Goal: Task Accomplishment & Management: Complete application form

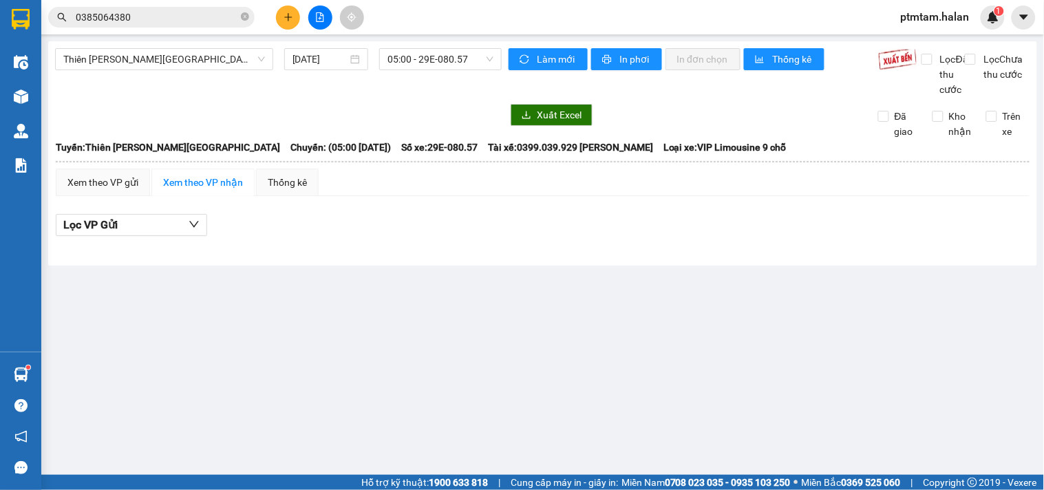
click at [134, 21] on input "0385064380" at bounding box center [157, 17] width 162 height 15
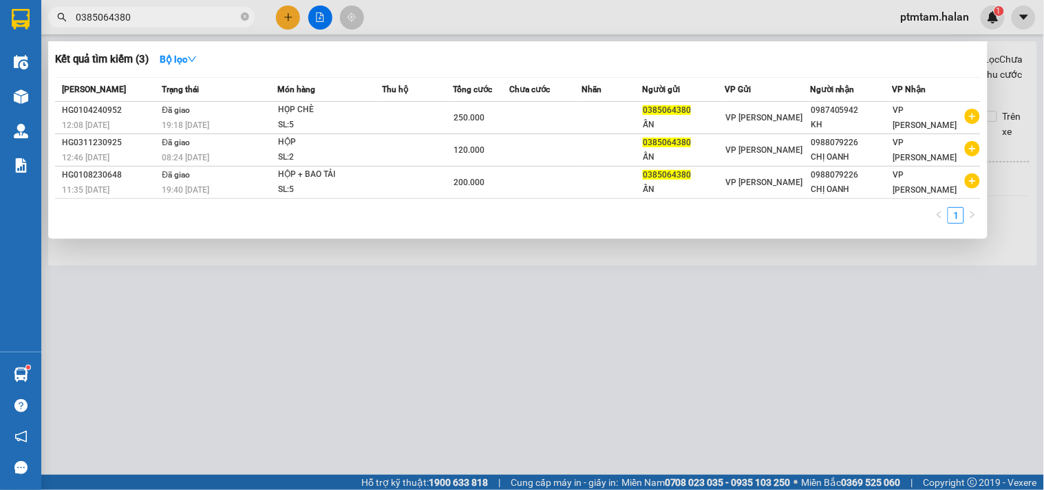
click at [134, 21] on input "0385064380" at bounding box center [157, 17] width 162 height 15
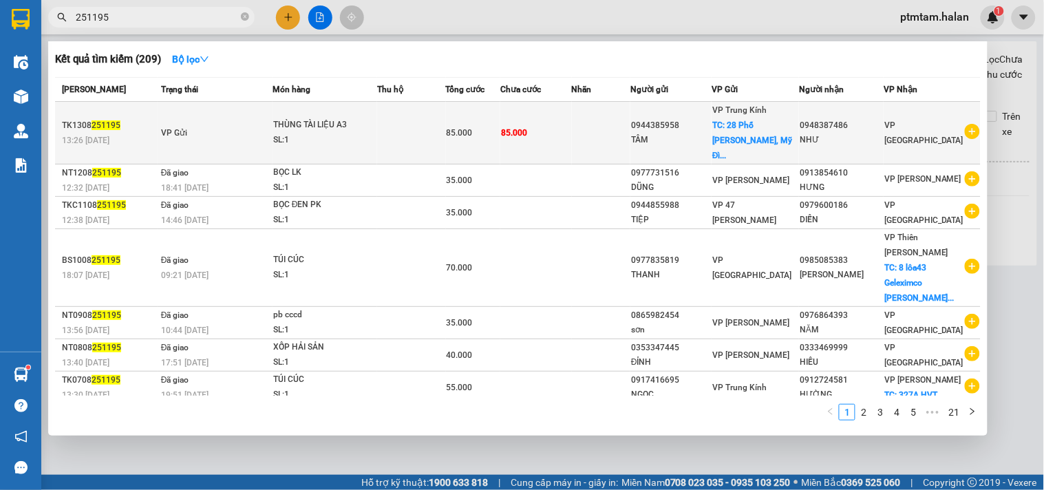
type input "251195"
click at [402, 125] on td at bounding box center [411, 133] width 69 height 63
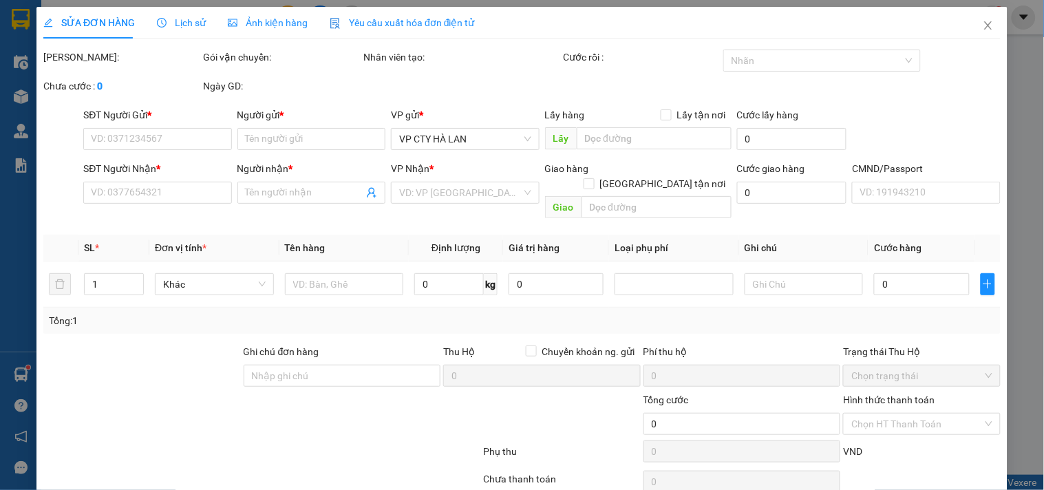
type input "0944385958"
type input "TÂM"
checkbox input "true"
type input "28 Phố Trần Hữu Dực, Mỹ Đình 1, Cầu Diễn, Từ Liêm, Hà Nội"
type input "0948387486"
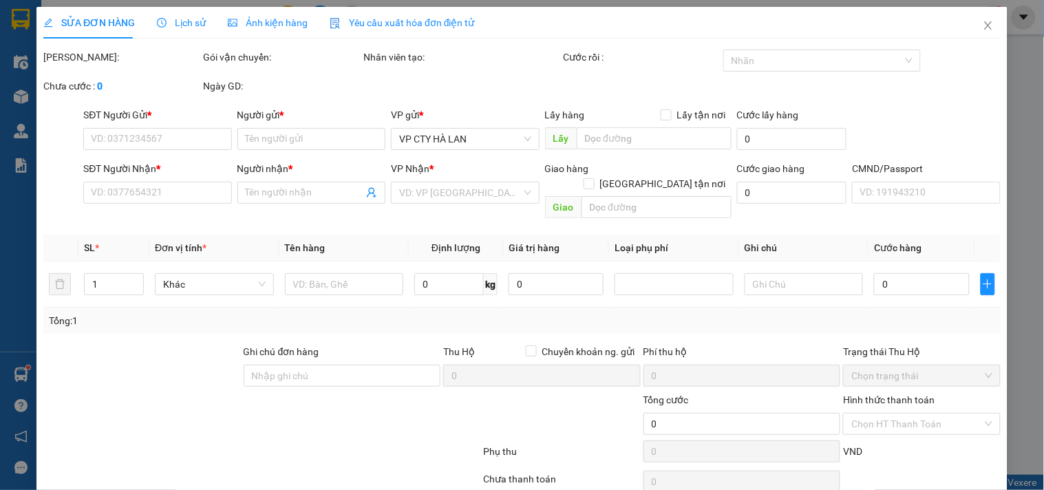
type input "NHƯ"
type input "lấy hàng cho bạn như"
type input "85.000"
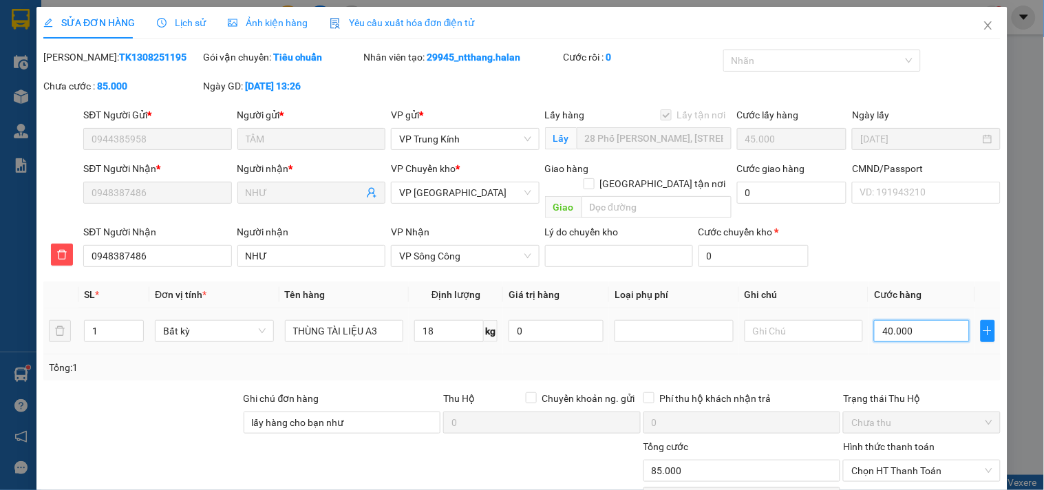
click at [925, 320] on input "40.000" at bounding box center [921, 331] width 95 height 22
type input "45.006"
type input "6"
type input "45.060"
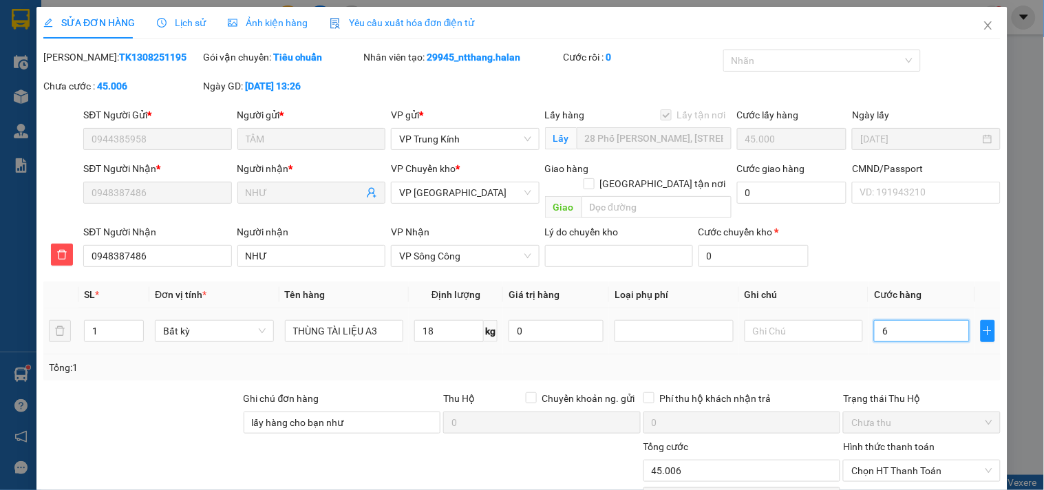
type input "45.060"
type input "60"
type input "105.000"
type input "60.000"
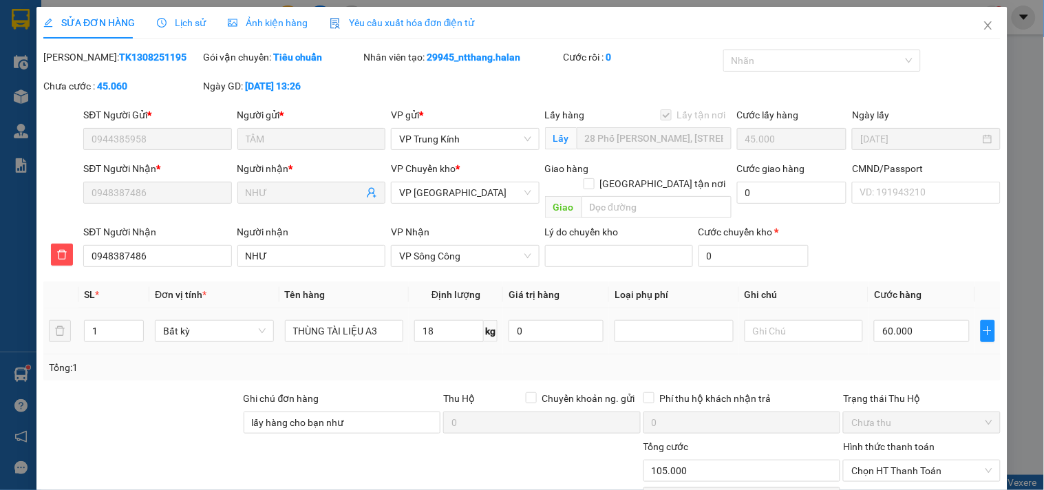
click at [918, 360] on div "Tổng: 1" at bounding box center [522, 367] width 946 height 15
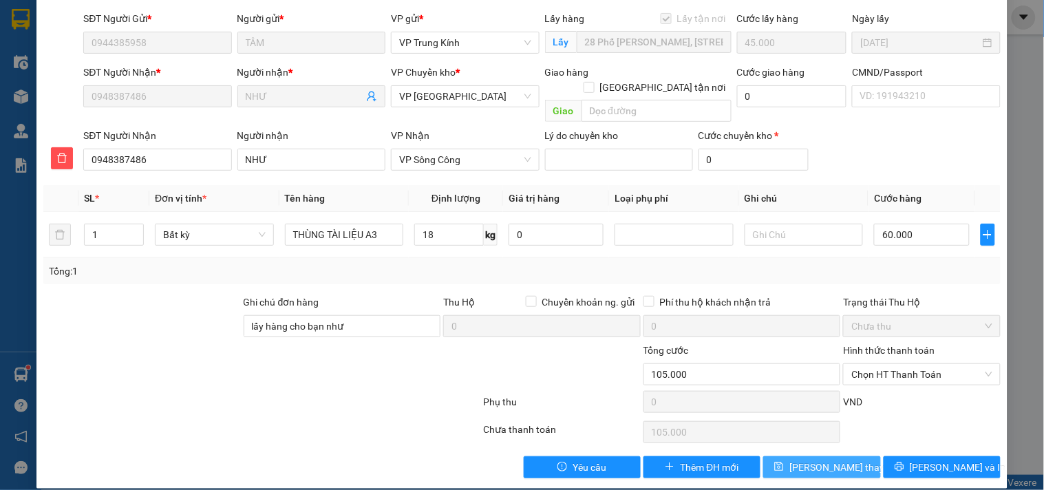
click at [824, 460] on span "[PERSON_NAME] thay đổi" at bounding box center [844, 467] width 110 height 15
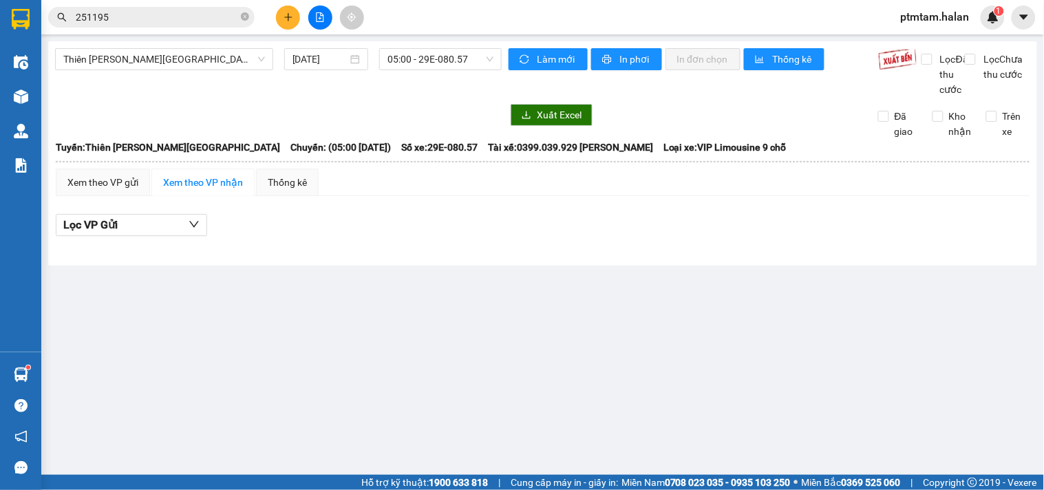
click at [589, 352] on main "Thiên Đường Bảo Sơn - Thái Nguyên 13/08/2025 05:00 - 29E-080.57 Làm mới In phơi…" at bounding box center [522, 237] width 1044 height 475
click at [380, 97] on div "Thiên Đường Bảo Sơn - Thái Nguyên 13/08/2025 05:00 - 29E-080.57" at bounding box center [278, 72] width 447 height 49
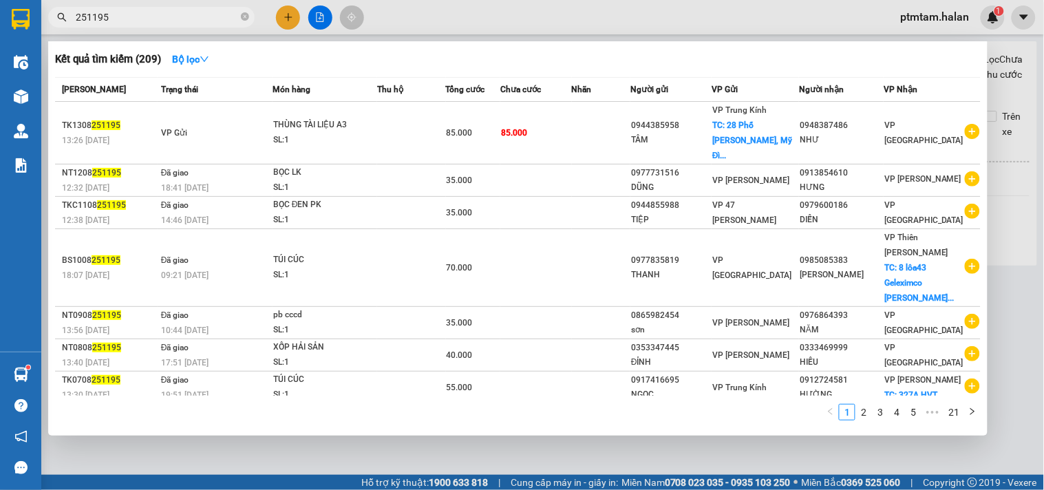
click at [131, 16] on input "251195" at bounding box center [157, 17] width 162 height 15
click at [402, 8] on div at bounding box center [522, 245] width 1044 height 490
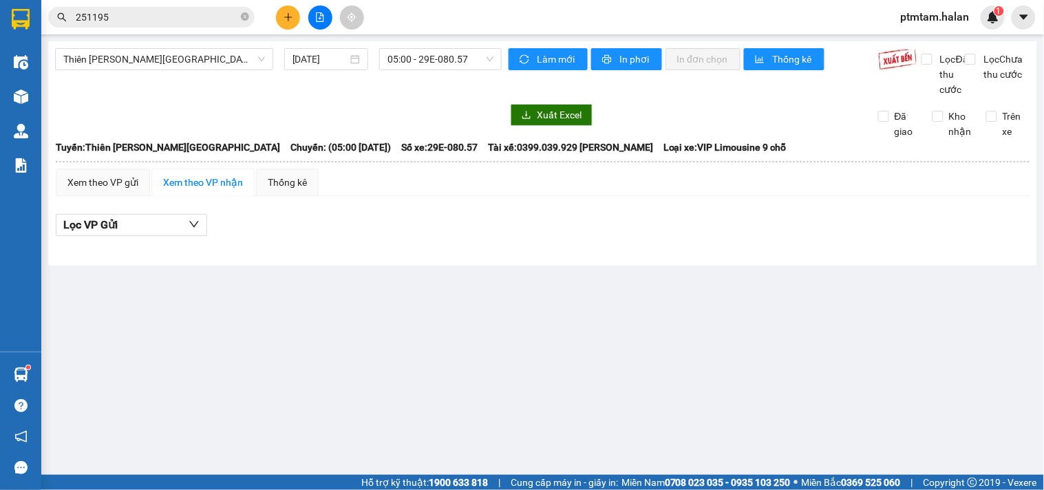
click at [133, 23] on input "251195" at bounding box center [157, 17] width 162 height 15
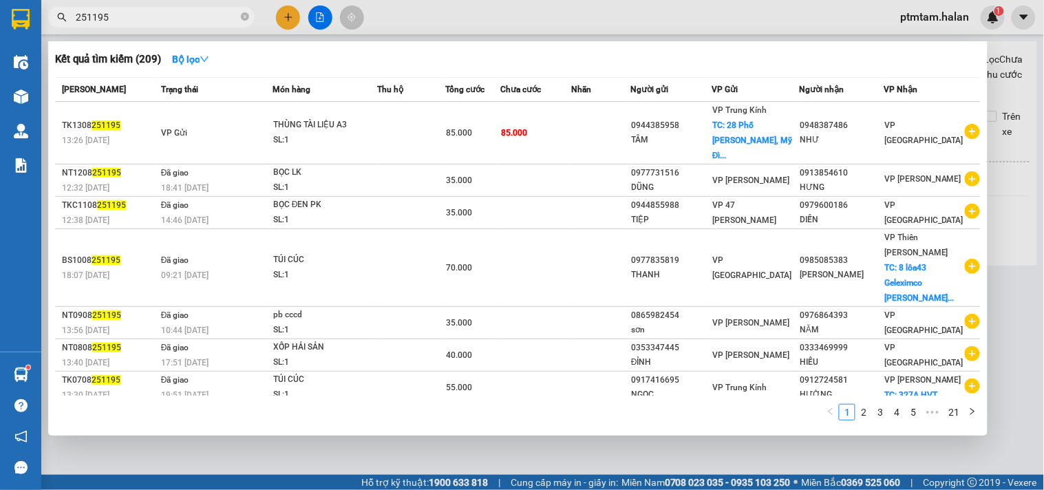
click at [133, 23] on input "251195" at bounding box center [157, 17] width 162 height 15
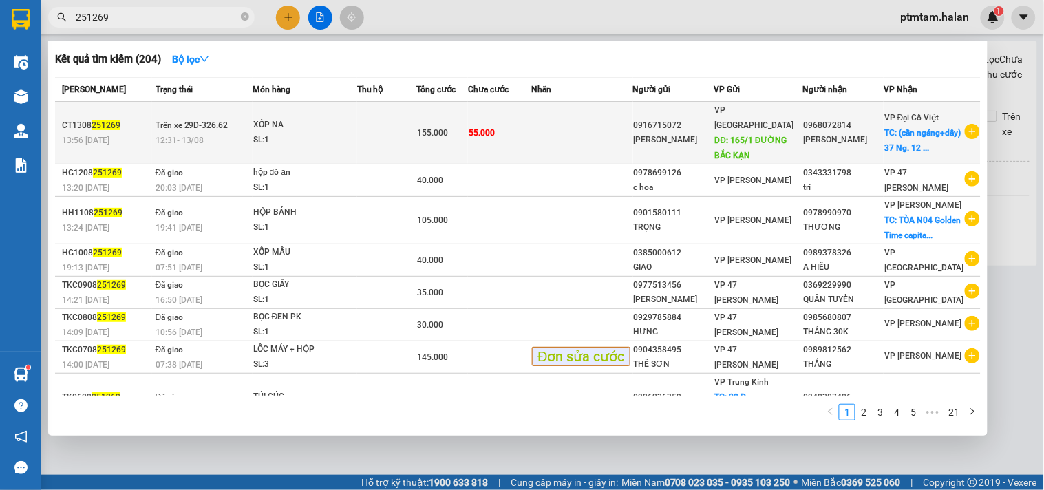
type input "251269"
click at [372, 132] on td at bounding box center [386, 133] width 59 height 63
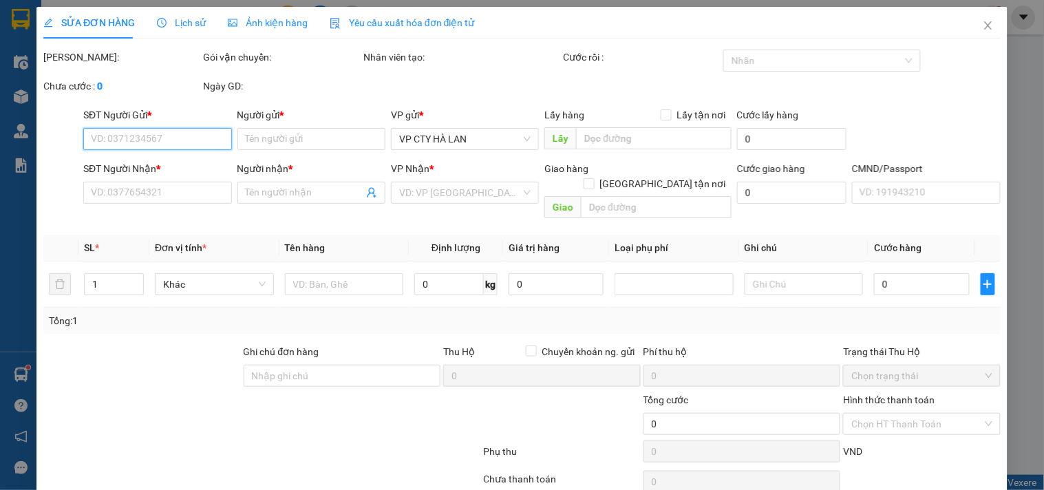
type input "0916715072"
type input "[PERSON_NAME]"
type input "165/1 ĐƯỜNG BẮC KẠN"
type input "0968072814"
type input "[PERSON_NAME]"
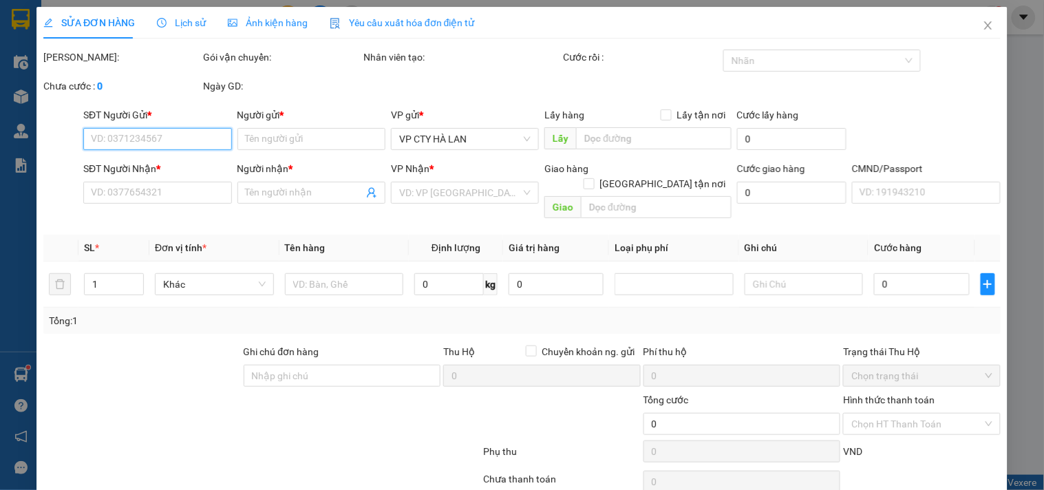
checkbox input "true"
type input "(cần ngáng+dây) 37 Ng. 12 P. [PERSON_NAME], [PERSON_NAME], [GEOGRAPHIC_DATA], […"
type input "155.000"
type input "100.000"
type input "55.000"
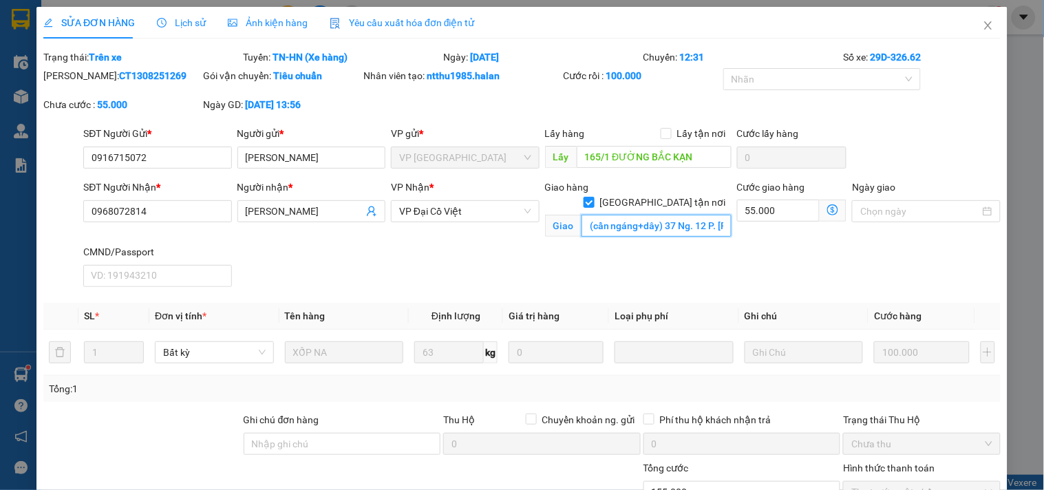
click at [677, 215] on input "(cần ngáng+dây) 37 Ng. 12 P. [PERSON_NAME], [PERSON_NAME], [GEOGRAPHIC_DATA], […" at bounding box center [656, 226] width 150 height 22
click at [984, 25] on icon "close" at bounding box center [988, 25] width 8 height 8
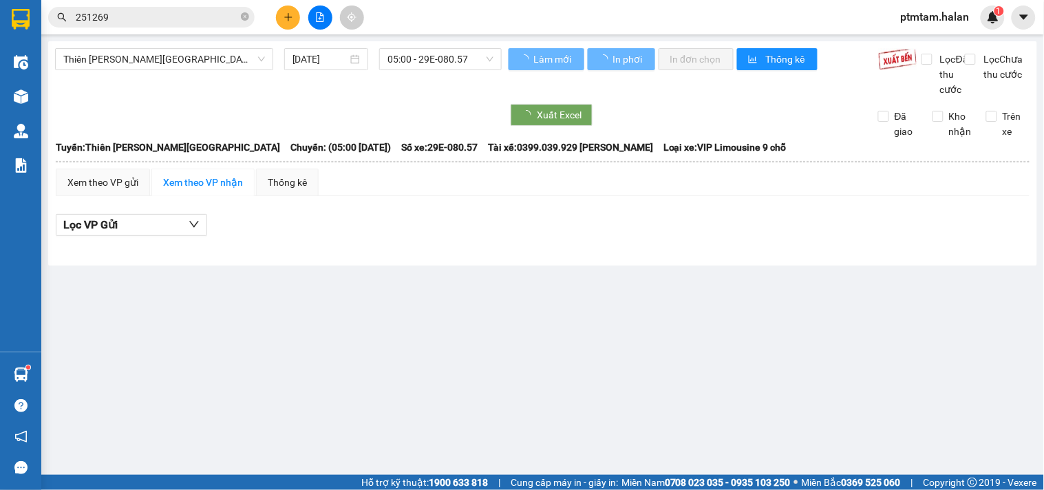
click at [114, 17] on input "251269" at bounding box center [157, 17] width 162 height 15
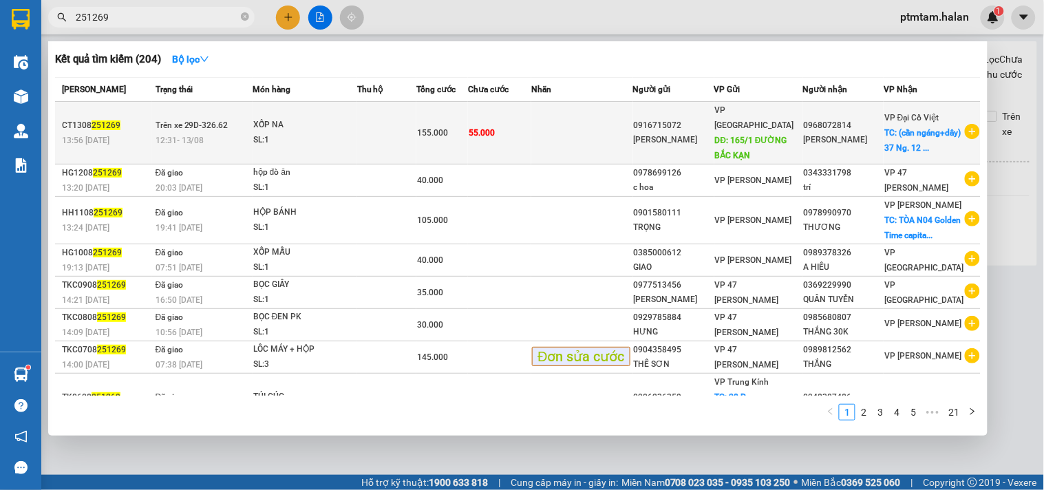
click at [531, 146] on td "55.000" at bounding box center [499, 133] width 63 height 63
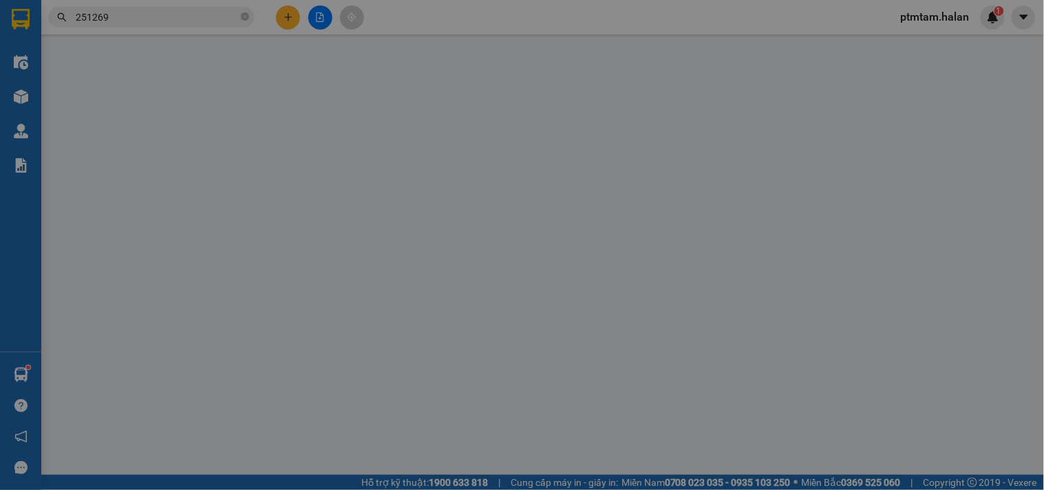
type input "0916715072"
type input "[PERSON_NAME]"
type input "165/1 ĐƯỜNG BẮC KẠN"
type input "0968072814"
type input "[PERSON_NAME]"
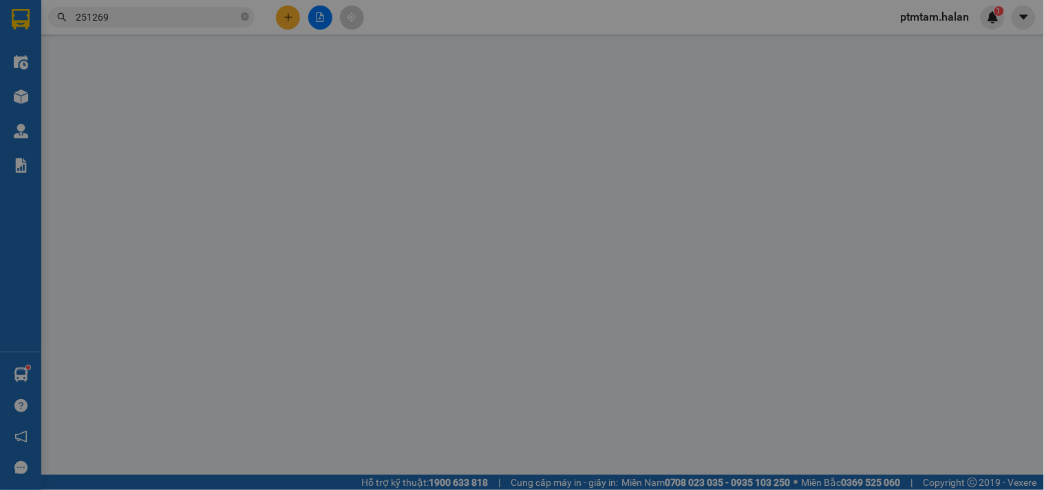
checkbox input "true"
type input "(cần ngáng+dây) 37 Ng. 12 P. [PERSON_NAME], [PERSON_NAME], [GEOGRAPHIC_DATA], […"
type input "155.000"
type input "100.000"
type input "55.000"
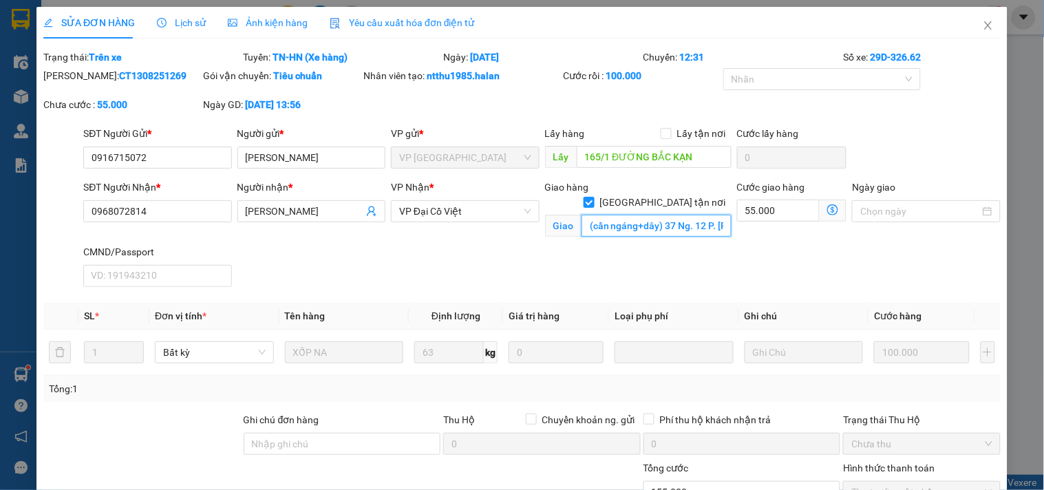
click at [649, 215] on input "(cần ngáng+dây) 37 Ng. 12 P. [PERSON_NAME], [PERSON_NAME], [GEOGRAPHIC_DATA], […" at bounding box center [656, 226] width 150 height 22
click at [651, 215] on input "(cần ngáng+dây) 37 Ng. 12 P. [PERSON_NAME], [PERSON_NAME], [GEOGRAPHIC_DATA], […" at bounding box center [656, 226] width 150 height 22
click at [473, 257] on div "SĐT Người Nhận * 0968072814 Người nhận * THANH HÀ VP Nhận * VP Đại Cồ Việt Giao…" at bounding box center [541, 236] width 923 height 113
click at [982, 26] on icon "close" at bounding box center [987, 25] width 11 height 11
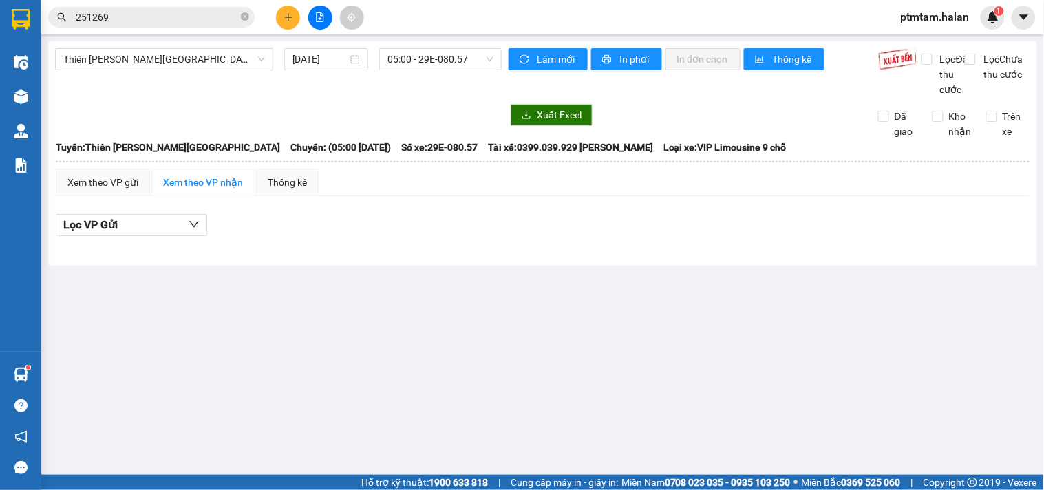
click at [140, 19] on input "251269" at bounding box center [157, 17] width 162 height 15
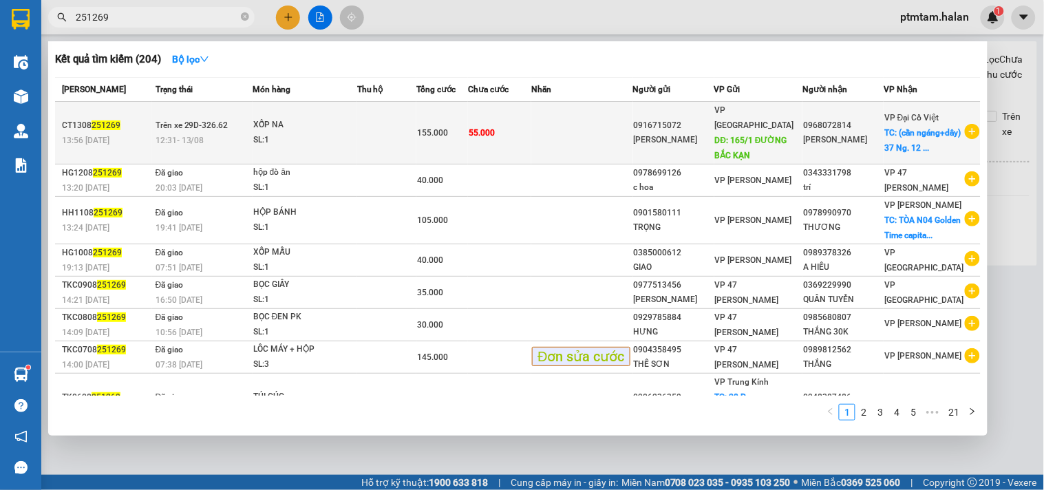
click at [340, 138] on div "SL: 1" at bounding box center [304, 140] width 103 height 15
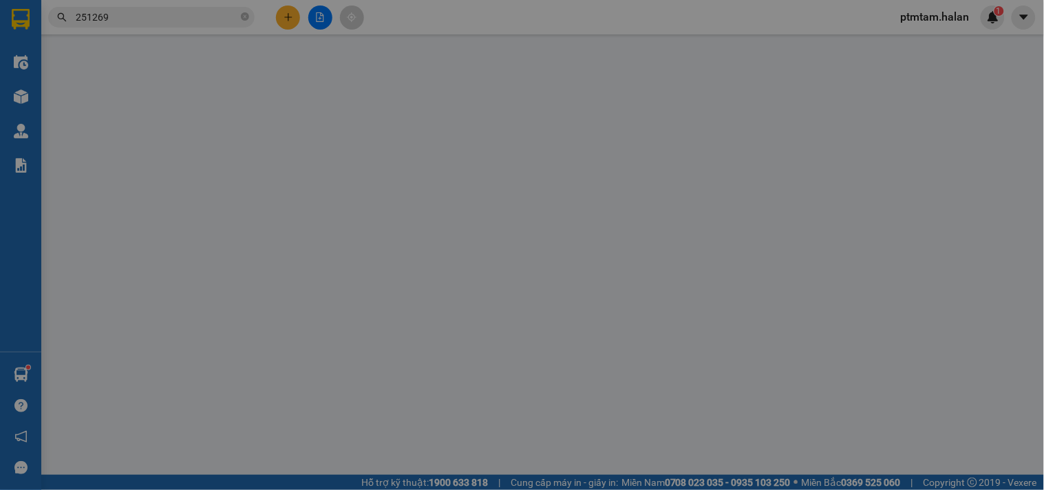
type input "0916715072"
type input "[PERSON_NAME]"
type input "165/1 ĐƯỜNG BẮC KẠN"
type input "0968072814"
type input "[PERSON_NAME]"
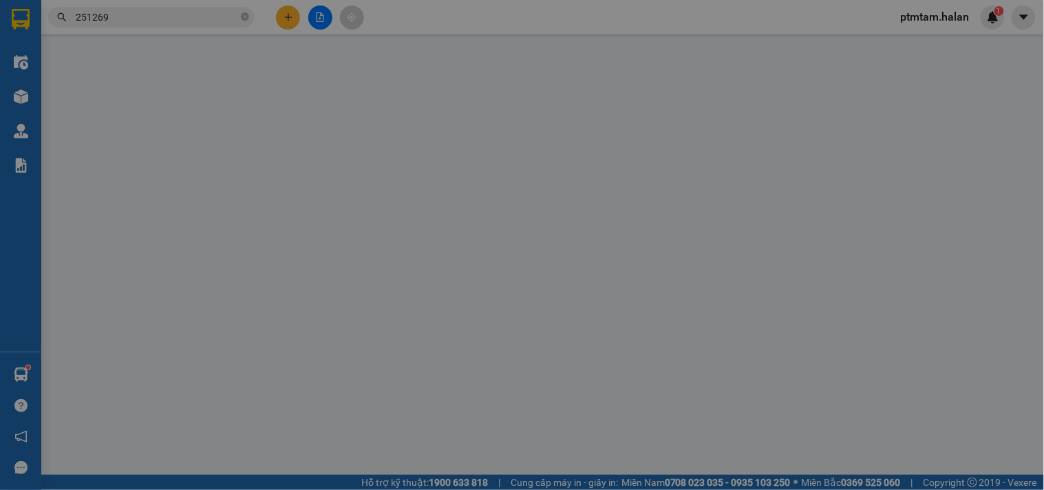
checkbox input "true"
type input "(cần ngáng+dây) 37 Ng. 12 P. [PERSON_NAME], [PERSON_NAME], [GEOGRAPHIC_DATA], […"
type input "155.000"
type input "100.000"
type input "55.000"
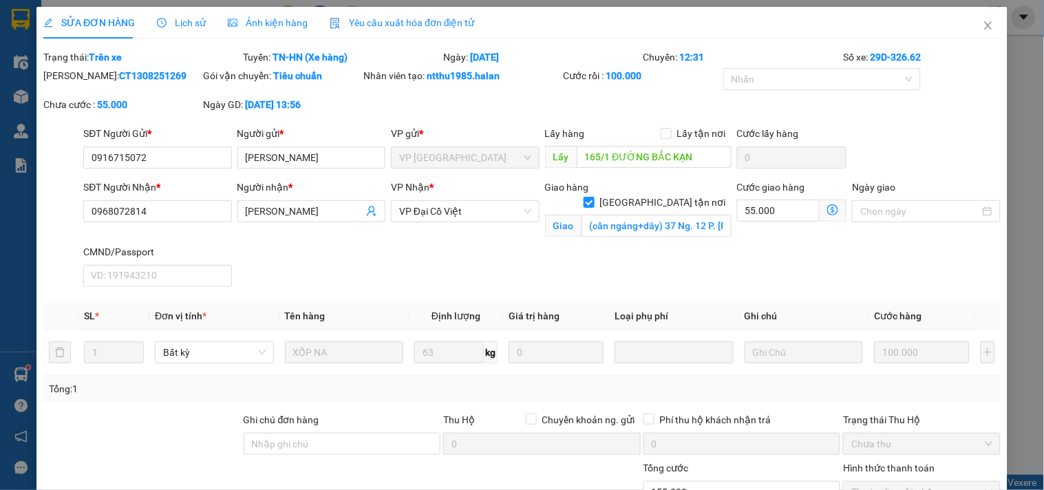
click at [828, 209] on icon "dollar-circle" at bounding box center [832, 209] width 11 height 11
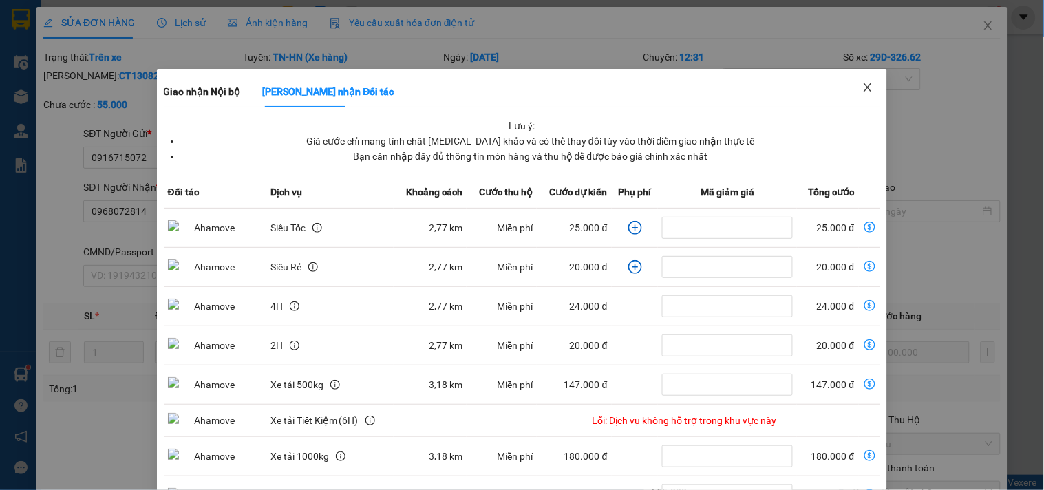
click at [864, 87] on icon "close" at bounding box center [868, 87] width 8 height 8
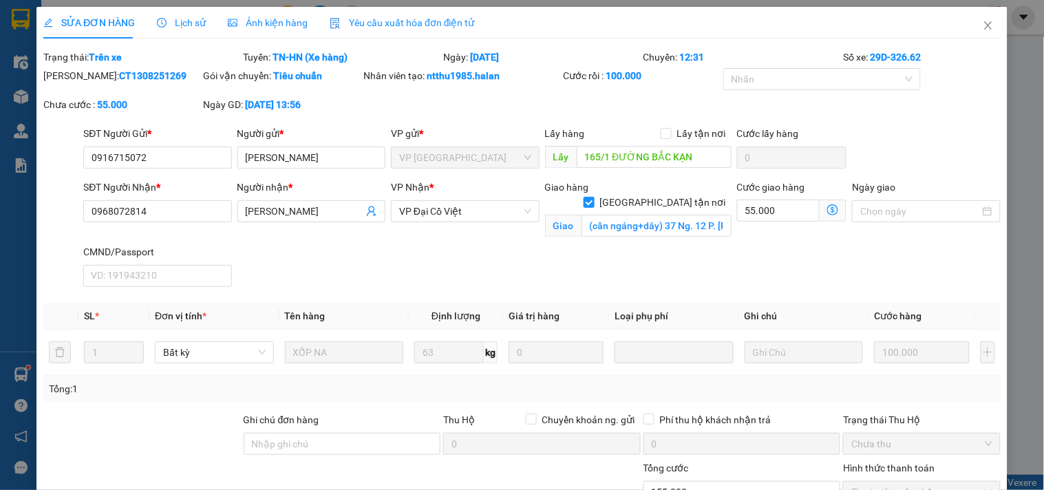
click at [827, 215] on icon "dollar-circle" at bounding box center [832, 209] width 11 height 11
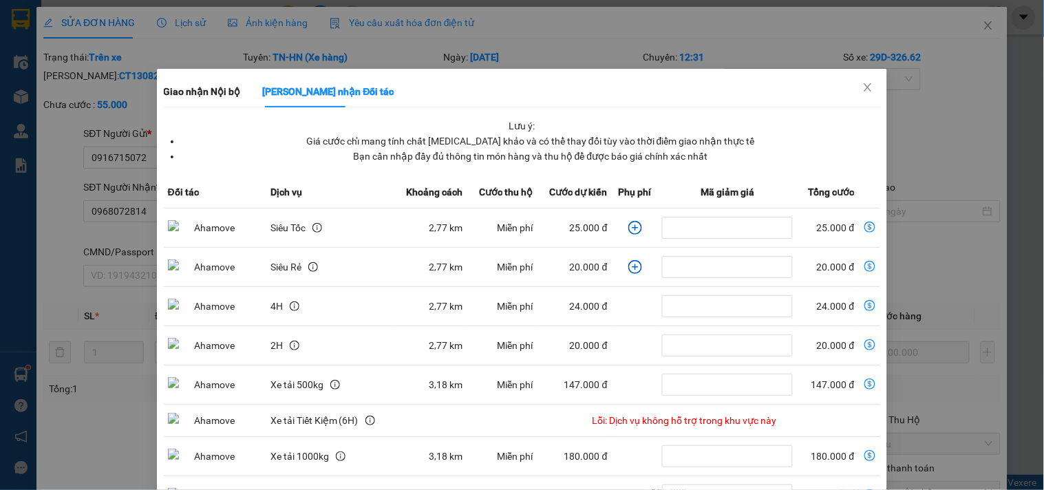
click at [628, 222] on icon "plus-circle" at bounding box center [635, 228] width 14 height 14
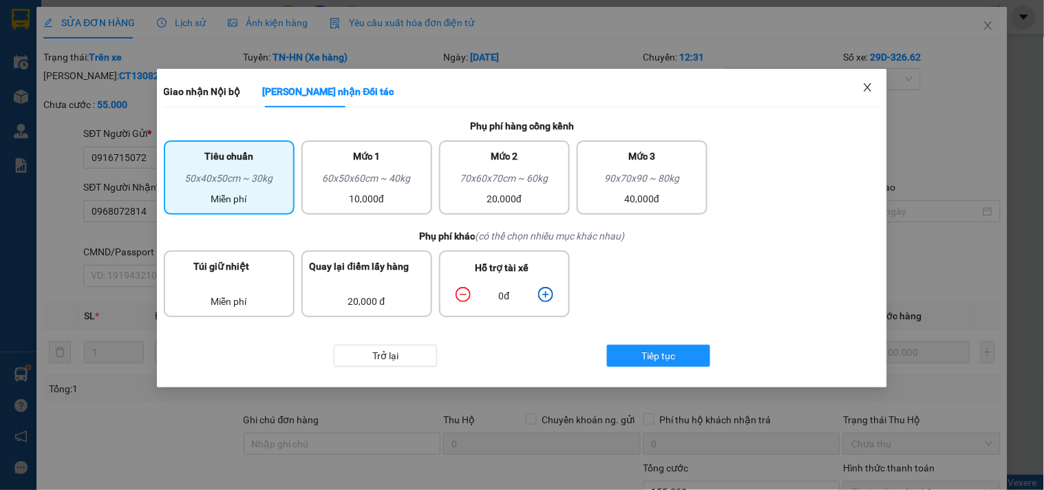
click at [870, 88] on icon "close" at bounding box center [867, 87] width 11 height 11
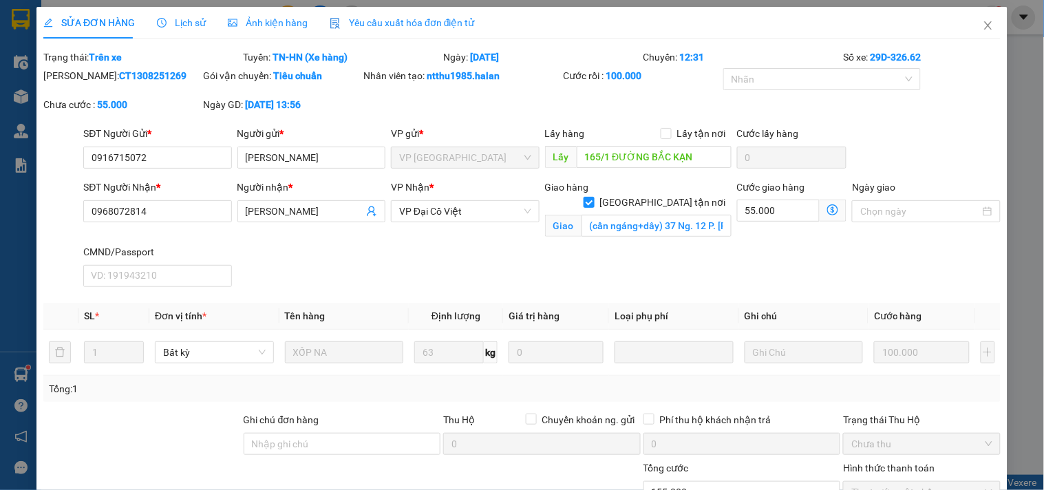
click at [827, 213] on icon "dollar-circle" at bounding box center [832, 209] width 11 height 11
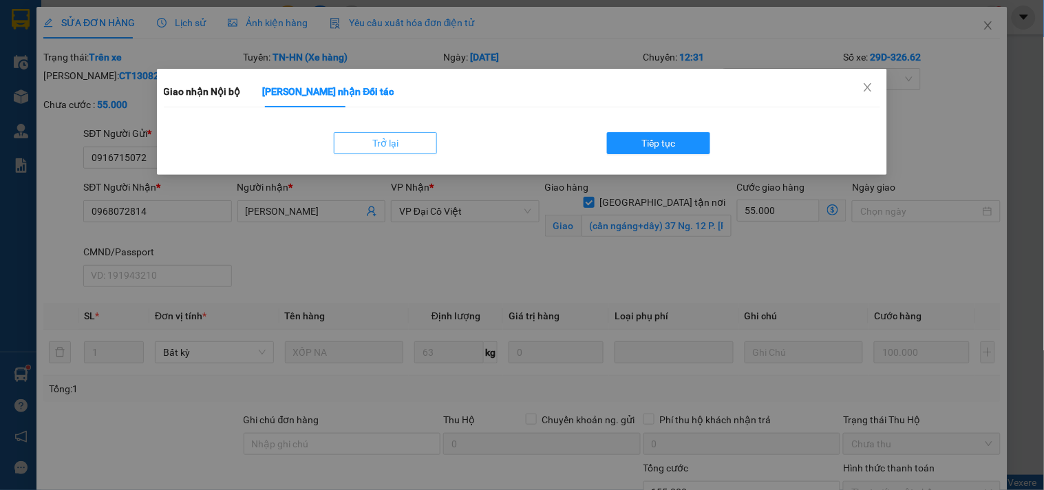
click at [377, 147] on span "Trở lại" at bounding box center [385, 143] width 26 height 15
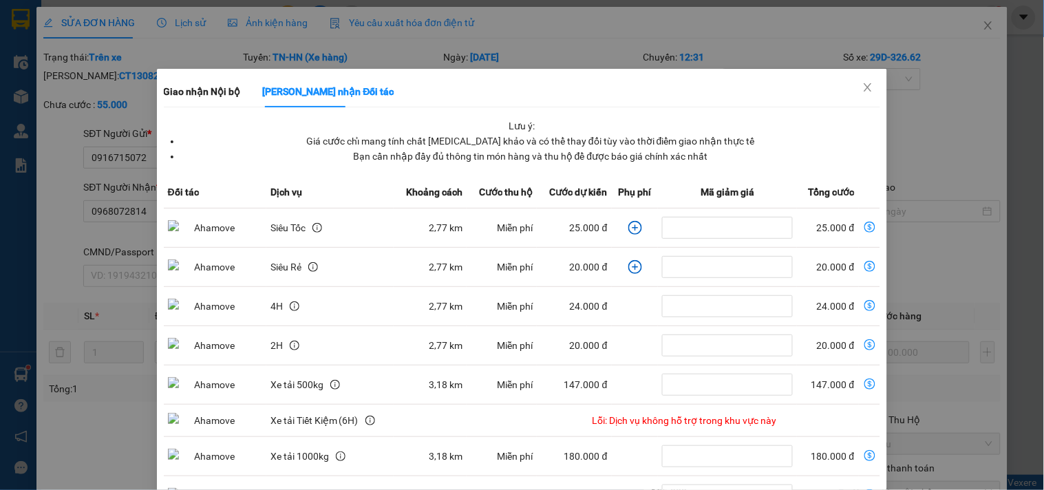
click at [628, 227] on icon "plus-circle" at bounding box center [635, 228] width 14 height 14
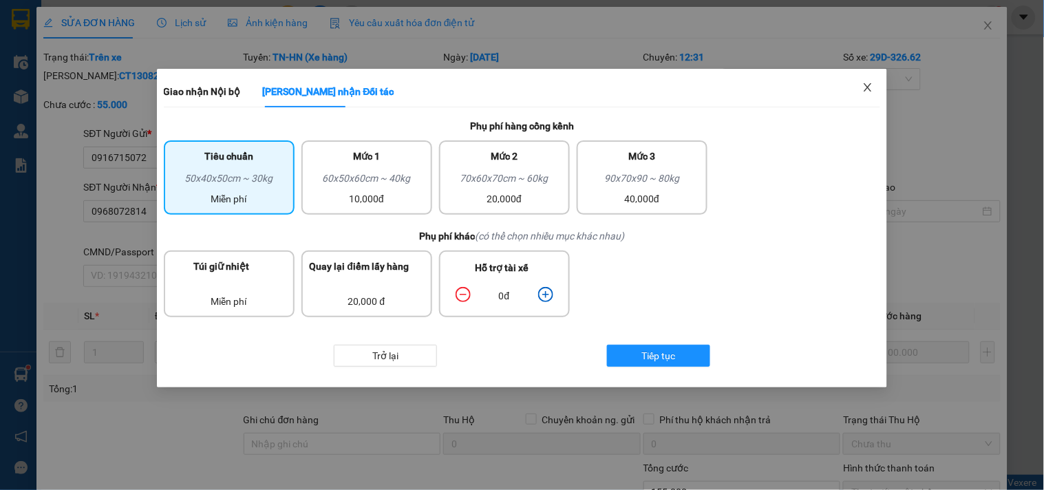
click at [872, 89] on icon "close" at bounding box center [867, 87] width 11 height 11
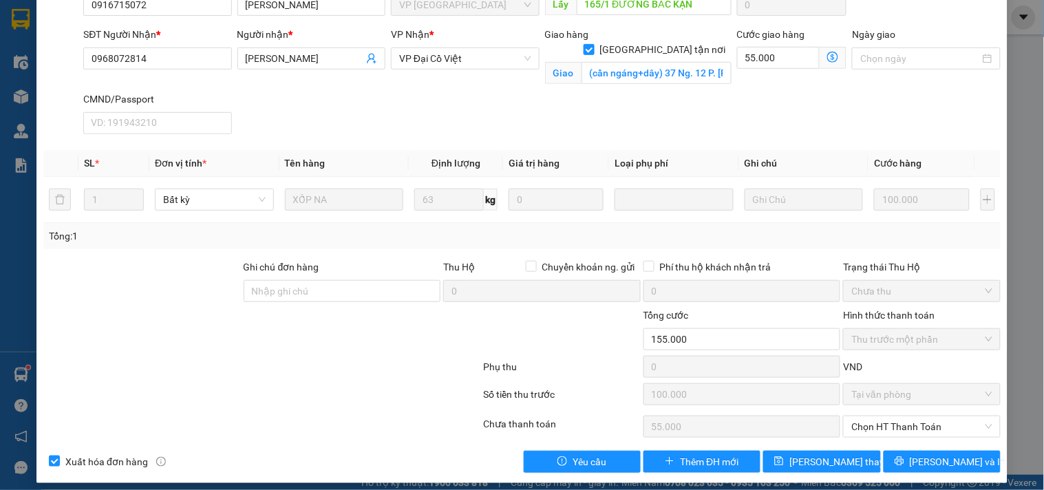
scroll to position [76, 0]
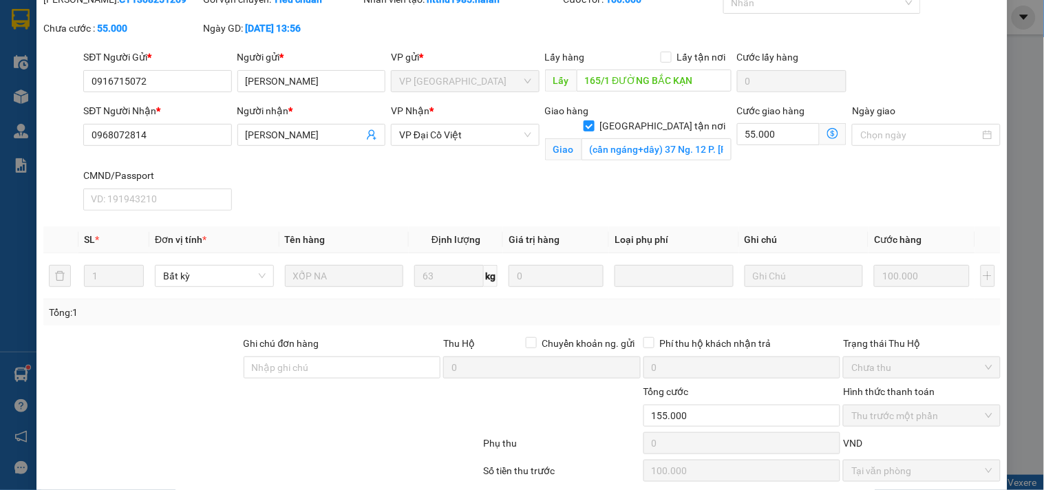
click at [79, 382] on div at bounding box center [142, 360] width 200 height 48
click at [125, 413] on div at bounding box center [182, 408] width 280 height 48
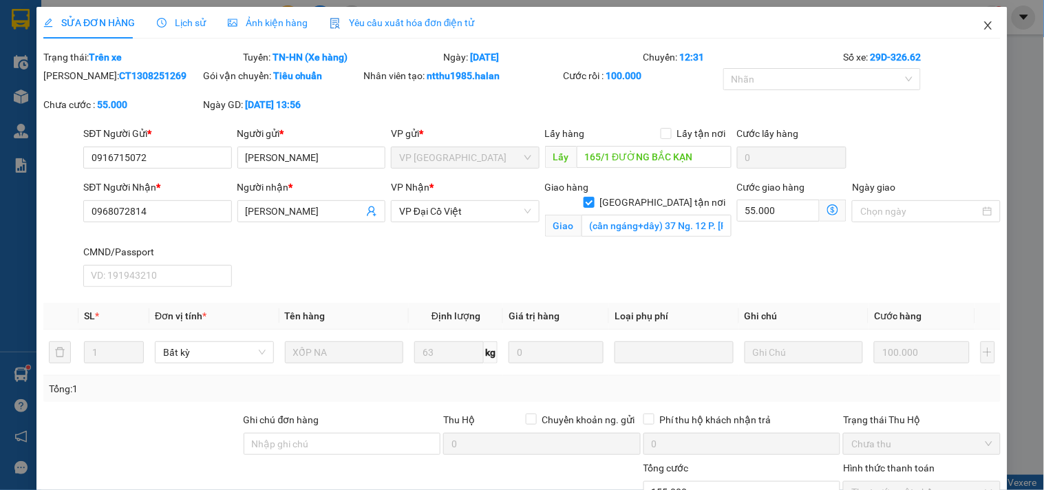
click at [984, 25] on icon "close" at bounding box center [988, 25] width 8 height 8
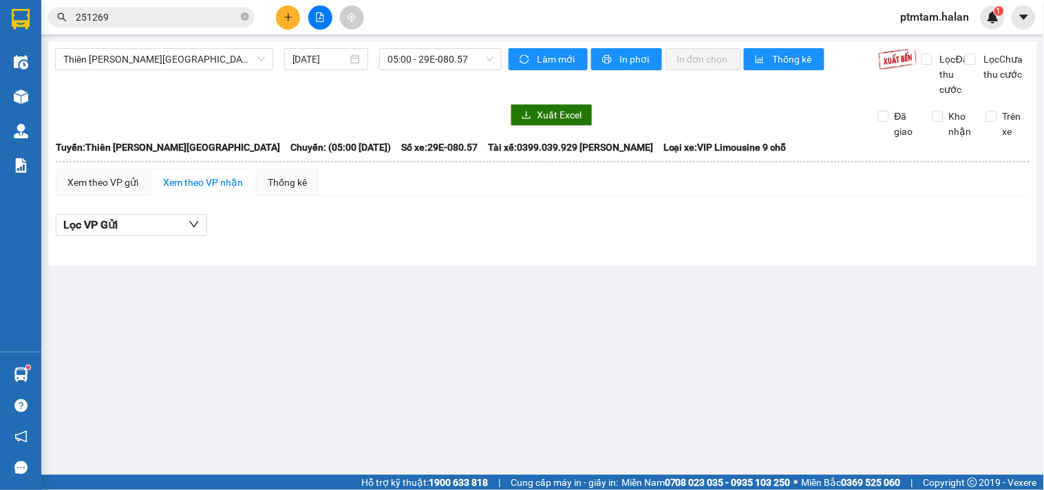
click at [230, 361] on main "Thiên Đường Bảo Sơn - Thái Nguyên 13/08/2025 05:00 - 29E-080.57 Làm mới In phơi…" at bounding box center [522, 237] width 1044 height 475
click at [238, 399] on main "Thiên Đường Bảo Sơn - Thái Nguyên 13/08/2025 05:00 - 29E-080.57 Làm mới In phơi…" at bounding box center [522, 237] width 1044 height 475
click at [181, 21] on input "251269" at bounding box center [157, 17] width 162 height 15
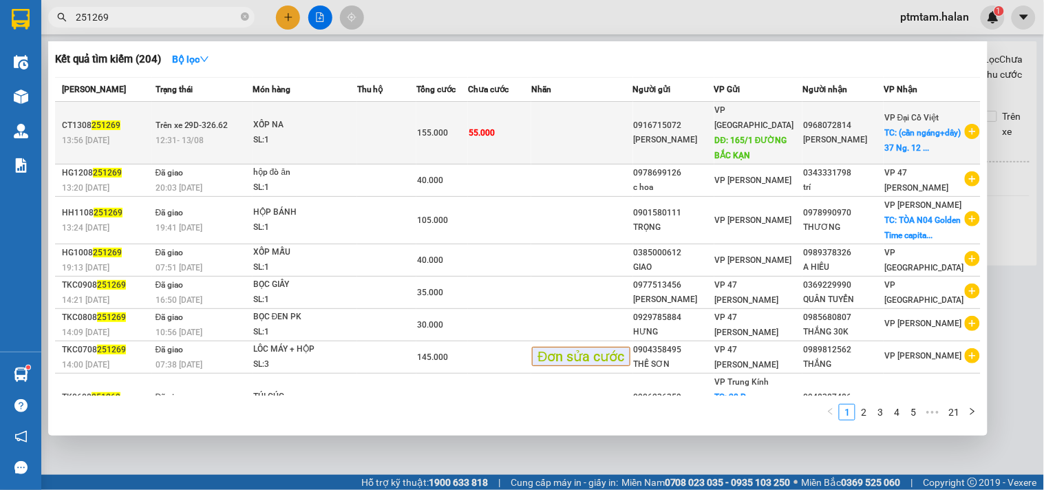
click at [384, 134] on td at bounding box center [386, 133] width 59 height 63
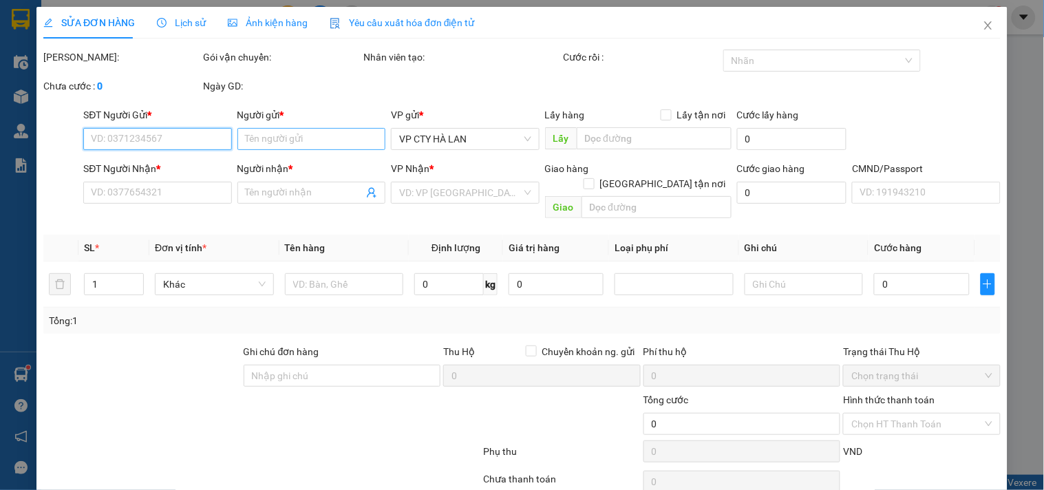
type input "0916715072"
type input "[PERSON_NAME]"
type input "165/1 ĐƯỜNG BẮC KẠN"
type input "0968072814"
type input "[PERSON_NAME]"
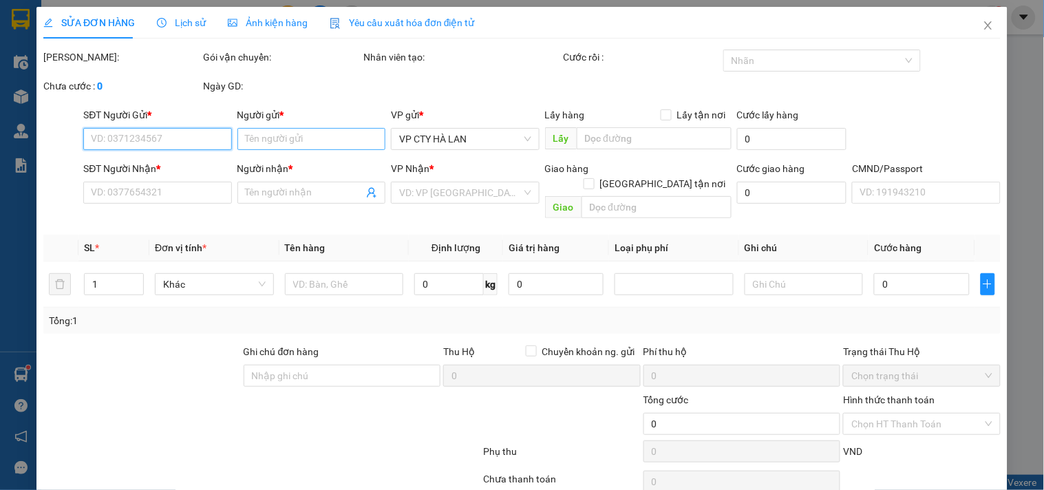
checkbox input "true"
type input "(cần ngáng+dây) 37 Ng. 12 P. [PERSON_NAME], [PERSON_NAME], [GEOGRAPHIC_DATA], […"
type input "155.000"
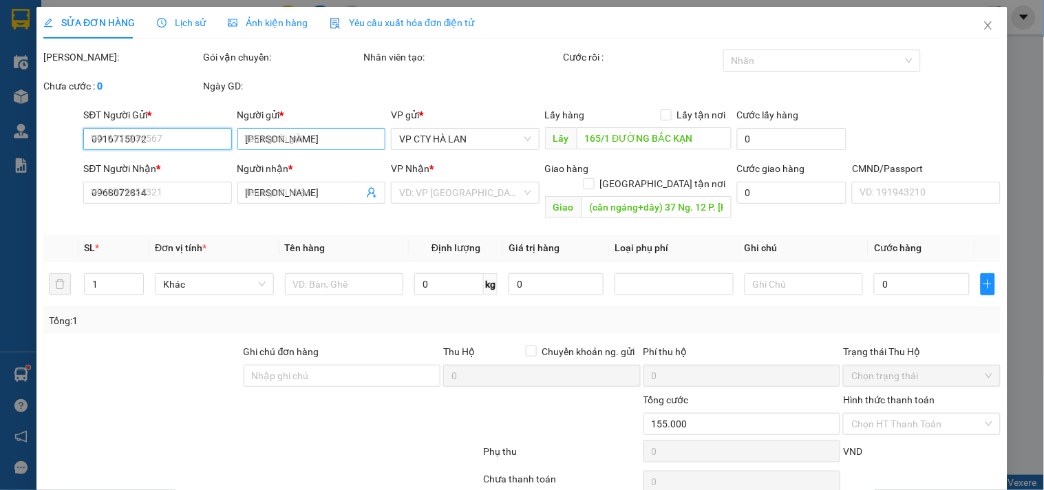
type input "100.000"
type input "55.000"
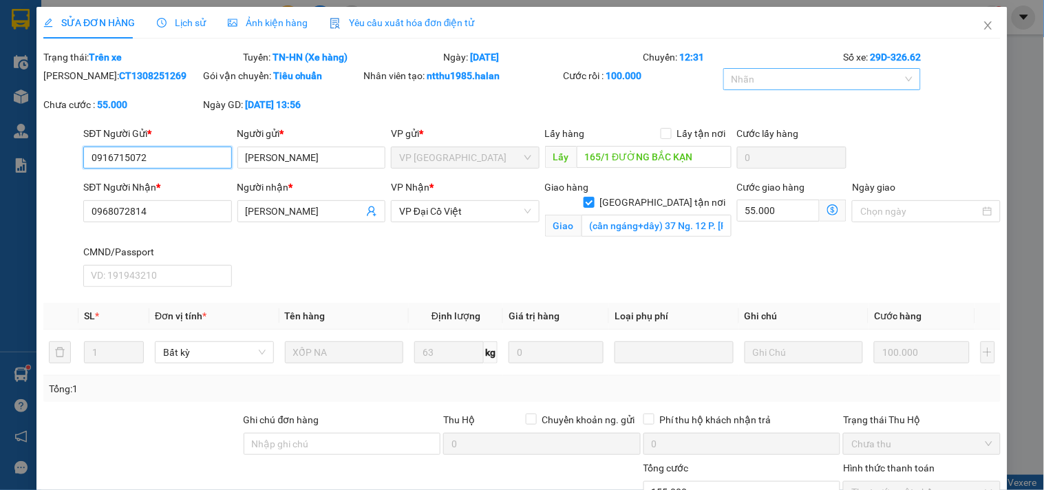
click at [788, 79] on div at bounding box center [815, 79] width 177 height 17
click at [618, 256] on div "SĐT Người Nhận * 0968072814 Người nhận * THANH HÀ VP Nhận * VP Đại Cồ Việt Giao…" at bounding box center [541, 236] width 923 height 113
click at [149, 427] on div at bounding box center [142, 436] width 200 height 48
click at [861, 81] on div at bounding box center [815, 79] width 177 height 17
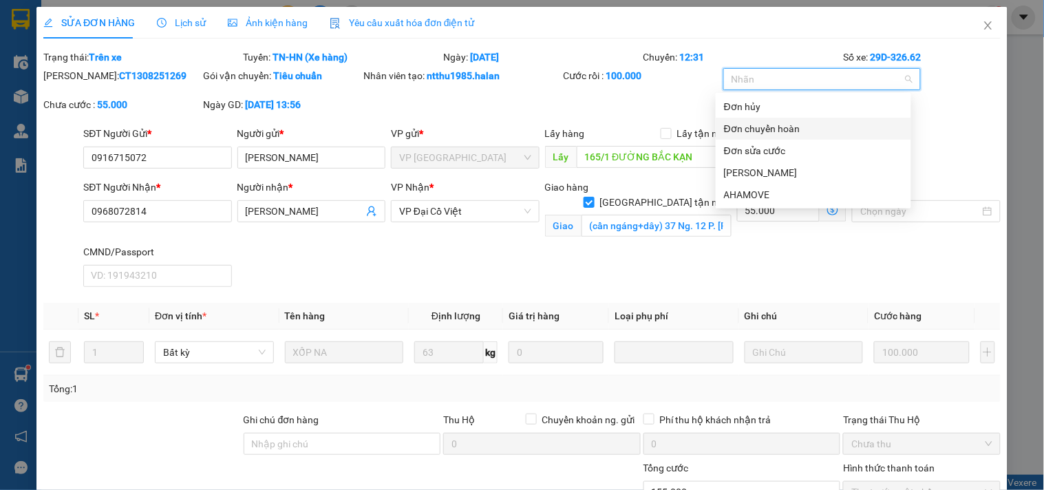
click at [946, 122] on div "Mã ĐH: CT1308251269 Gói vận chuyển: Tiêu chuẩn Nhân viên tạo: ntthu1985.halan C…" at bounding box center [522, 97] width 960 height 58
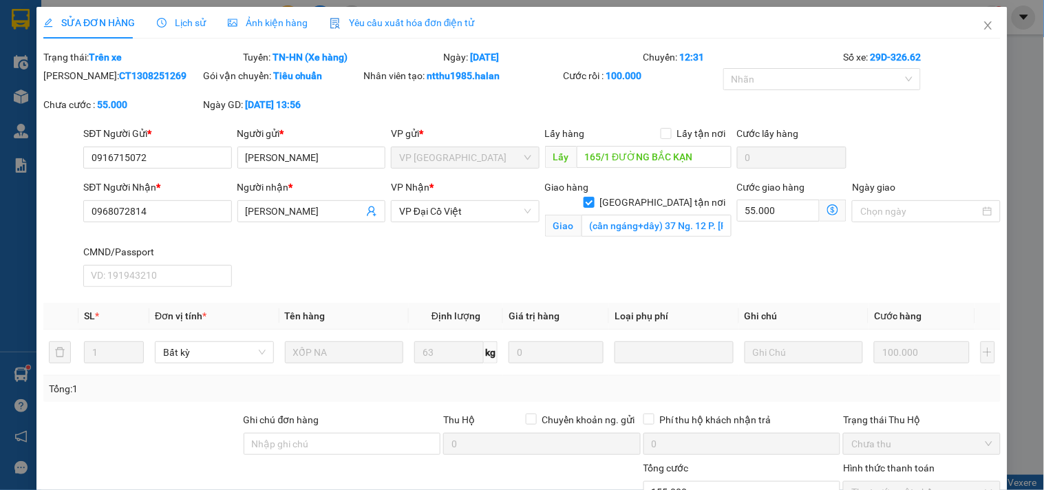
drag, startPoint x: 100, startPoint y: 441, endPoint x: 131, endPoint y: 416, distance: 40.6
click at [100, 441] on div at bounding box center [142, 436] width 200 height 48
click at [982, 30] on icon "close" at bounding box center [987, 25] width 11 height 11
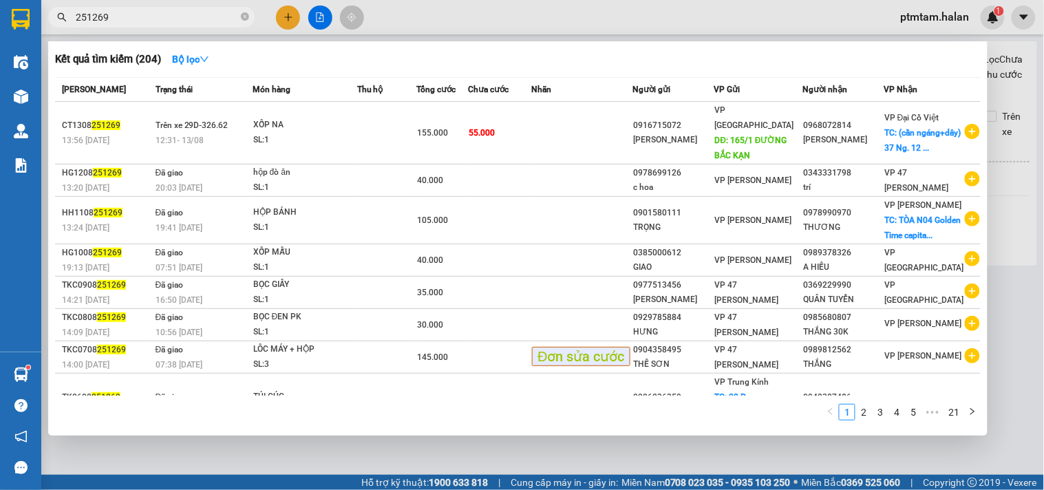
click at [145, 24] on input "251269" at bounding box center [157, 17] width 162 height 15
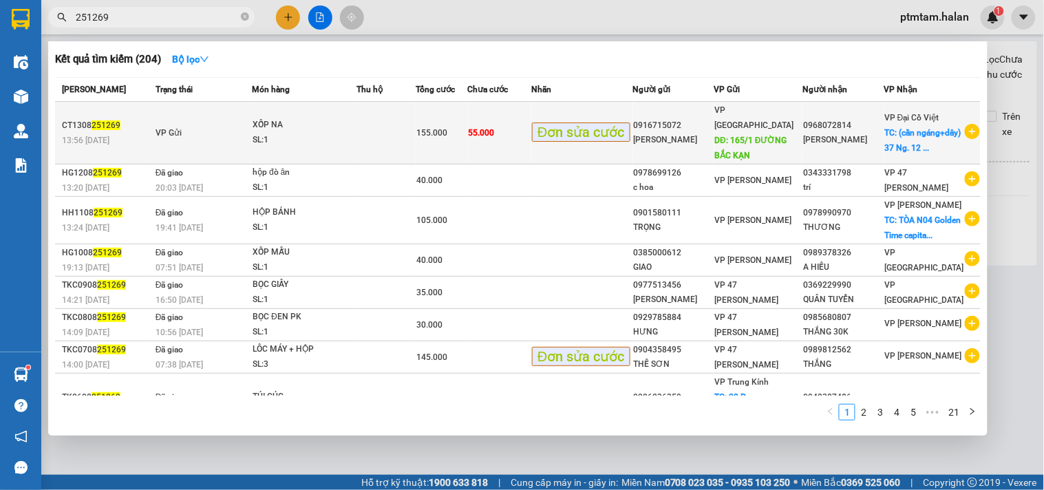
click at [331, 122] on div "XỐP NA" at bounding box center [303, 125] width 103 height 15
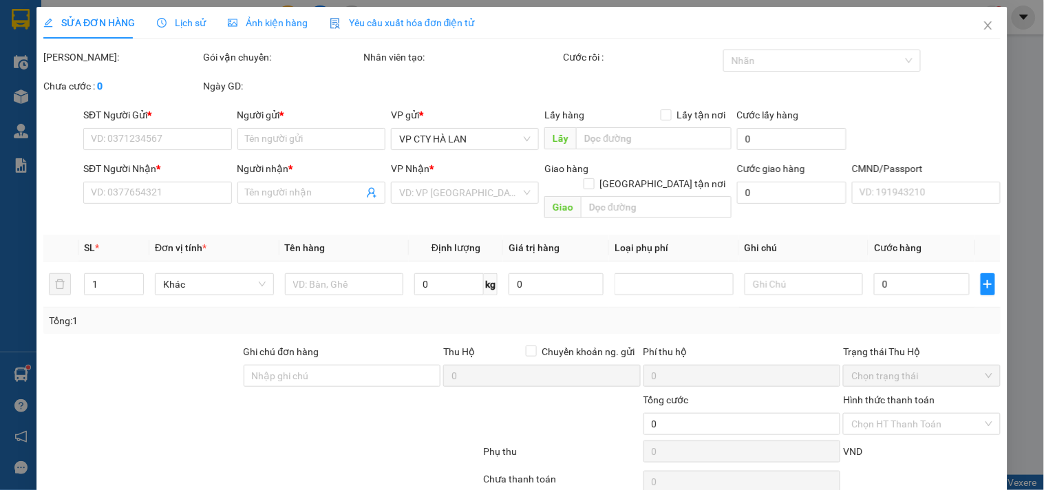
type input "0916715072"
type input "[PERSON_NAME]"
type input "165/1 ĐƯỜNG BẮC KẠN"
type input "0968072814"
type input "[PERSON_NAME]"
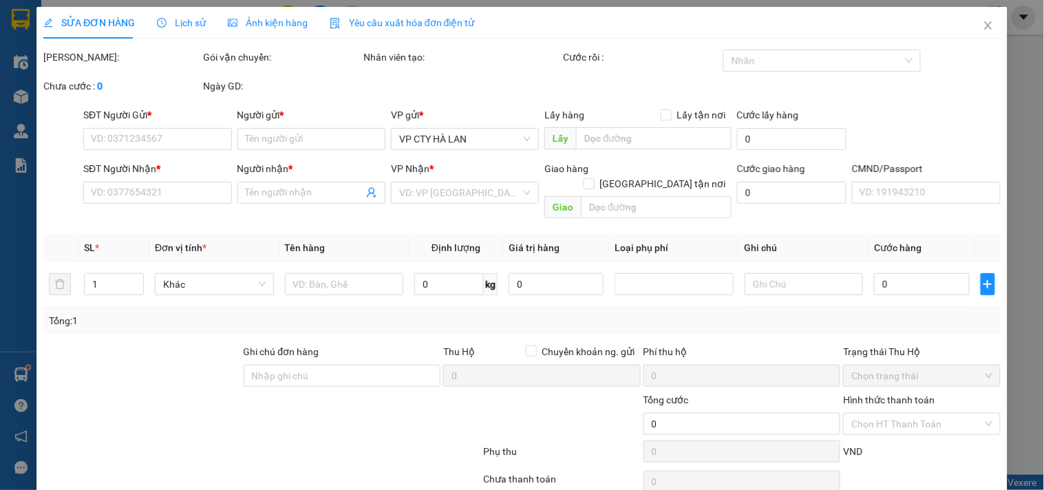
checkbox input "true"
type input "(cần ngáng+dây) 37 Ng. 12 P. [PERSON_NAME], [PERSON_NAME], [GEOGRAPHIC_DATA], […"
type input "155.000"
type input "100.000"
type input "55.000"
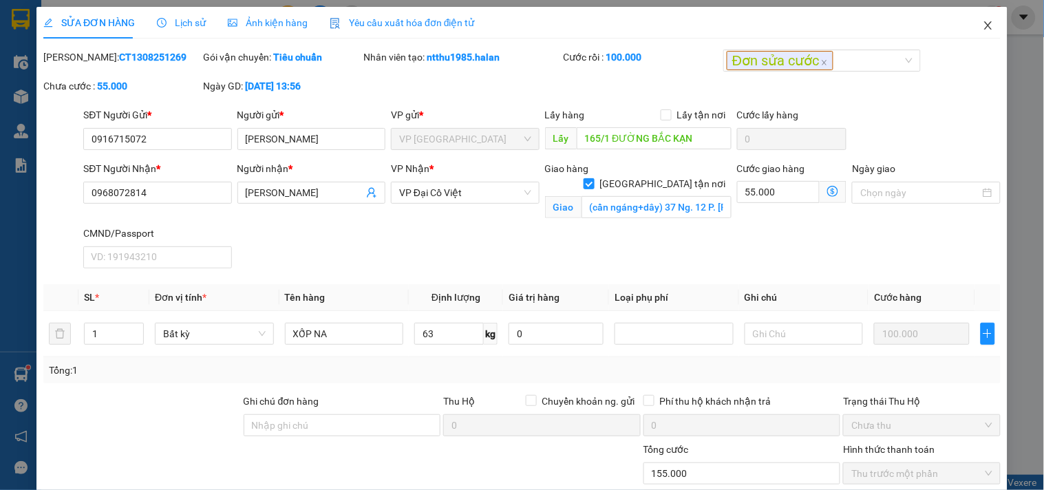
click at [984, 28] on icon "close" at bounding box center [988, 25] width 8 height 8
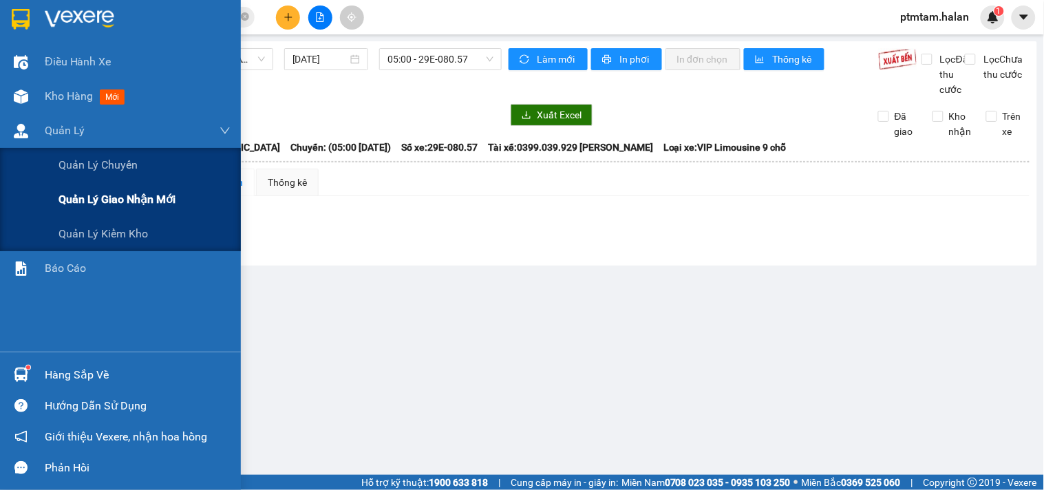
click at [117, 195] on span "Quản lý giao nhận mới" at bounding box center [116, 199] width 117 height 17
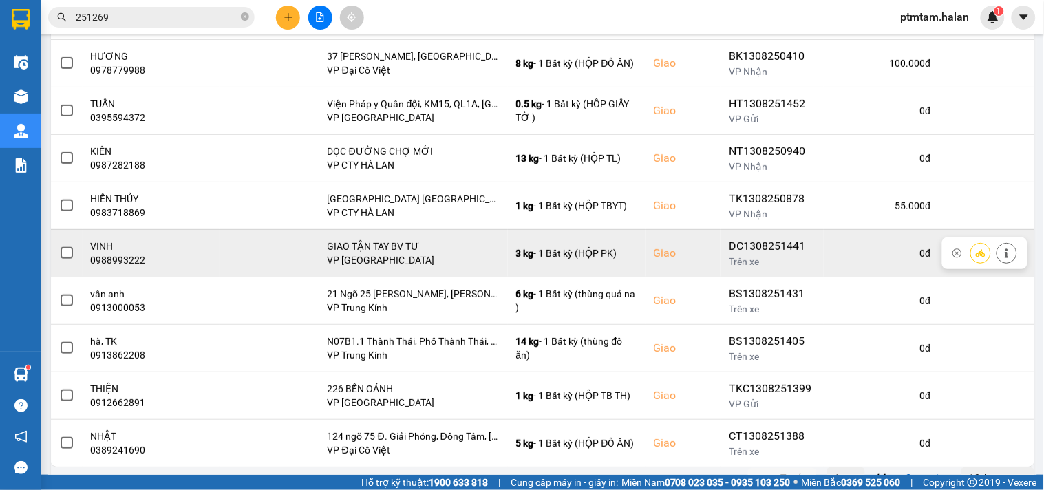
scroll to position [253, 0]
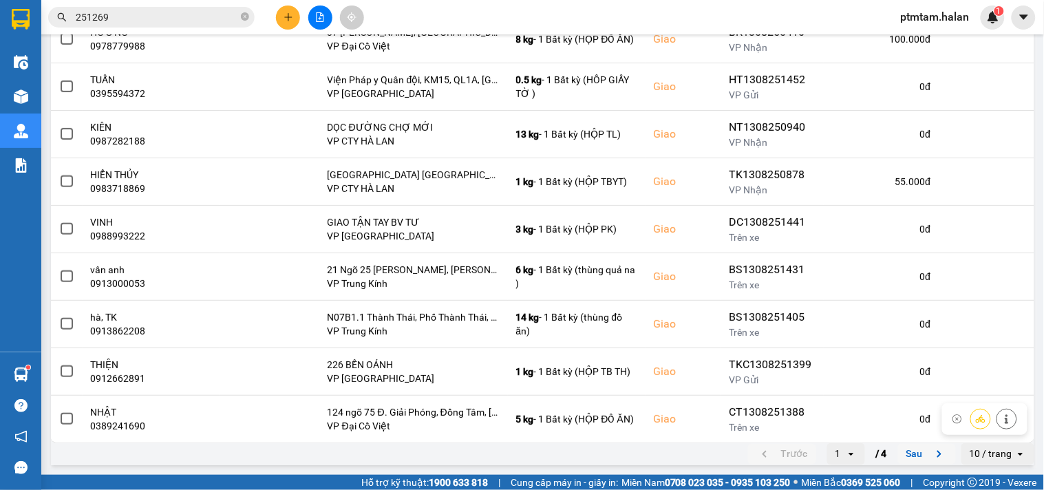
click at [900, 451] on button "Sau" at bounding box center [927, 454] width 58 height 21
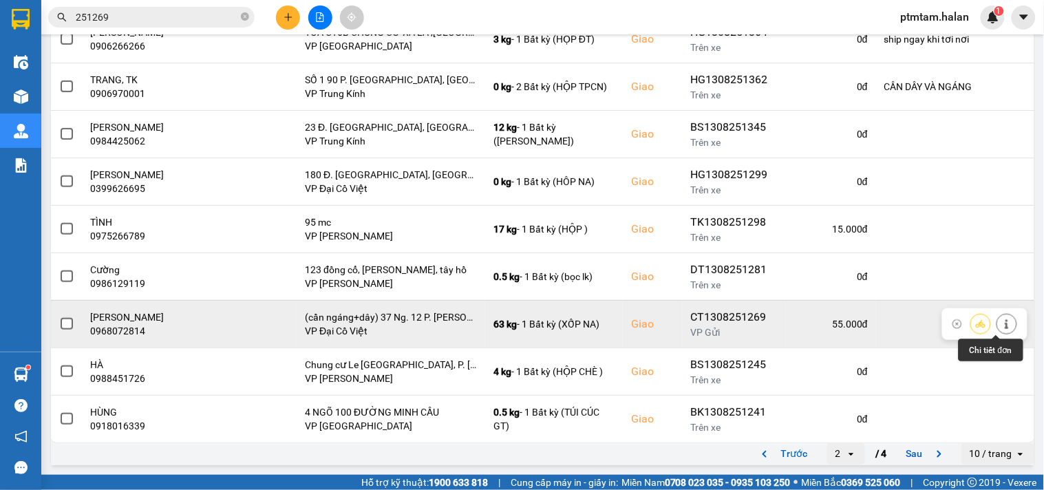
click at [1001, 324] on button at bounding box center [1006, 324] width 19 height 24
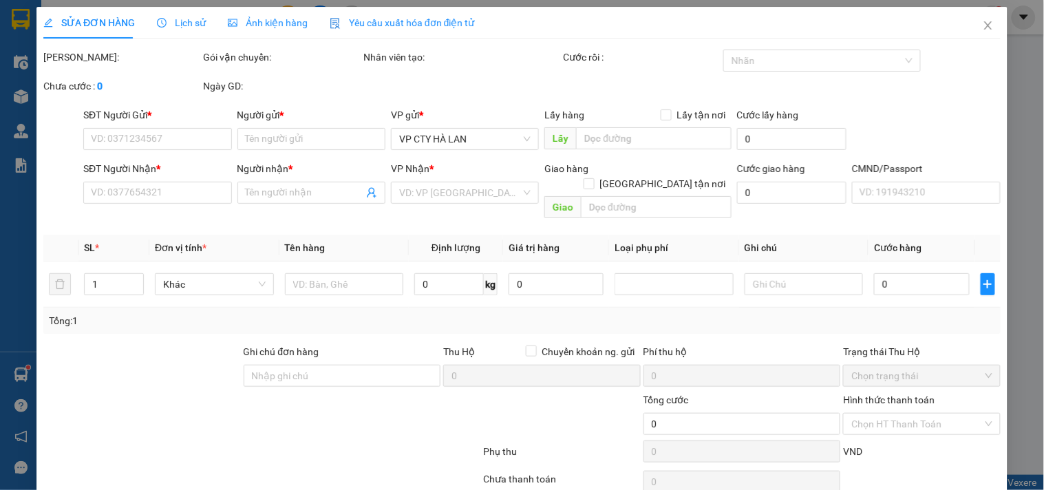
type input "0916715072"
type input "[PERSON_NAME]"
type input "165/1 ĐƯỜNG BẮC KẠN"
type input "0968072814"
type input "[PERSON_NAME]"
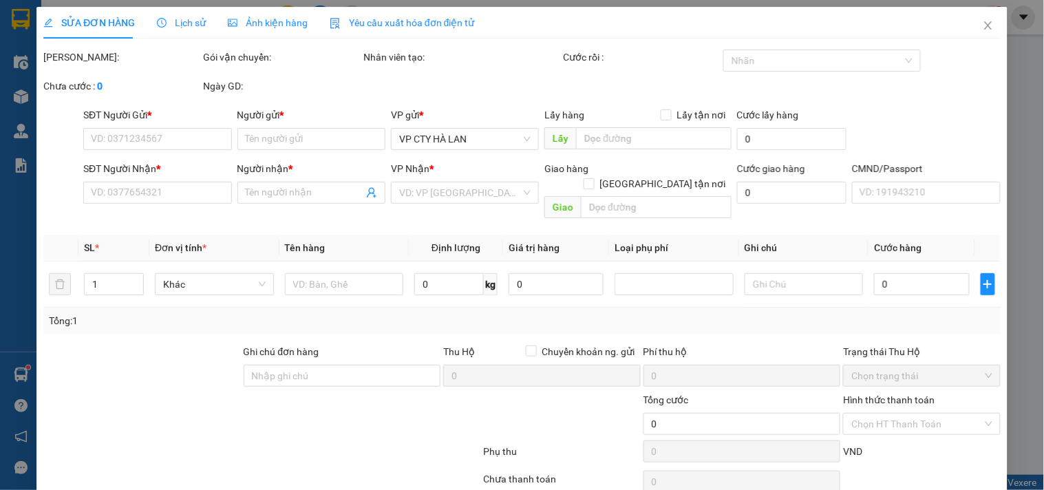
checkbox input "true"
type input "(cần ngáng+dây) 37 Ng. 12 P. [PERSON_NAME], [PERSON_NAME], [GEOGRAPHIC_DATA], […"
type input "155.000"
type input "100.000"
type input "55.000"
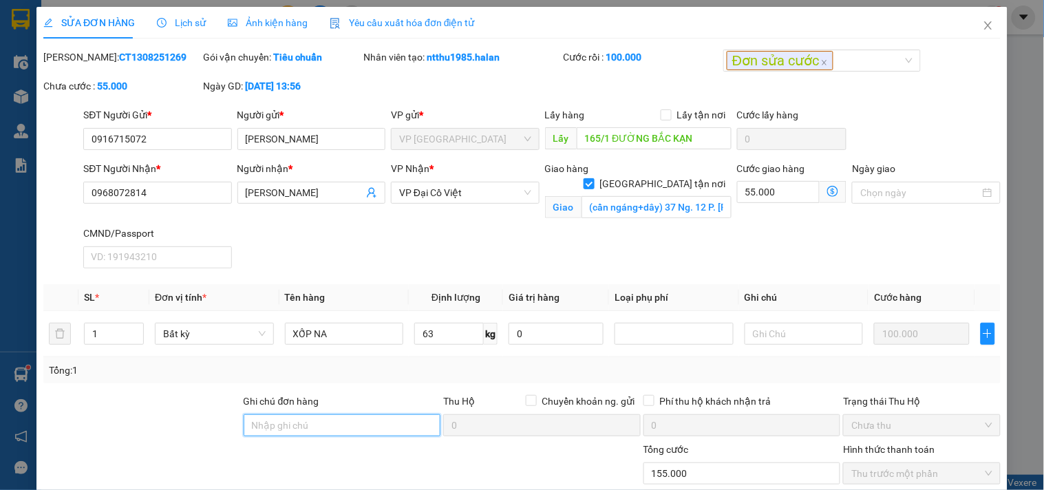
click at [343, 425] on input "Ghi chú đơn hàng" at bounding box center [342, 425] width 197 height 22
type input "d"
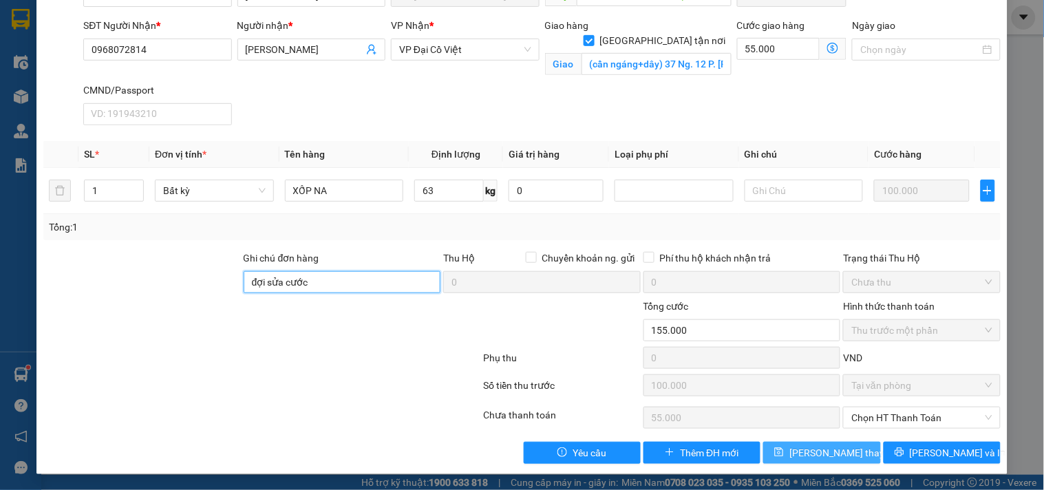
type input "đợi sửa cước"
click at [790, 453] on button "[PERSON_NAME] thay đổi" at bounding box center [821, 453] width 117 height 22
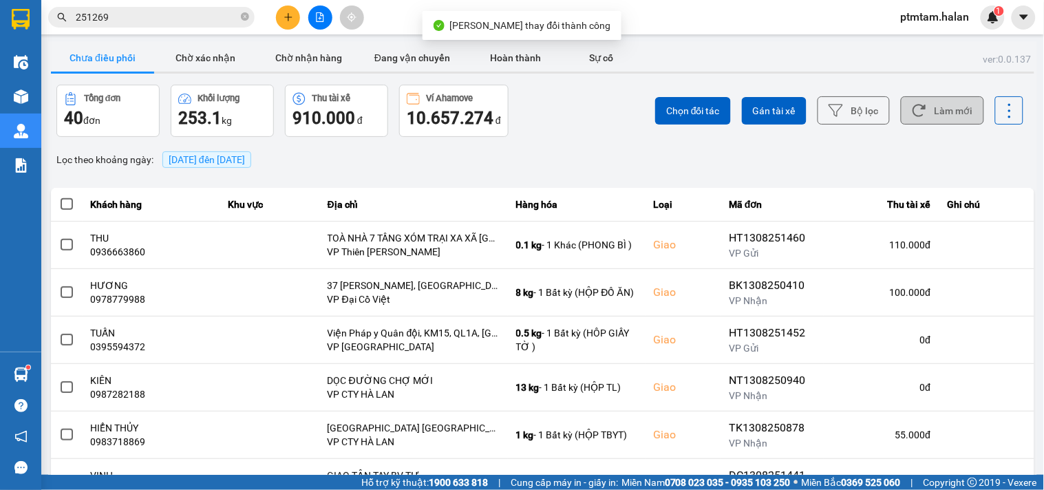
click at [944, 113] on button "Làm mới" at bounding box center [942, 110] width 83 height 28
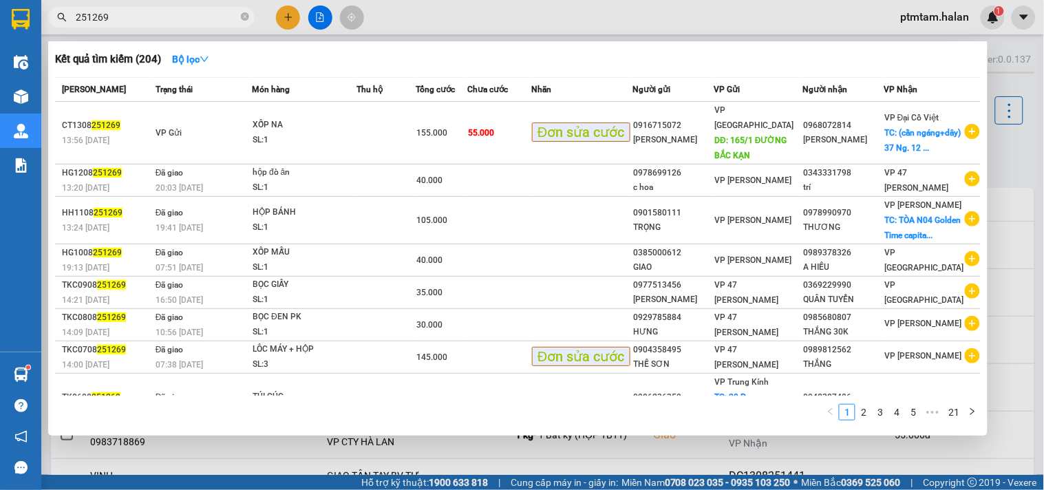
click at [121, 14] on input "251269" at bounding box center [157, 17] width 162 height 15
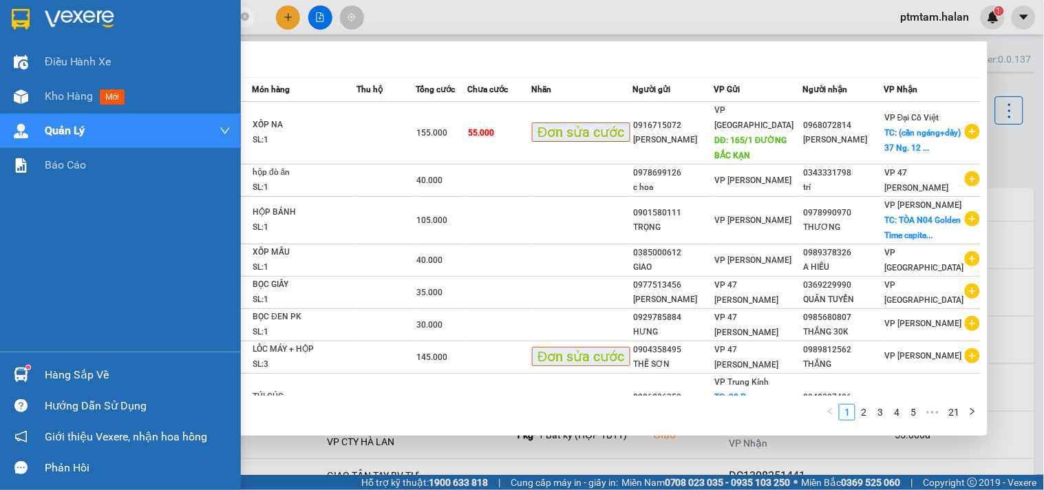
click at [0, 244] on div "Điều hành xe Kho hàng mới Quản [PERSON_NAME] lý chuyến Quản lý giao nhận mới Qu…" at bounding box center [120, 198] width 241 height 307
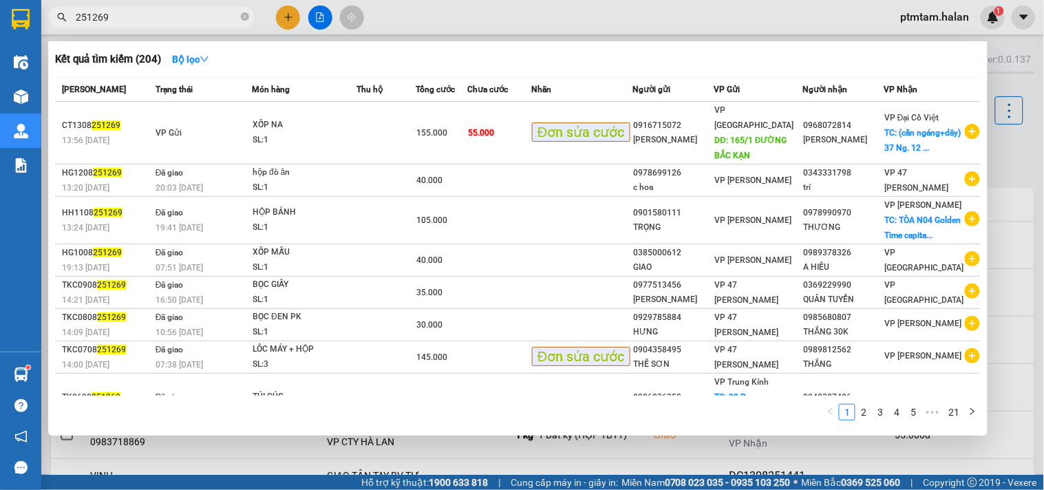
click at [252, 445] on div at bounding box center [522, 245] width 1044 height 490
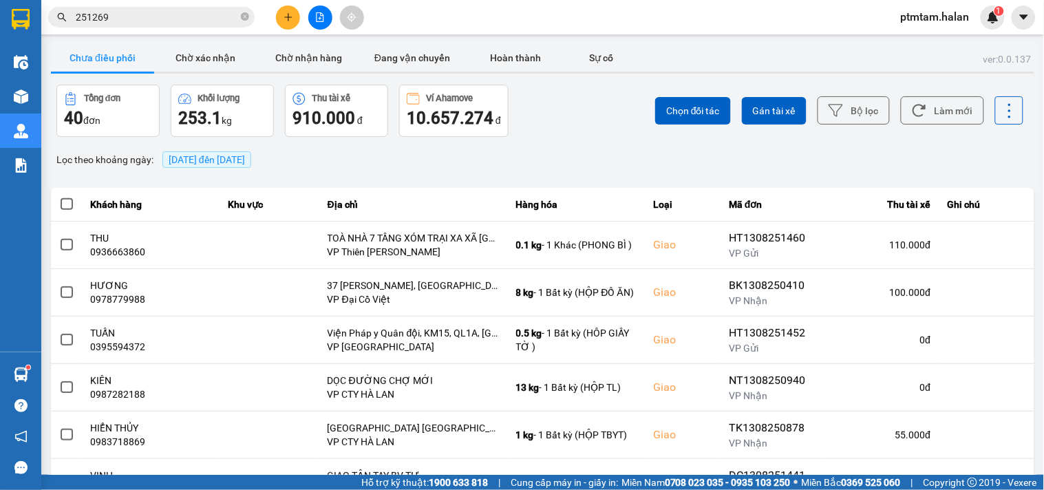
click at [119, 15] on input "251269" at bounding box center [157, 17] width 162 height 15
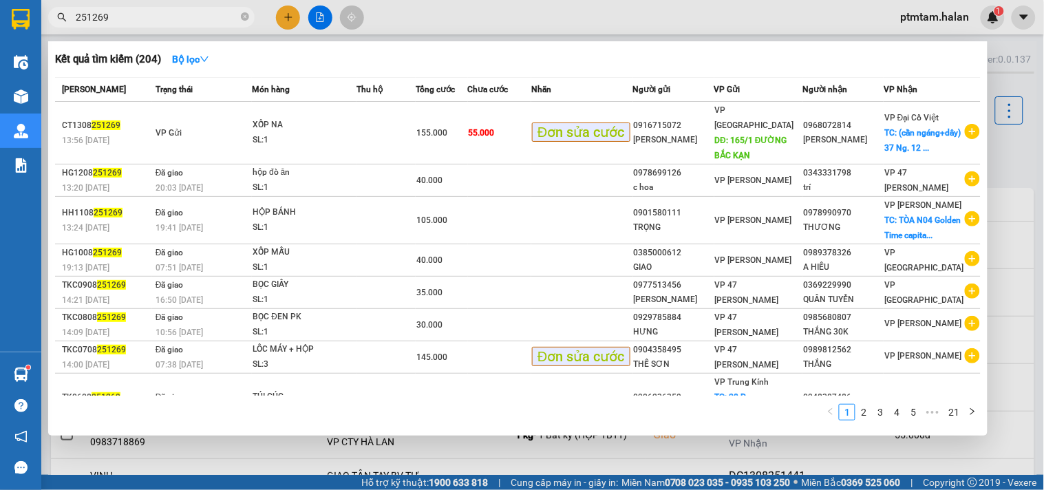
click at [286, 416] on div "1 2 3 4 5 ••• 21" at bounding box center [517, 416] width 925 height 25
click at [131, 21] on input "251269" at bounding box center [157, 17] width 162 height 15
click at [259, 418] on div "1 2 3 4 5 ••• 21" at bounding box center [517, 416] width 925 height 25
click at [233, 427] on div "1 2 3 4 5 ••• 21" at bounding box center [517, 416] width 925 height 25
click at [161, 18] on input "251269" at bounding box center [157, 17] width 162 height 15
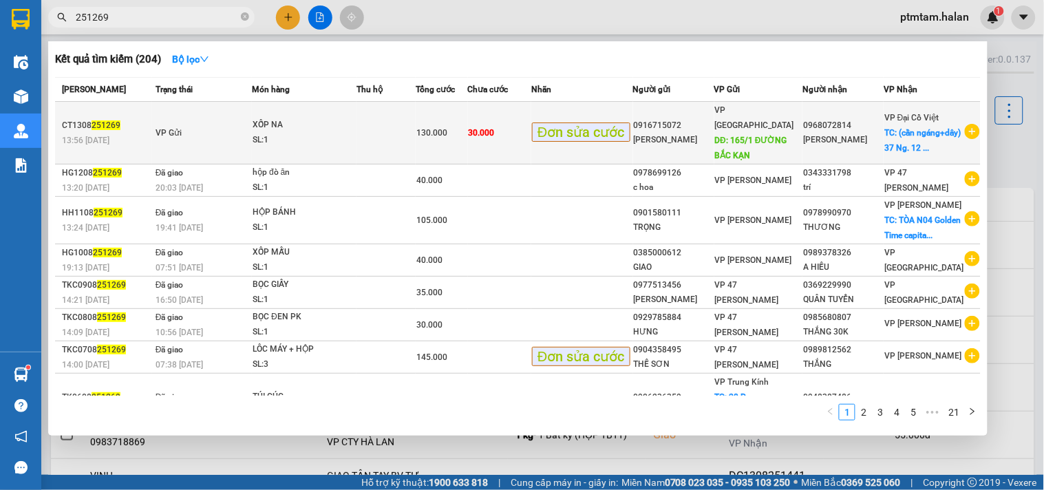
click at [347, 132] on div "XỐP NA" at bounding box center [303, 125] width 103 height 15
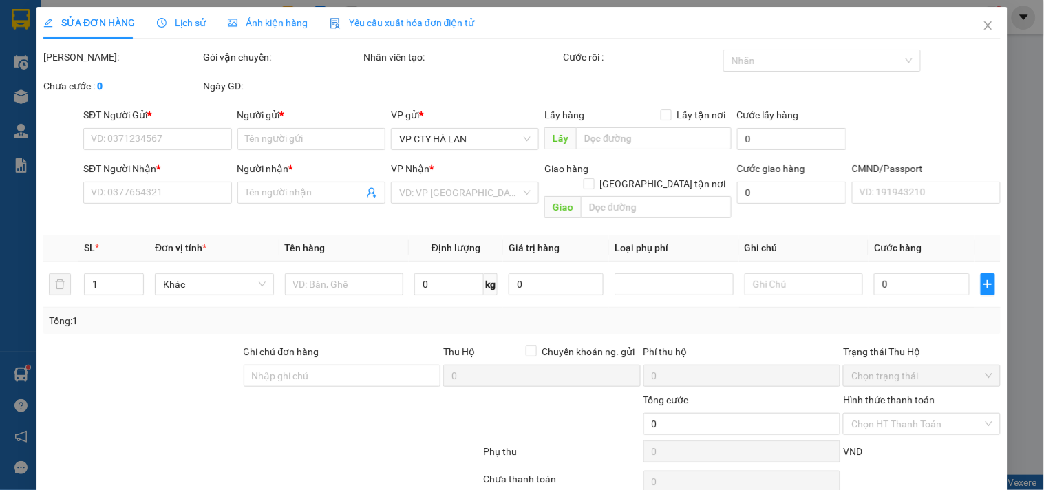
type input "0916715072"
type input "[PERSON_NAME]"
type input "165/1 ĐƯỜNG BẮC KẠN"
type input "0968072814"
type input "[PERSON_NAME]"
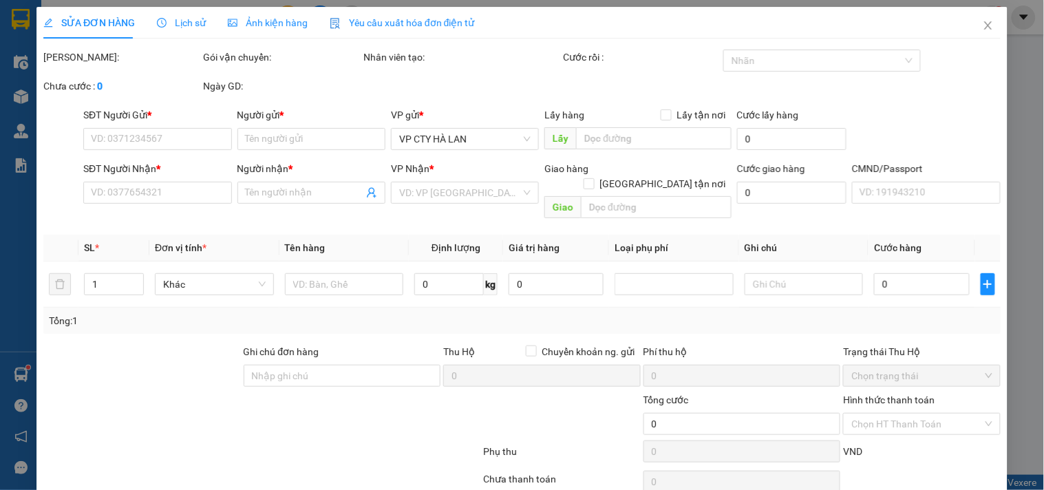
checkbox input "true"
type input "(cần ngáng+dây) 37 Ng. 12 P. [PERSON_NAME], [PERSON_NAME], [GEOGRAPHIC_DATA], […"
type input "đợi sửa cước"
type input "130.000"
type input "100.000"
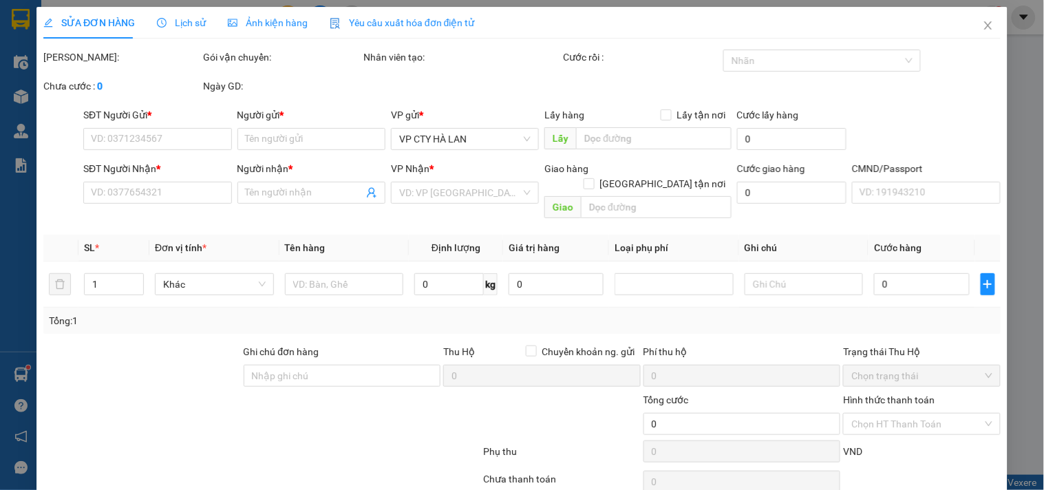
type input "30.000"
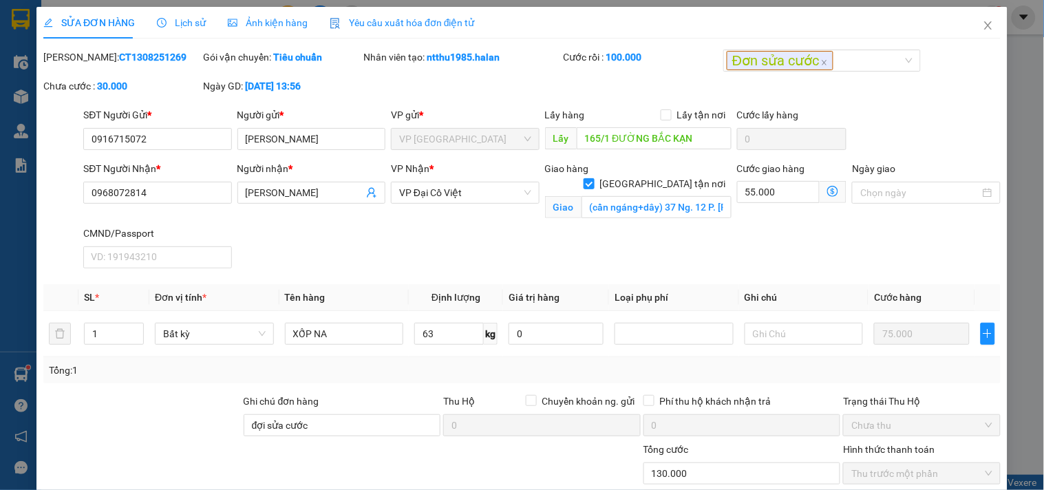
click at [183, 23] on span "Lịch sử" at bounding box center [181, 22] width 49 height 11
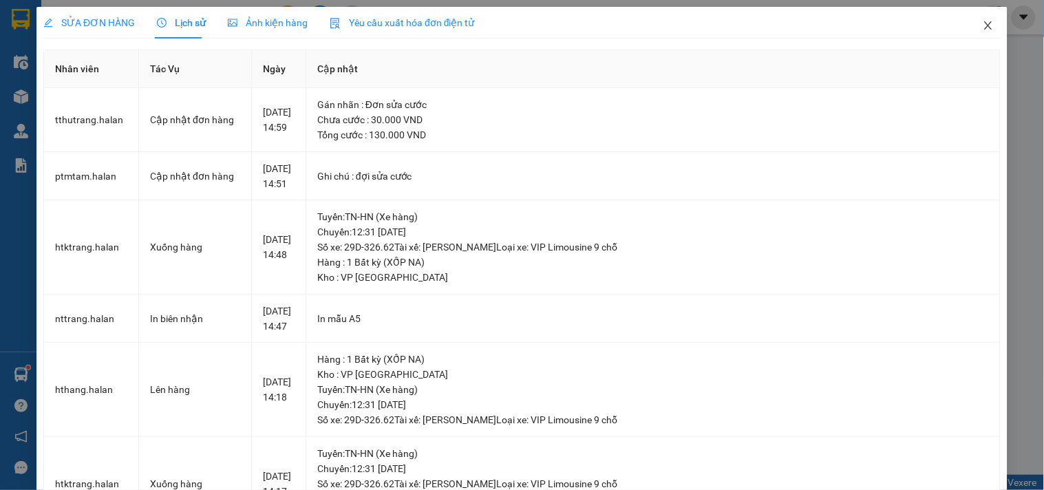
click at [982, 28] on icon "close" at bounding box center [987, 25] width 11 height 11
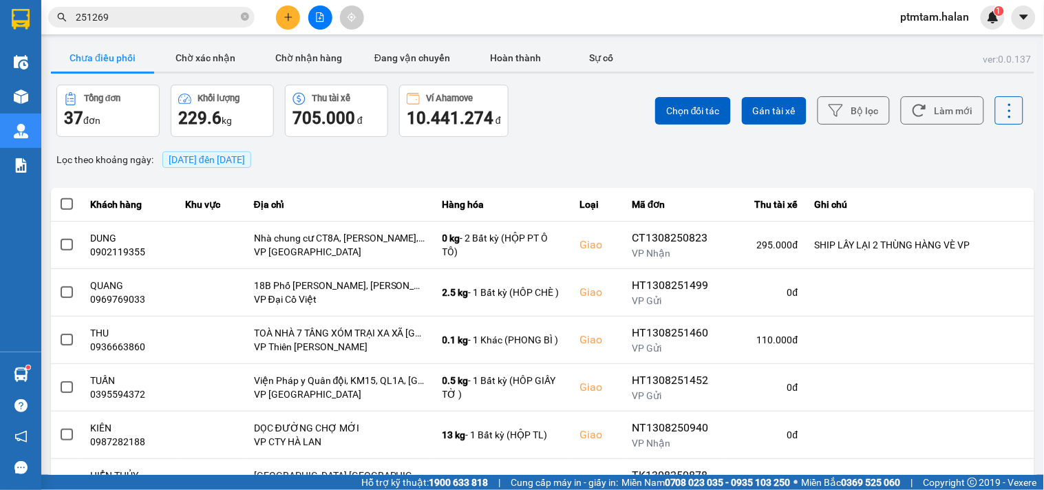
click at [583, 152] on div "Lọc theo khoảng ngày : [DATE] đến [DATE]" at bounding box center [542, 159] width 983 height 23
click at [542, 147] on div "ver: 0.0.137 Chưa điều phối Chờ xác nhận Chờ nhận hàng Đang vận chuyển Hoàn thà…" at bounding box center [542, 381] width 989 height 680
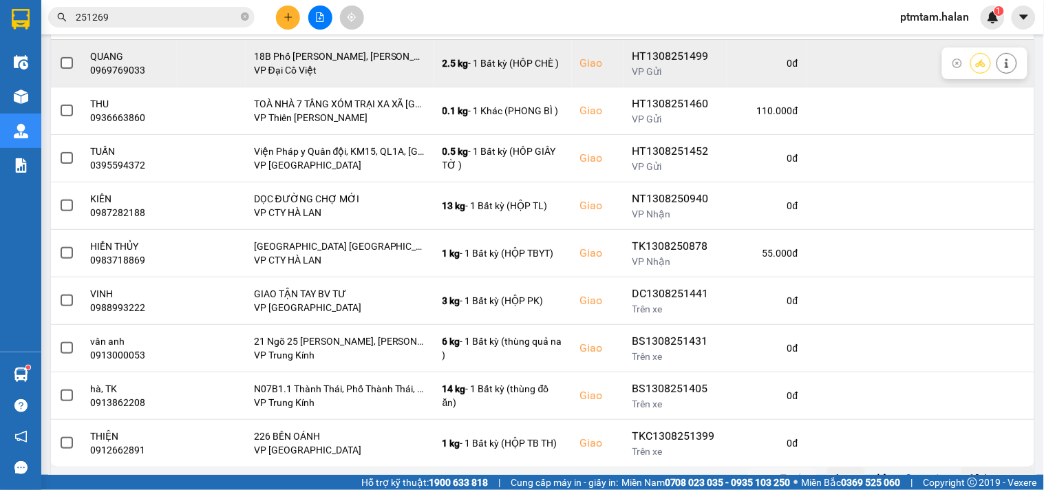
scroll to position [253, 0]
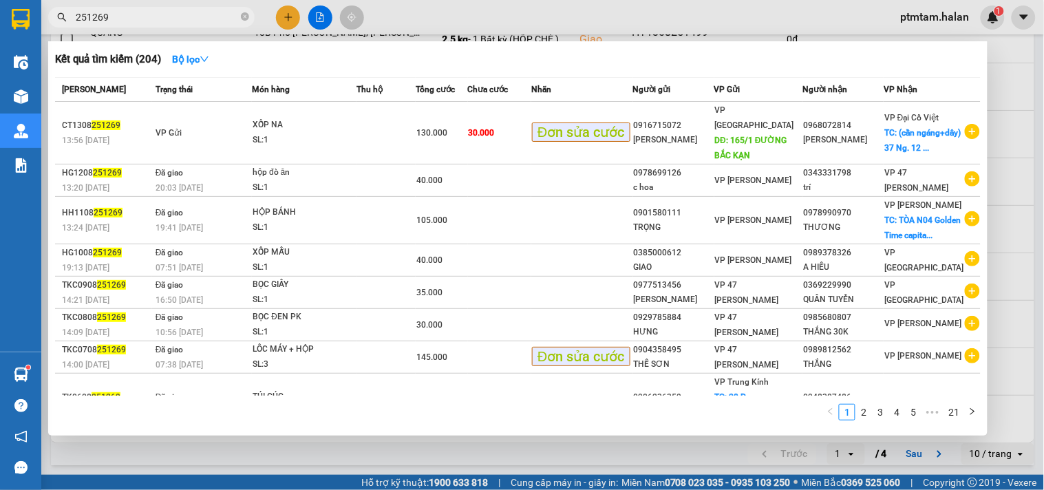
click at [124, 21] on input "251269" at bounding box center [157, 17] width 162 height 15
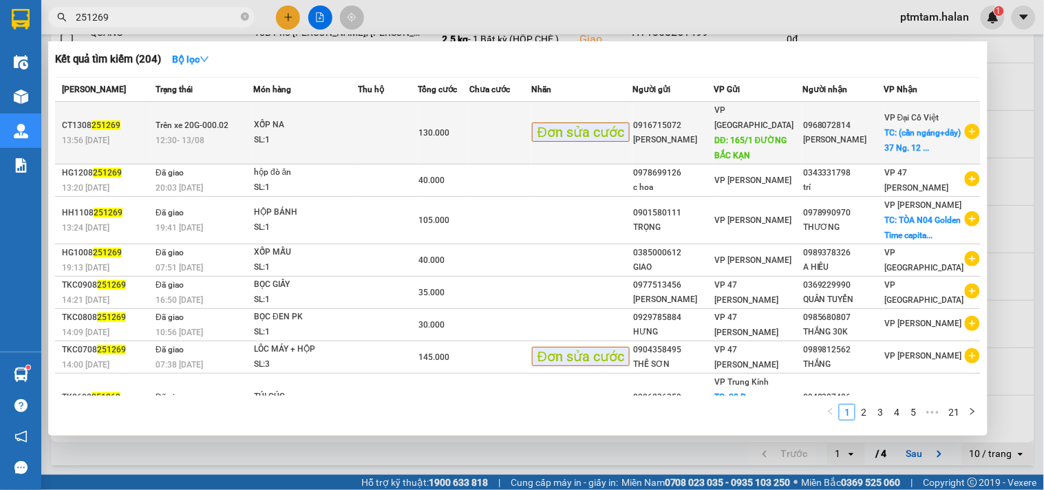
click at [357, 131] on div "XỐP NA" at bounding box center [305, 125] width 103 height 15
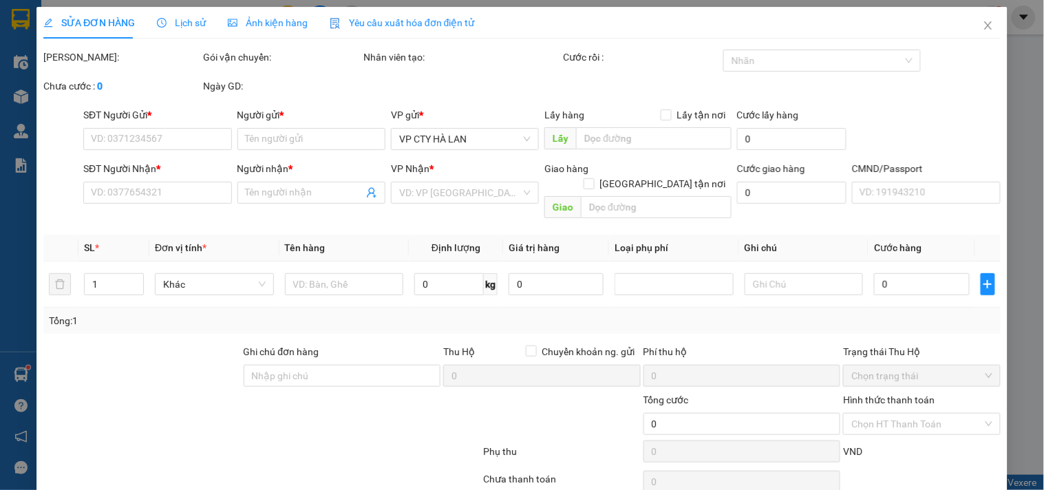
type input "0916715072"
type input "[PERSON_NAME]"
type input "165/1 ĐƯỜNG BẮC KẠN"
type input "0968072814"
type input "[PERSON_NAME]"
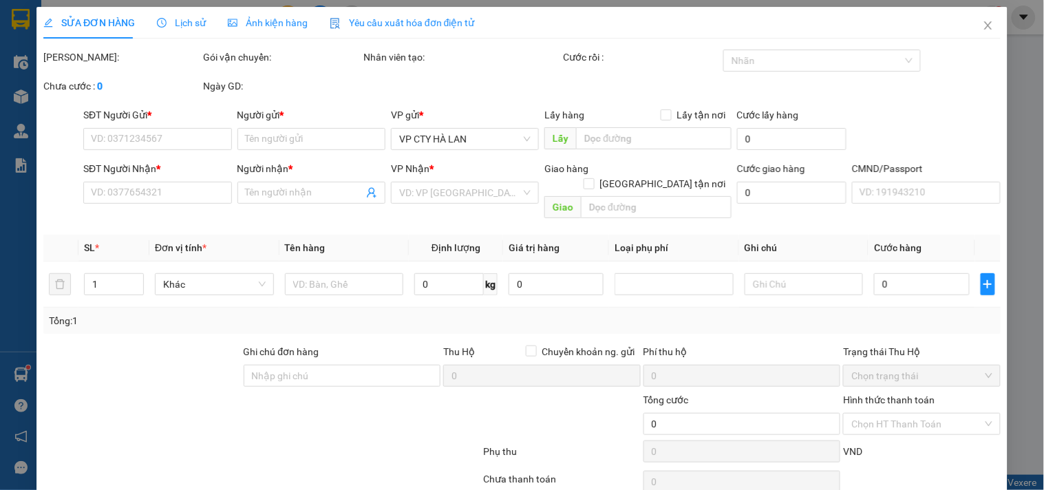
checkbox input "true"
type input "(cần ngáng+dây) 37 Ng. 12 P. [PERSON_NAME], [PERSON_NAME], [GEOGRAPHIC_DATA], […"
type input "đợi sửa cước"
type input "130.000"
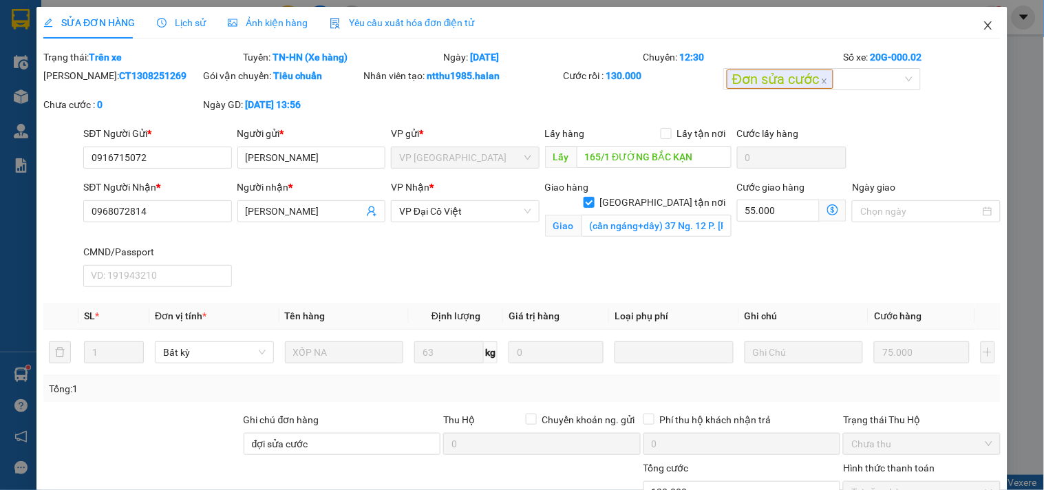
click at [984, 26] on icon "close" at bounding box center [988, 25] width 8 height 8
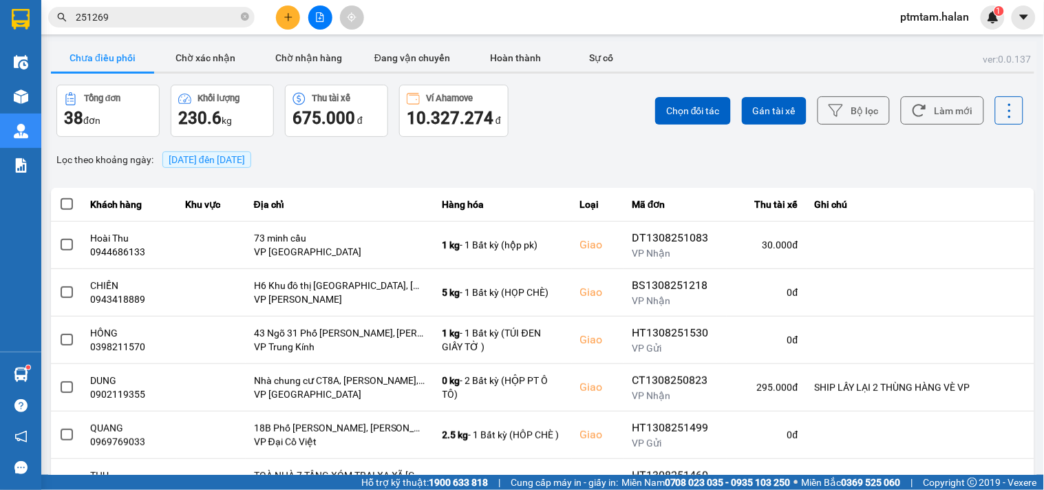
click at [149, 22] on input "251269" at bounding box center [157, 17] width 162 height 15
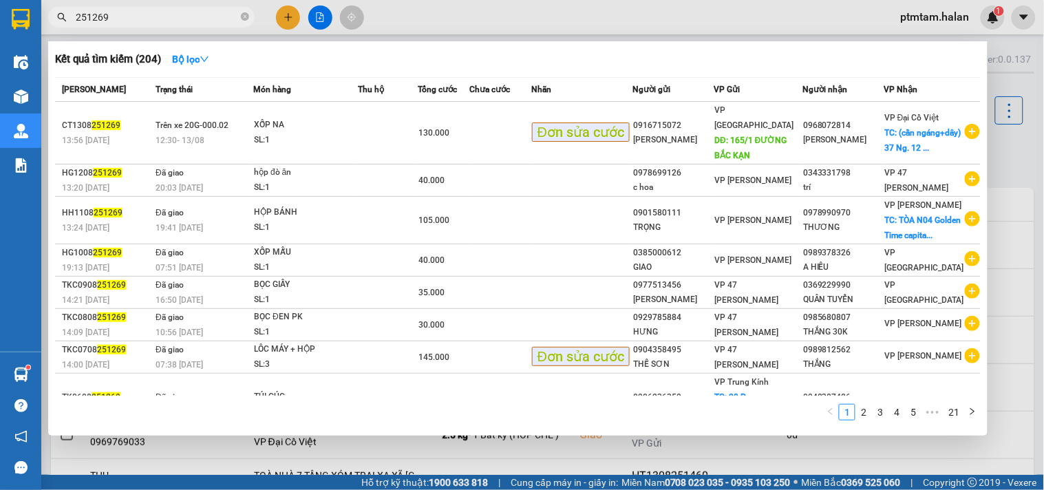
click at [958, 463] on div at bounding box center [522, 245] width 1044 height 490
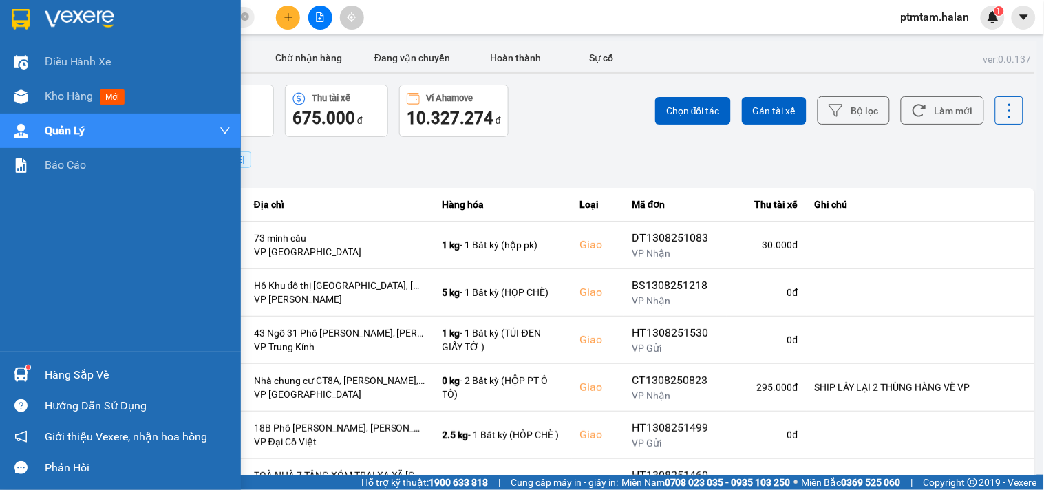
click at [0, 287] on div "Điều hành xe Kho hàng mới Quản [PERSON_NAME] lý chuyến Quản lý giao nhận mới Qu…" at bounding box center [120, 198] width 241 height 307
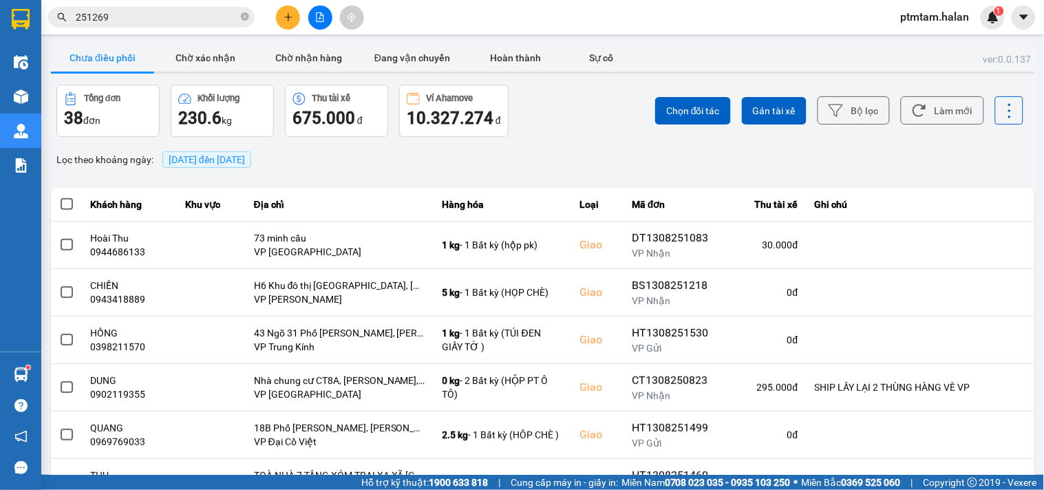
click at [563, 158] on div "Lọc theo khoảng ngày : [DATE] đến [DATE]" at bounding box center [542, 159] width 983 height 23
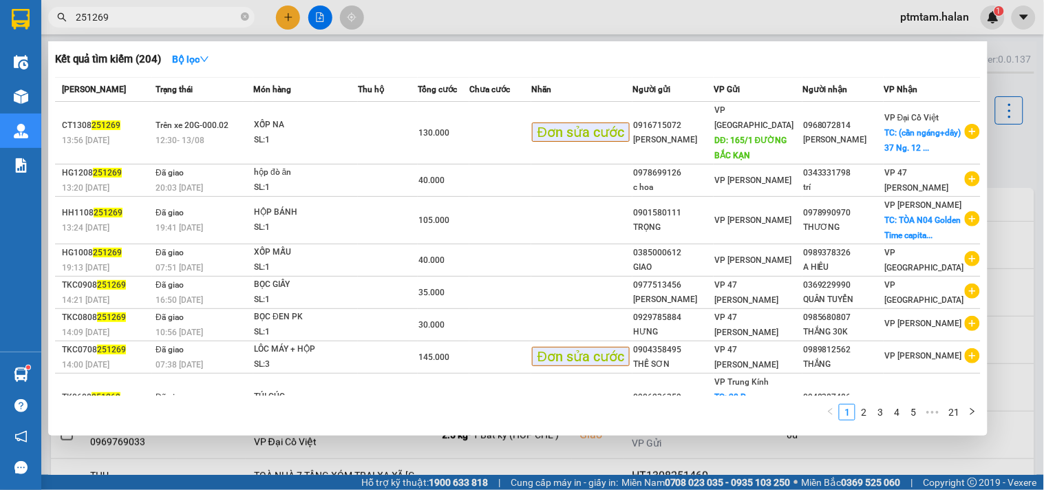
click at [125, 18] on input "251269" at bounding box center [157, 17] width 162 height 15
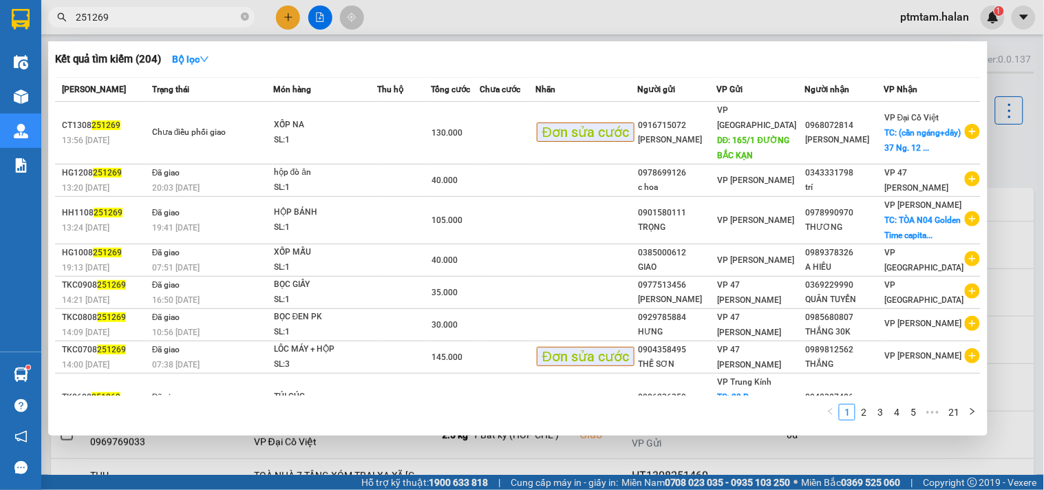
click at [451, 18] on div at bounding box center [522, 245] width 1044 height 490
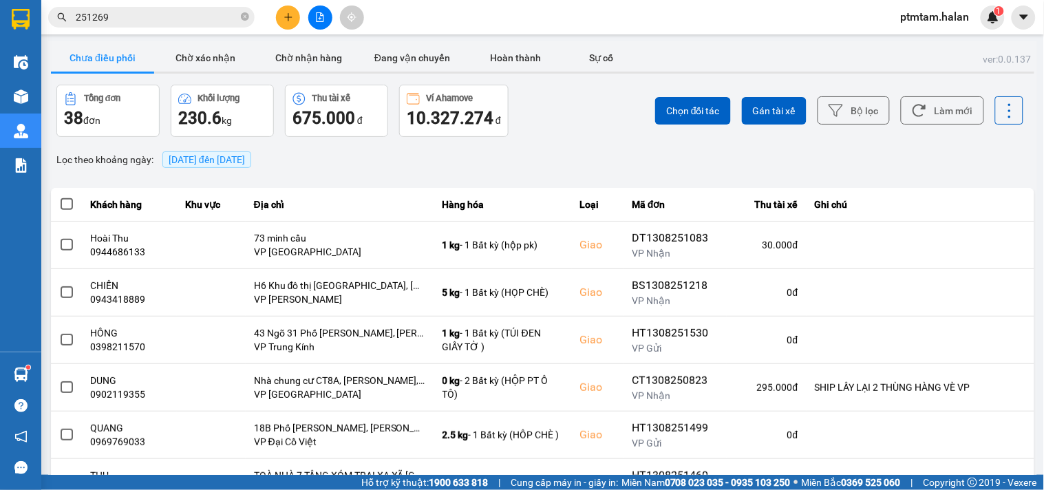
click at [145, 12] on input "251269" at bounding box center [157, 17] width 162 height 15
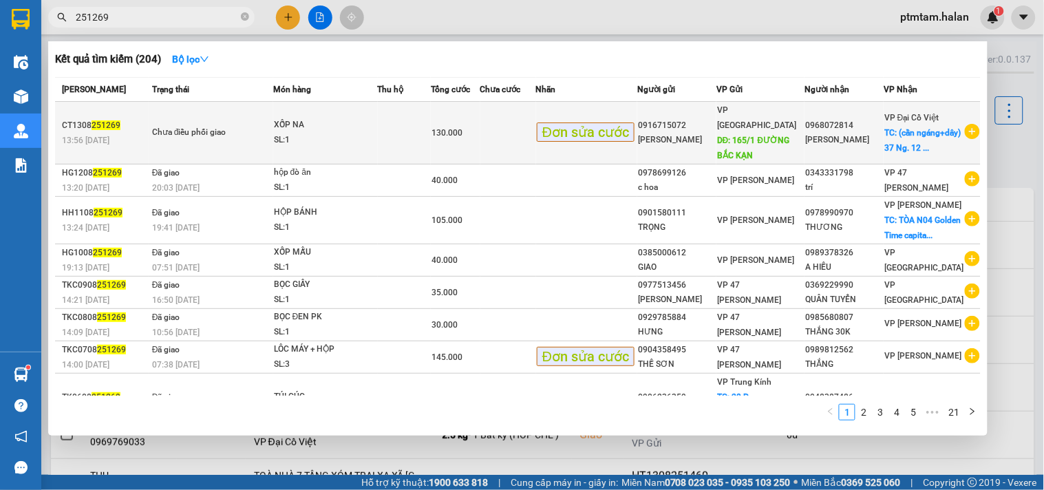
click at [253, 138] on div "Chưa điều phối giao" at bounding box center [203, 132] width 103 height 15
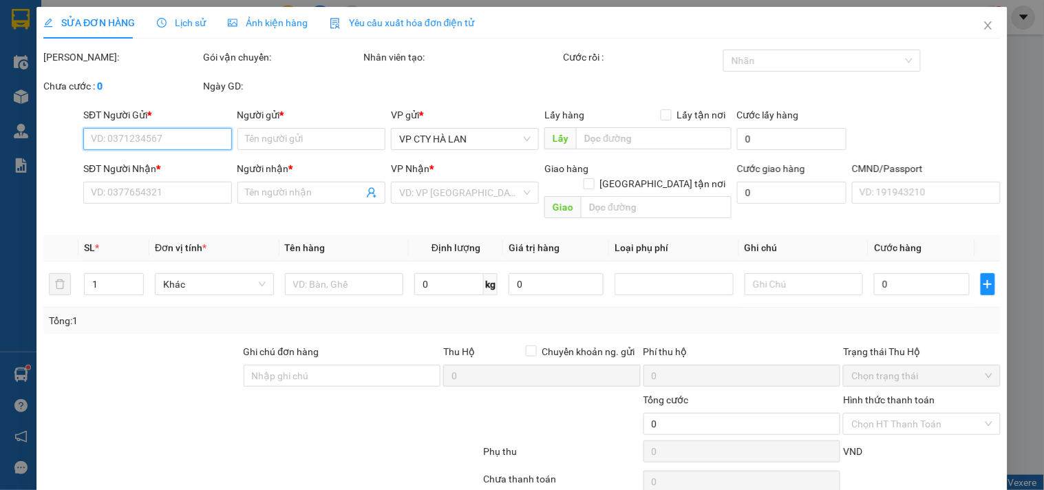
type input "0916715072"
type input "[PERSON_NAME]"
type input "165/1 ĐƯỜNG BẮC KẠN"
type input "0968072814"
type input "[PERSON_NAME]"
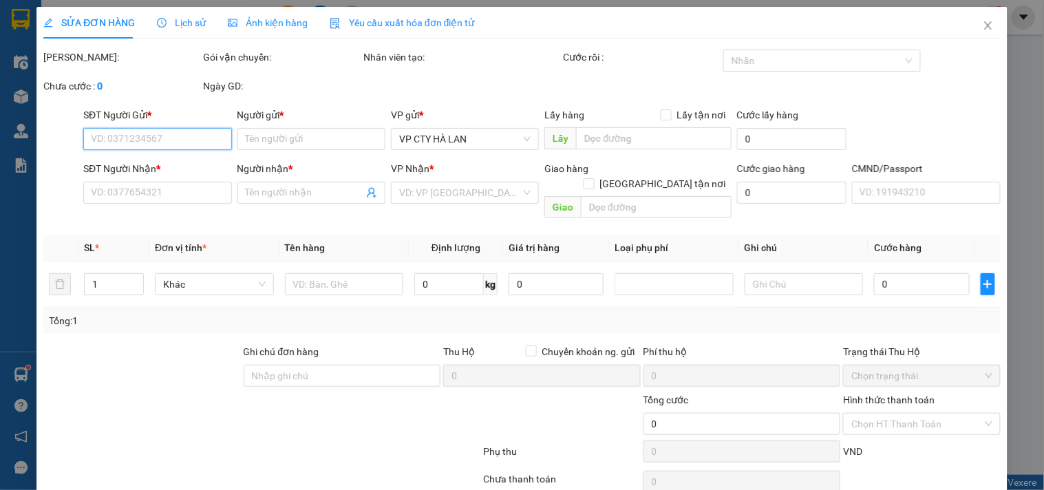
checkbox input "true"
type input "(cần ngáng+dây) 37 Ng. 12 P. [PERSON_NAME], [PERSON_NAME], [GEOGRAPHIC_DATA], […"
type input "đợi sửa cước"
type input "130.000"
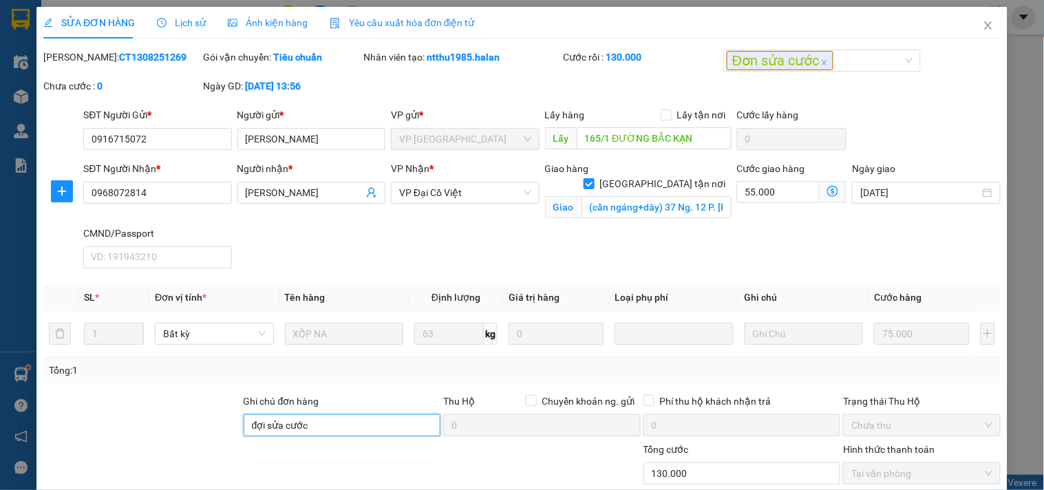
click at [308, 429] on input "đợi sửa cước" at bounding box center [342, 425] width 197 height 22
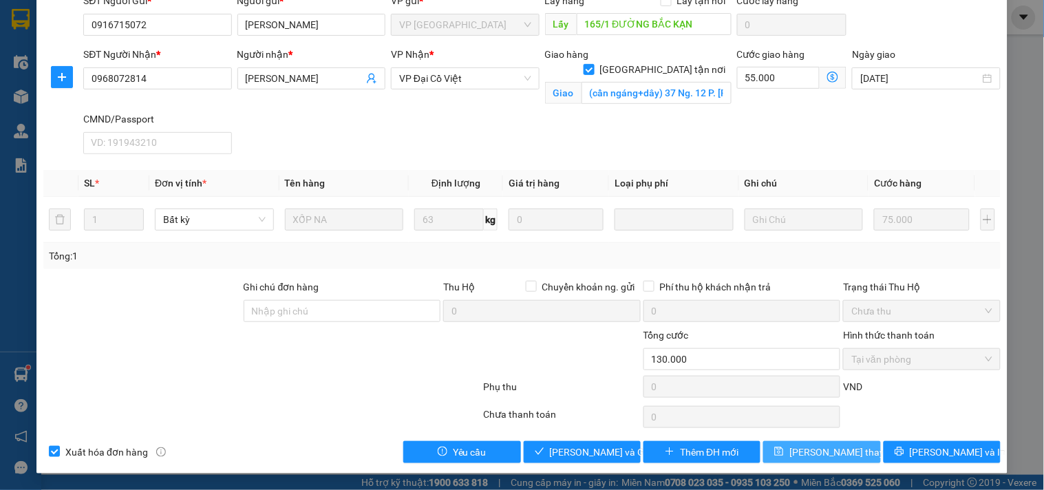
click at [797, 454] on span "[PERSON_NAME] thay đổi" at bounding box center [844, 451] width 110 height 15
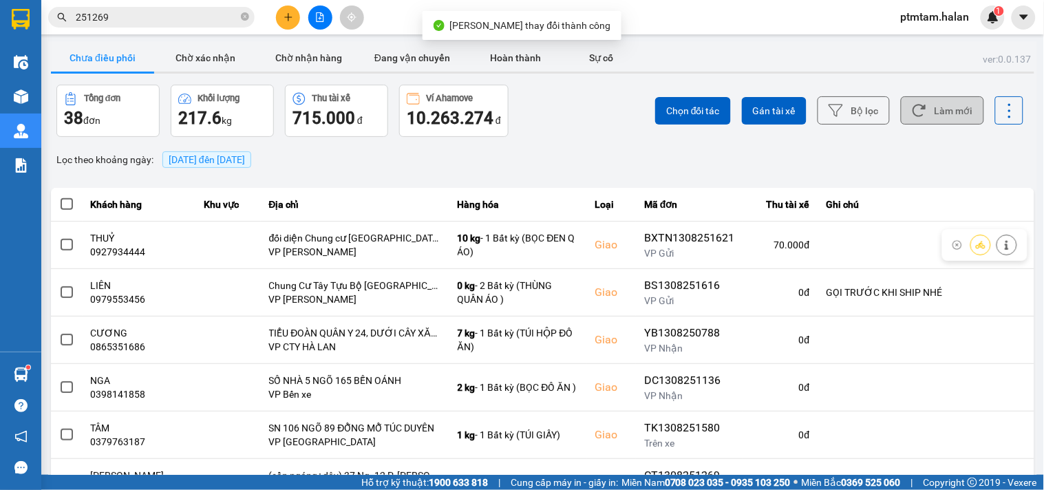
click at [945, 114] on button "Làm mới" at bounding box center [942, 110] width 83 height 28
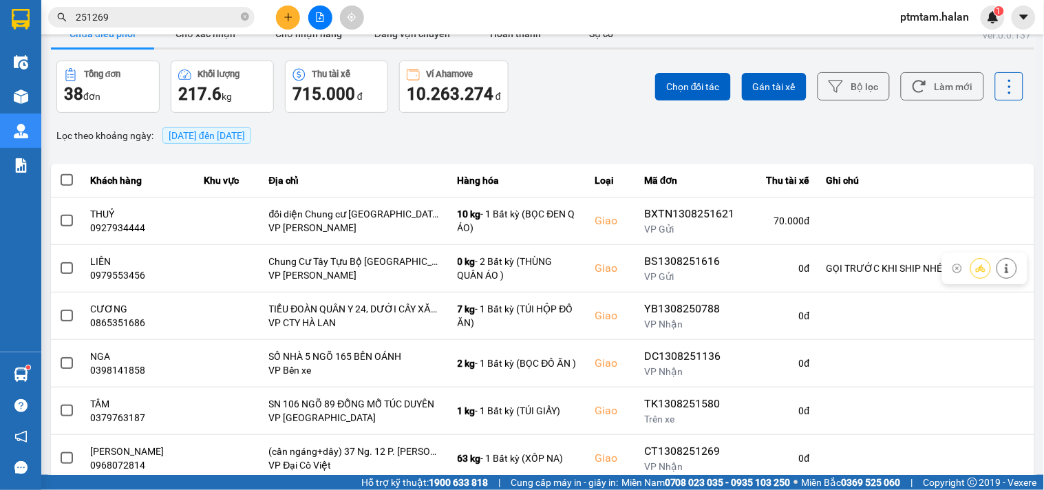
scroll to position [253, 0]
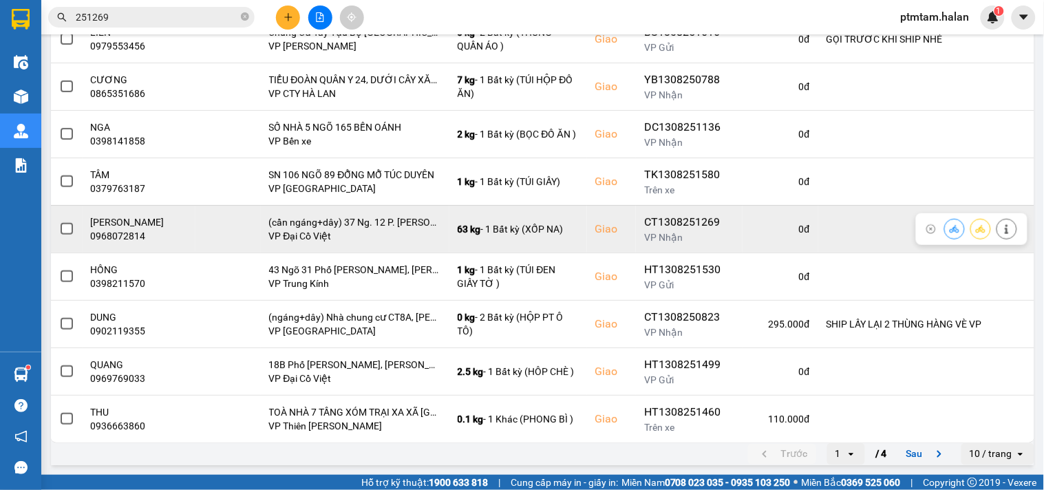
click at [67, 227] on span at bounding box center [67, 229] width 12 height 12
click at [59, 222] on input "checkbox" at bounding box center [59, 222] width 0 height 0
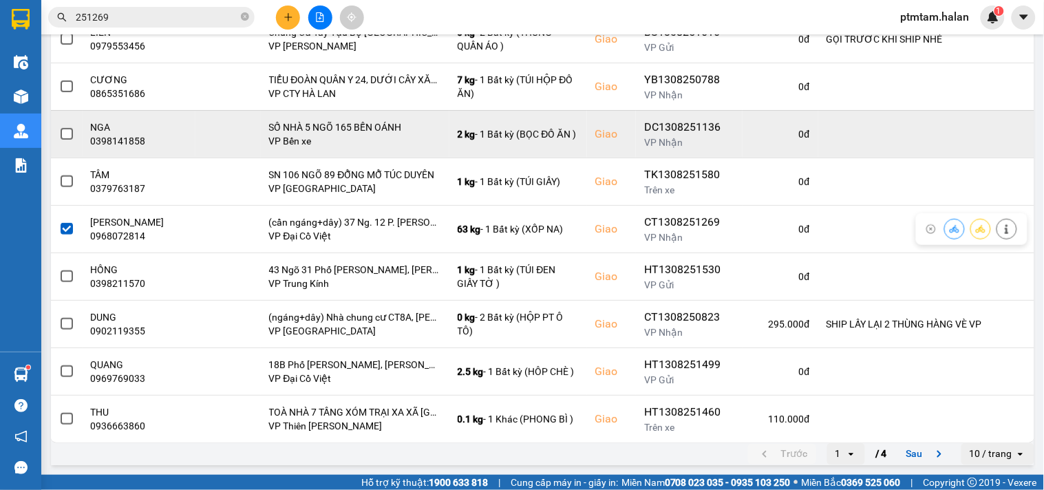
scroll to position [24, 0]
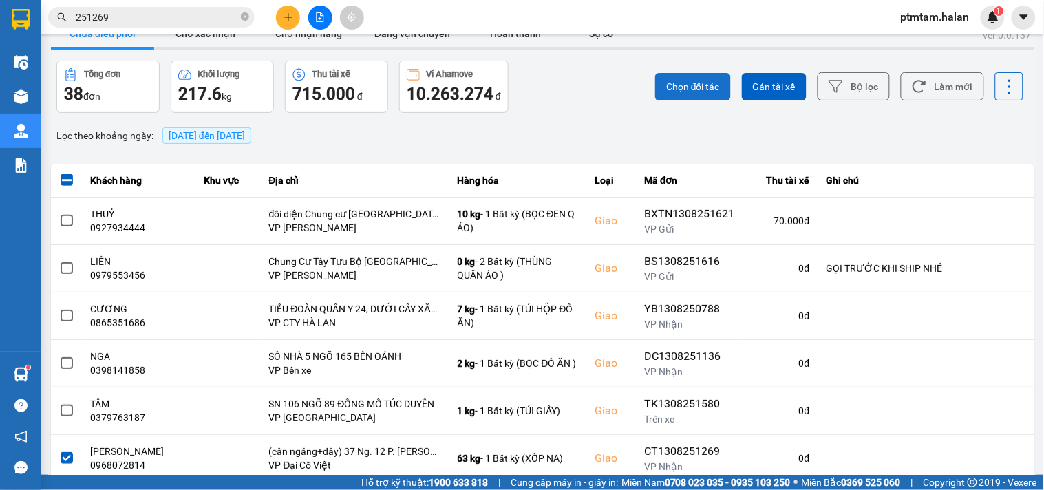
click at [689, 90] on span "Chọn đối tác" at bounding box center [693, 87] width 54 height 14
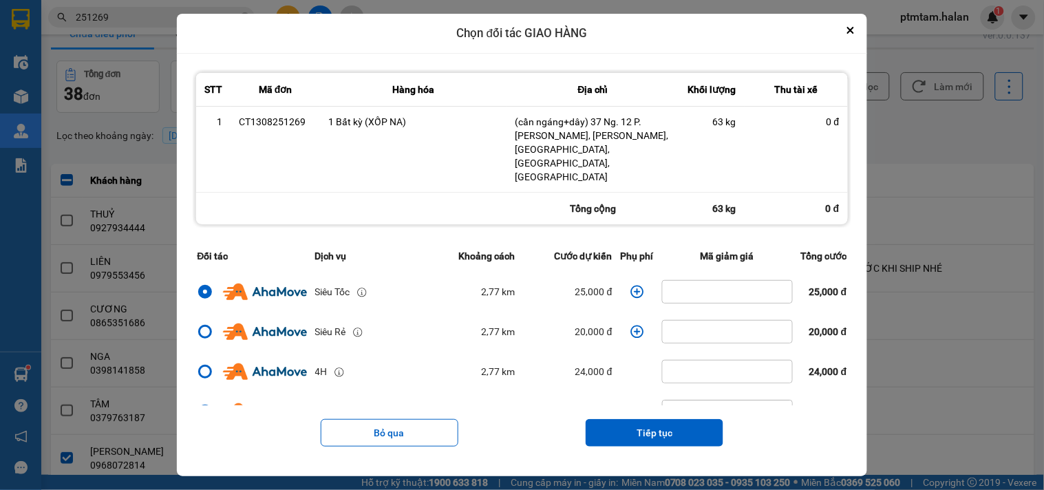
click at [630, 285] on icon "dialog" at bounding box center [637, 292] width 14 height 14
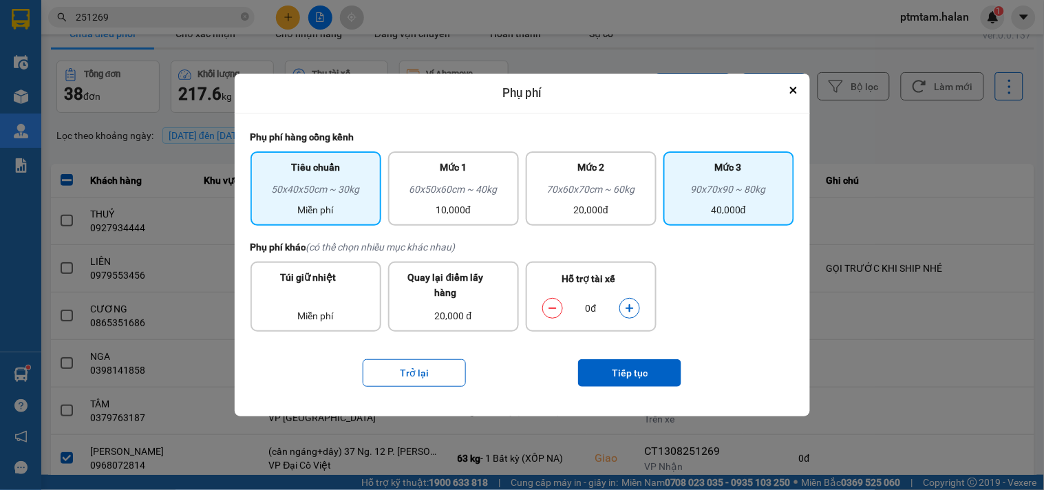
click at [717, 206] on div "40,000đ" at bounding box center [728, 209] width 114 height 15
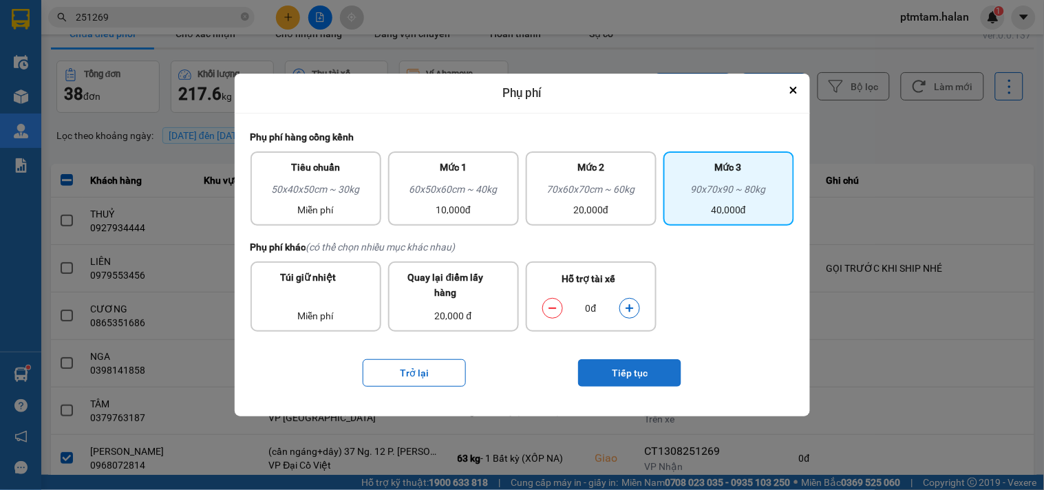
click at [636, 372] on button "Tiếp tục" at bounding box center [629, 373] width 103 height 28
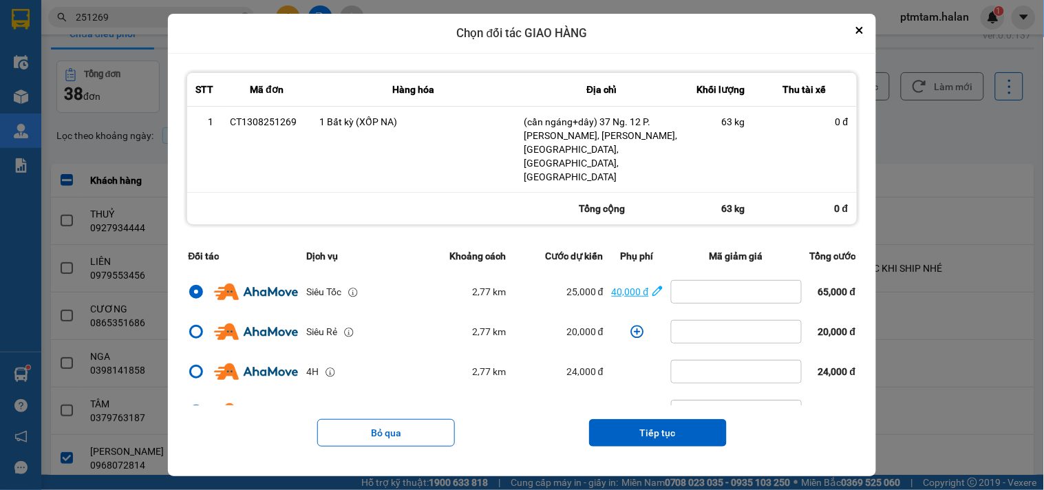
click at [652, 284] on icon "dialog" at bounding box center [657, 291] width 10 height 14
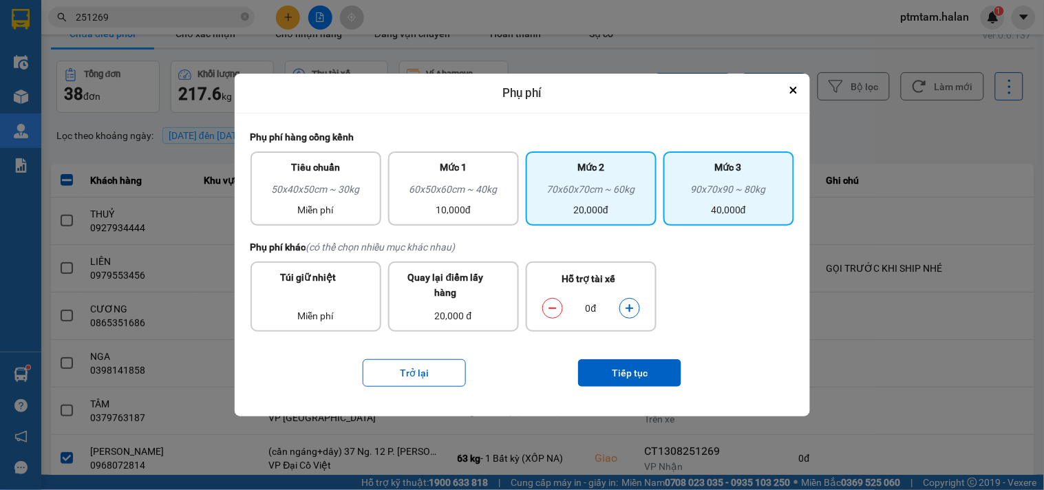
click at [602, 195] on div "70x60x70cm ~ 60kg" at bounding box center [591, 192] width 114 height 21
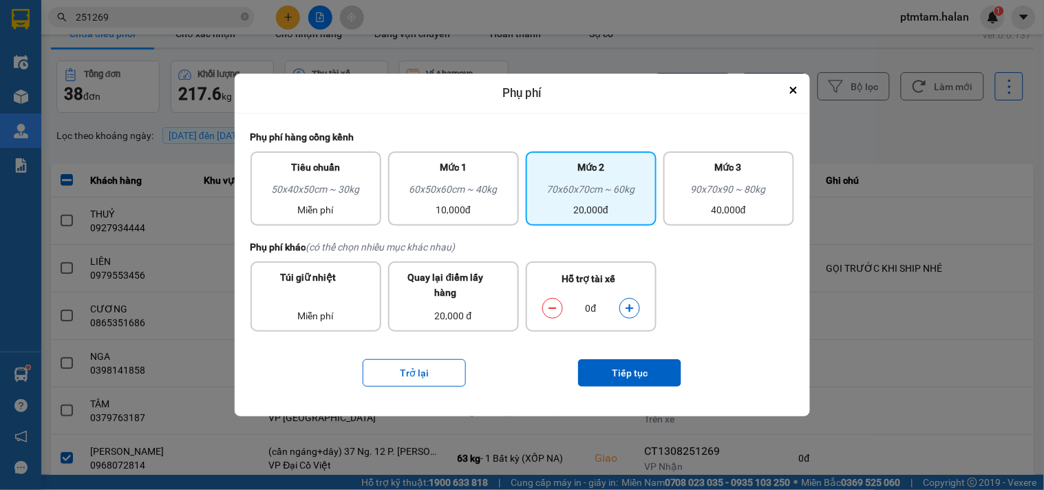
click at [634, 311] on icon "dialog" at bounding box center [630, 308] width 10 height 10
click at [555, 308] on icon "dialog" at bounding box center [553, 308] width 10 height 10
click at [623, 377] on button "Tiếp tục" at bounding box center [629, 373] width 103 height 28
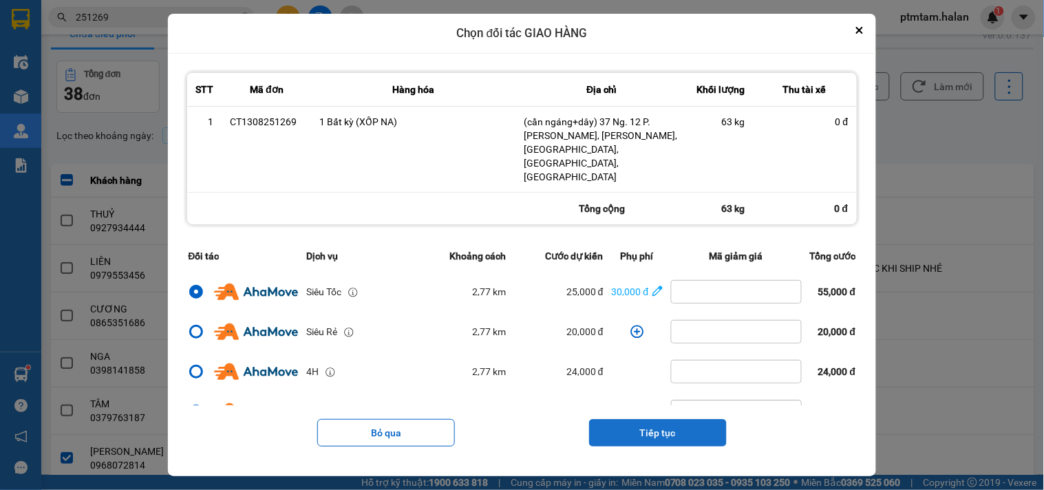
click at [628, 419] on button "Tiếp tục" at bounding box center [658, 433] width 138 height 28
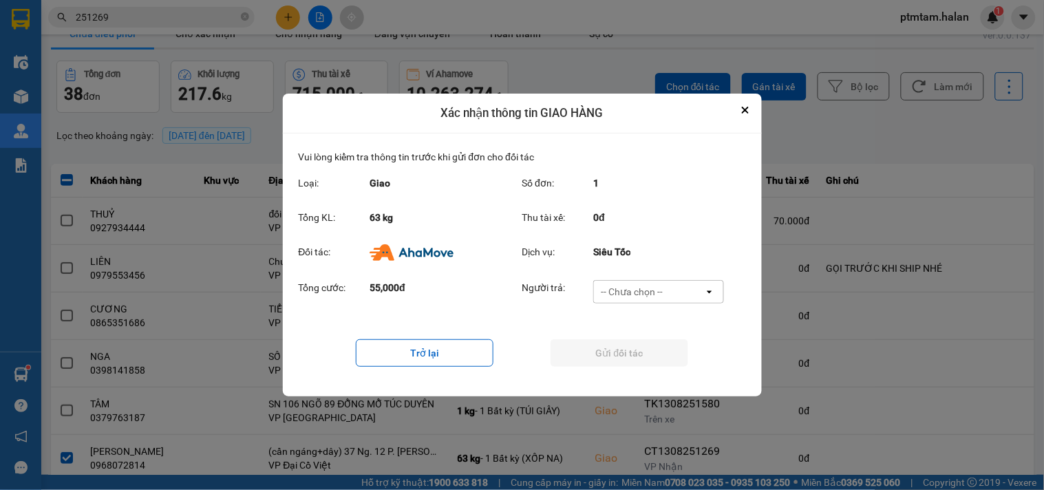
click at [645, 294] on div "-- Chưa chọn --" at bounding box center [632, 292] width 62 height 14
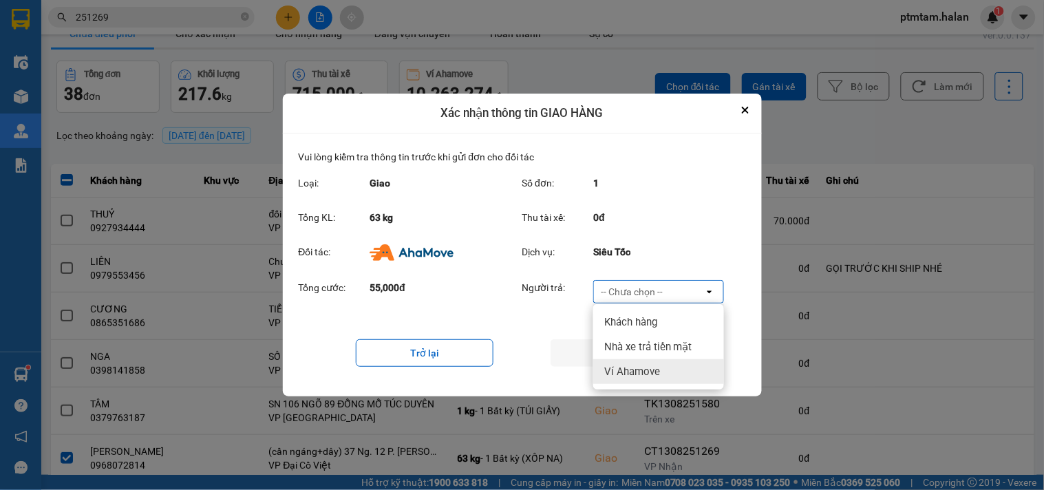
click at [642, 369] on span "Ví Ahamove" at bounding box center [632, 372] width 56 height 14
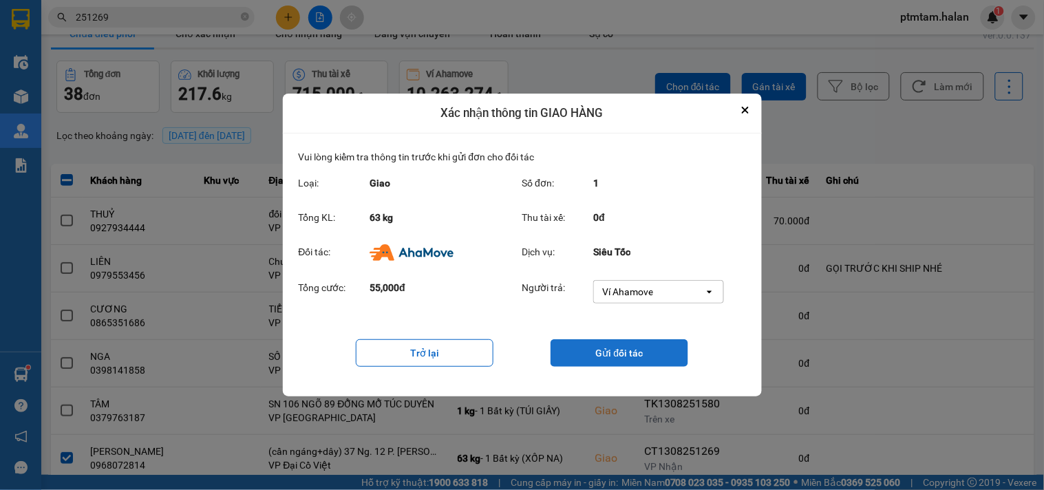
click at [638, 354] on button "Gửi đối tác" at bounding box center [619, 353] width 138 height 28
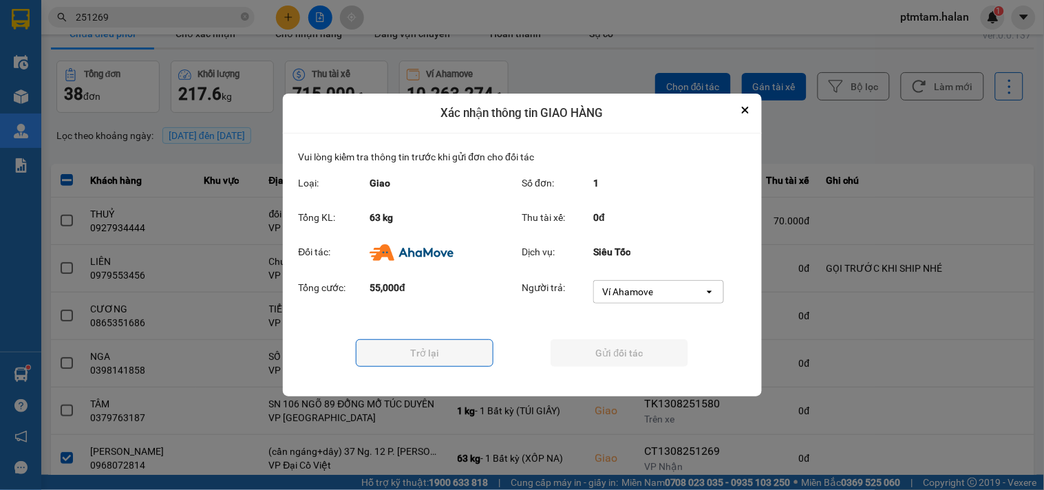
scroll to position [0, 0]
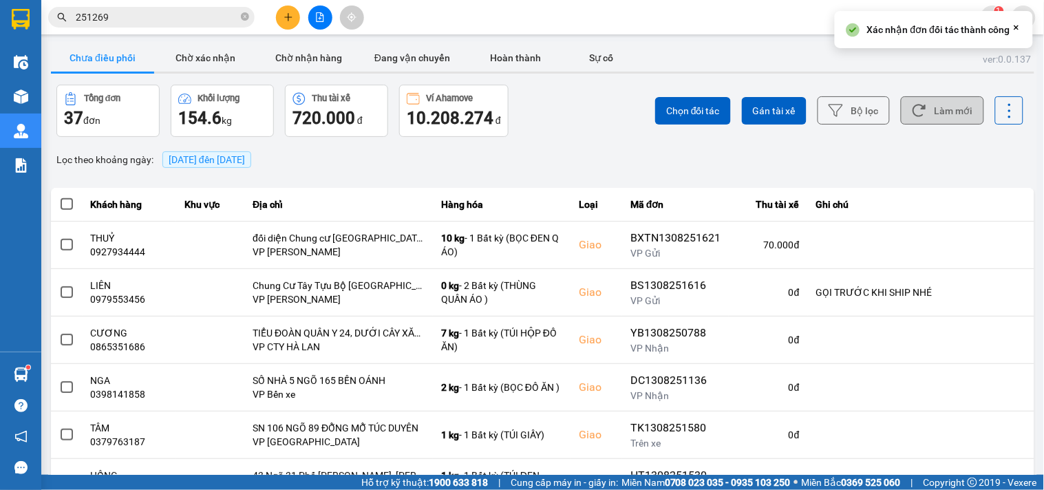
click at [946, 122] on button "Làm mới" at bounding box center [942, 110] width 83 height 28
click at [311, 58] on button "Chờ nhận hàng" at bounding box center [308, 58] width 103 height 28
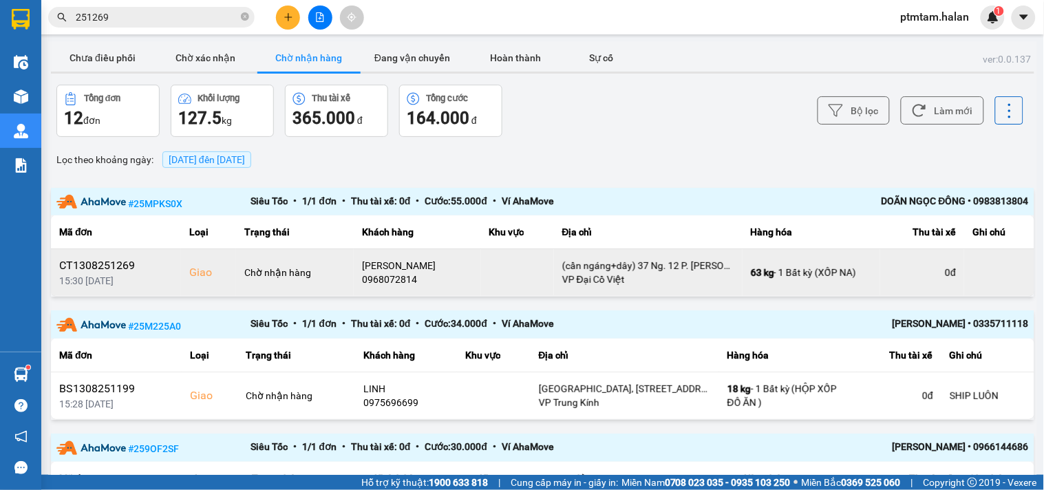
scroll to position [458, 0]
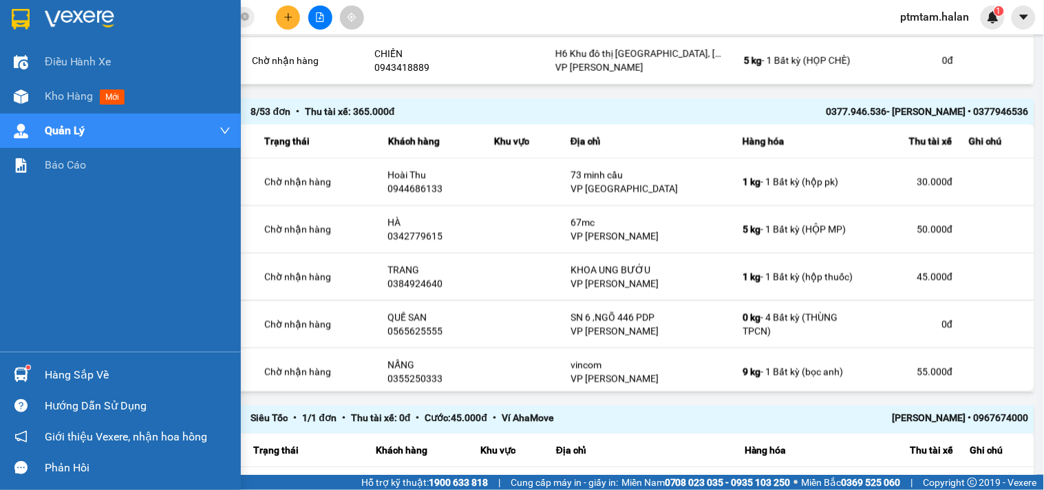
click at [0, 300] on div "Điều hành xe Kho hàng mới Quản [PERSON_NAME] lý chuyến Quản lý giao nhận mới Qu…" at bounding box center [120, 198] width 241 height 307
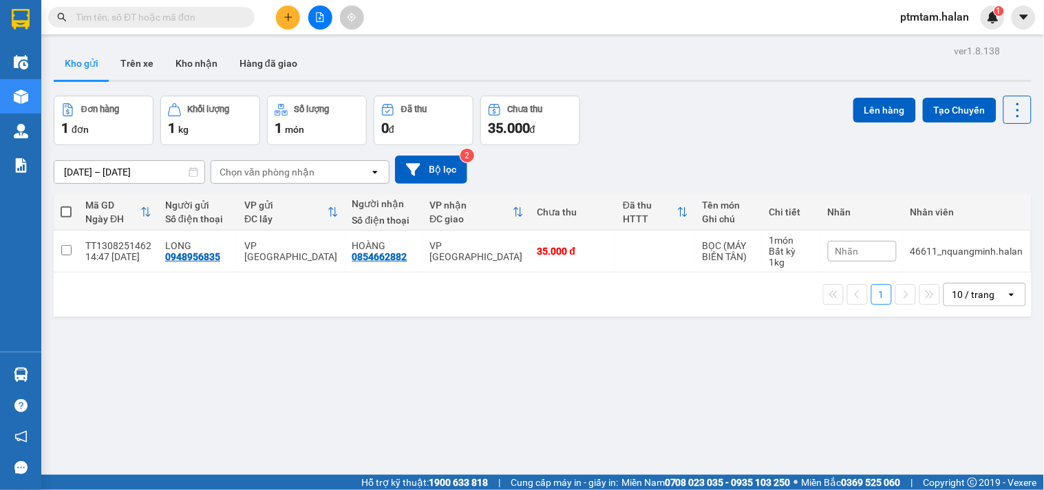
click at [156, 19] on input "text" at bounding box center [157, 17] width 162 height 15
paste input "0339422157"
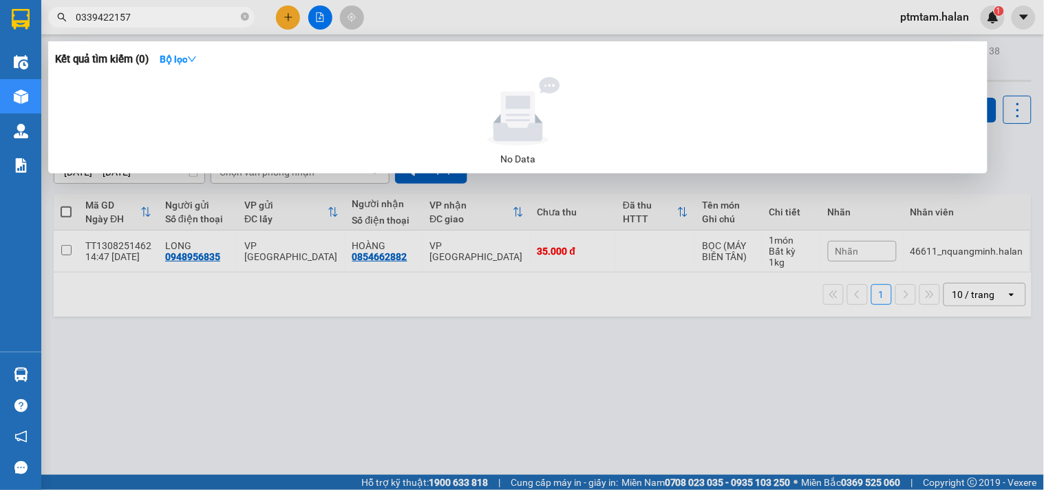
type input "0339422157"
drag, startPoint x: 277, startPoint y: 404, endPoint x: 312, endPoint y: 453, distance: 60.1
click at [278, 404] on div at bounding box center [522, 245] width 1044 height 490
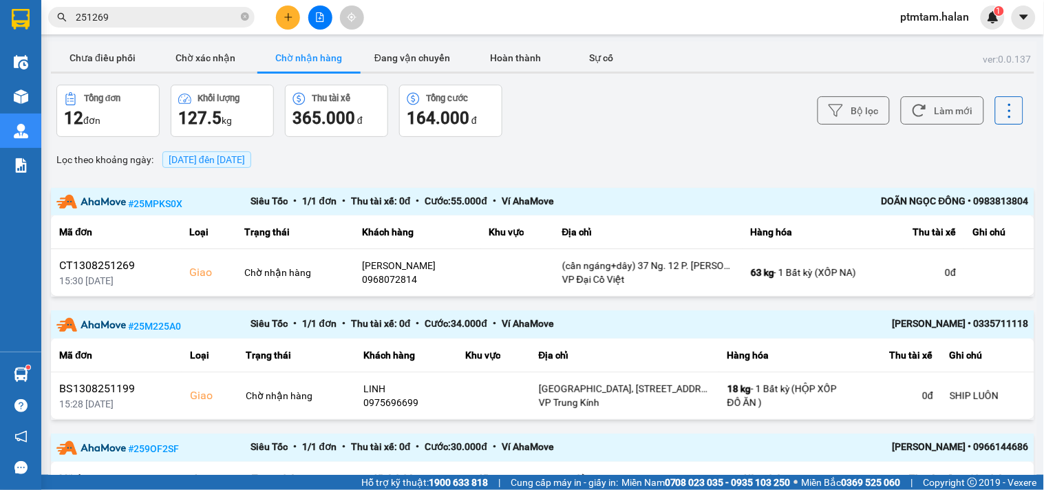
click at [330, 66] on button "Chờ nhận hàng" at bounding box center [308, 58] width 103 height 28
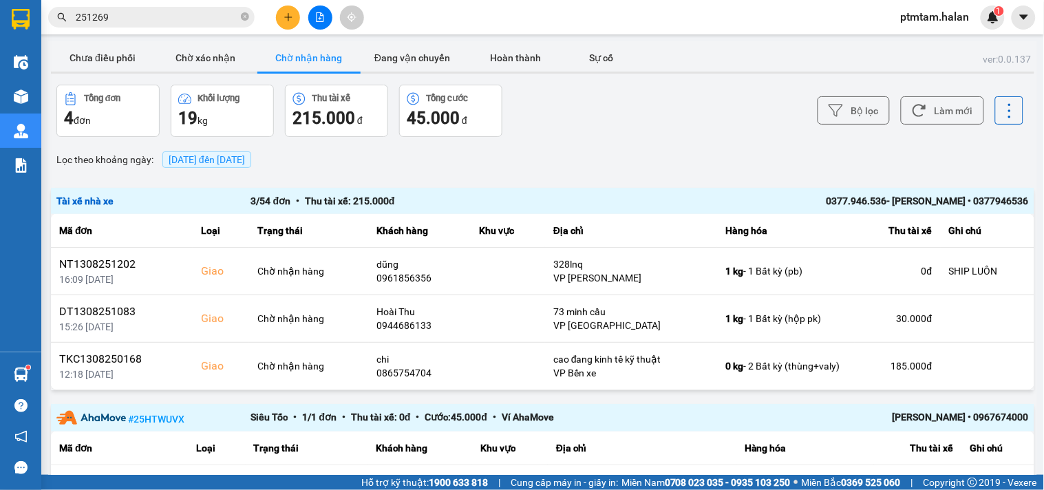
click at [155, 22] on input "251269" at bounding box center [157, 17] width 162 height 15
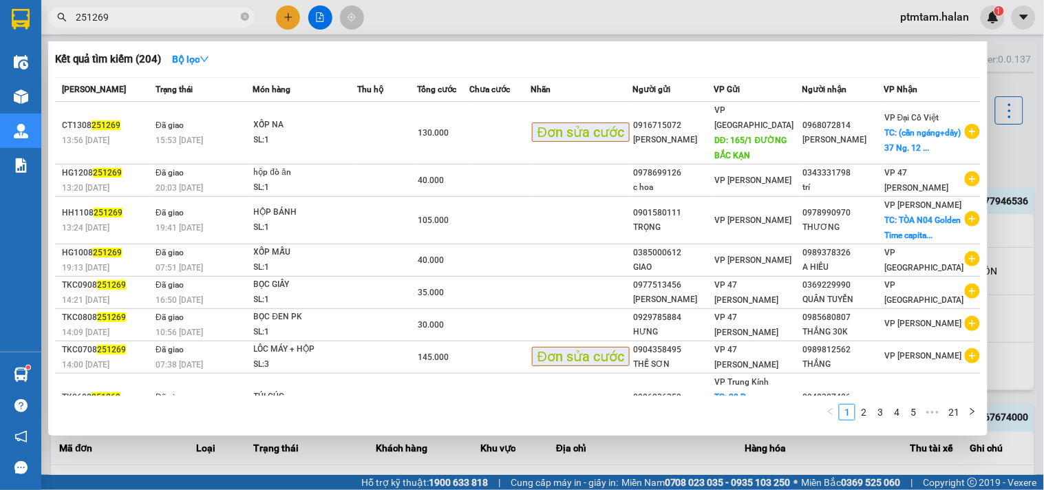
click at [551, 15] on div at bounding box center [522, 245] width 1044 height 490
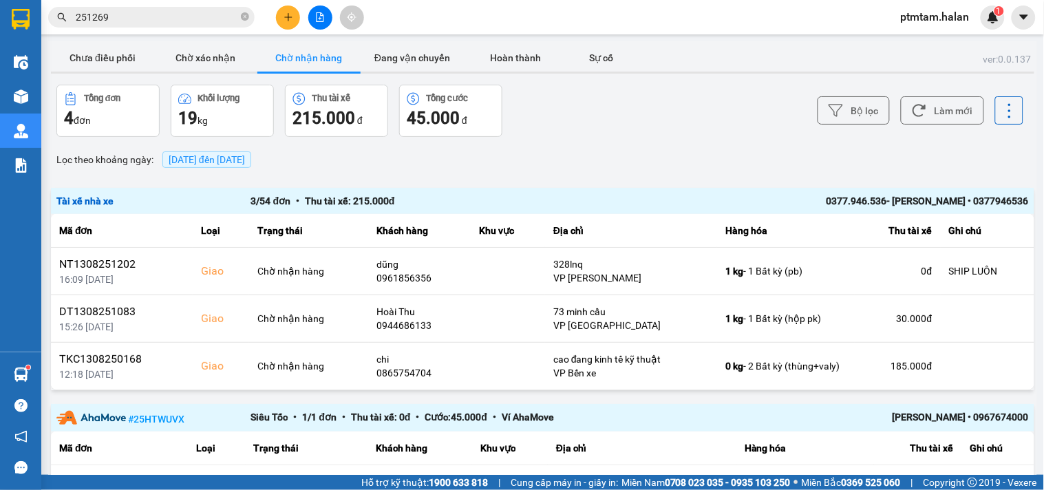
click at [623, 162] on div "Lọc theo khoảng ngày : [DATE] đến [DATE]" at bounding box center [542, 159] width 983 height 23
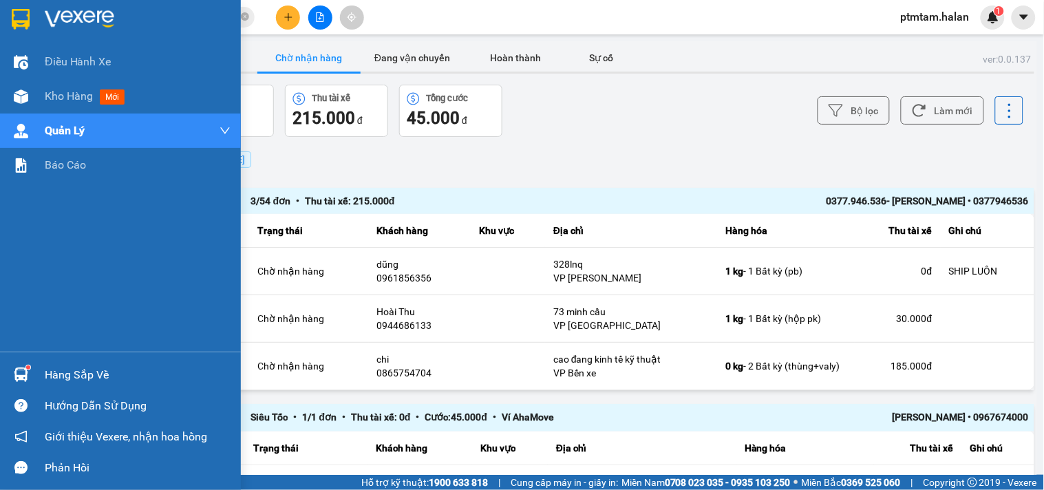
click at [0, 262] on div "Điều hành xe Kho hàng mới Quản [PERSON_NAME] lý chuyến Quản lý giao nhận mới Qu…" at bounding box center [120, 198] width 241 height 307
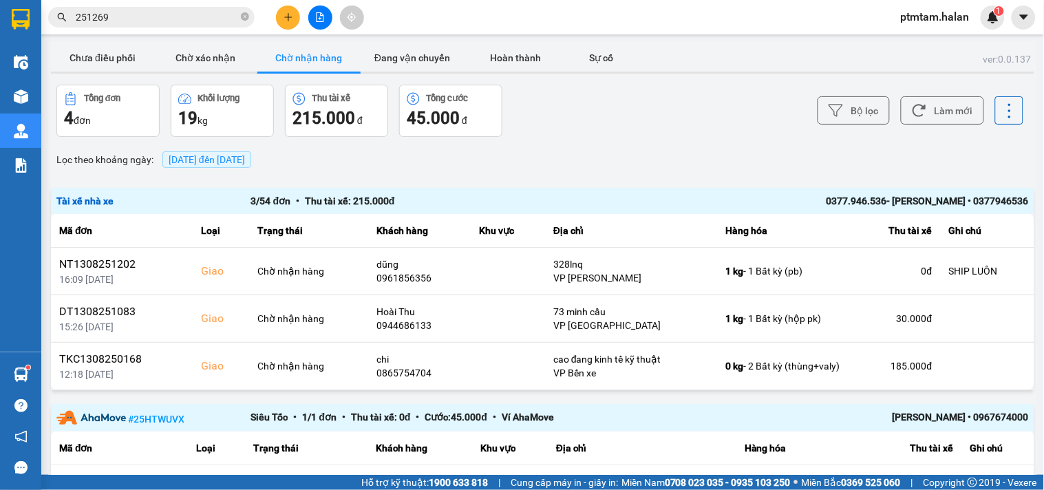
click at [577, 180] on div "ver: 0.0.137 Chưa điều phối Chờ xác nhận Chờ nhận hàng Đang vận chuyển Hoàn thà…" at bounding box center [542, 298] width 989 height 515
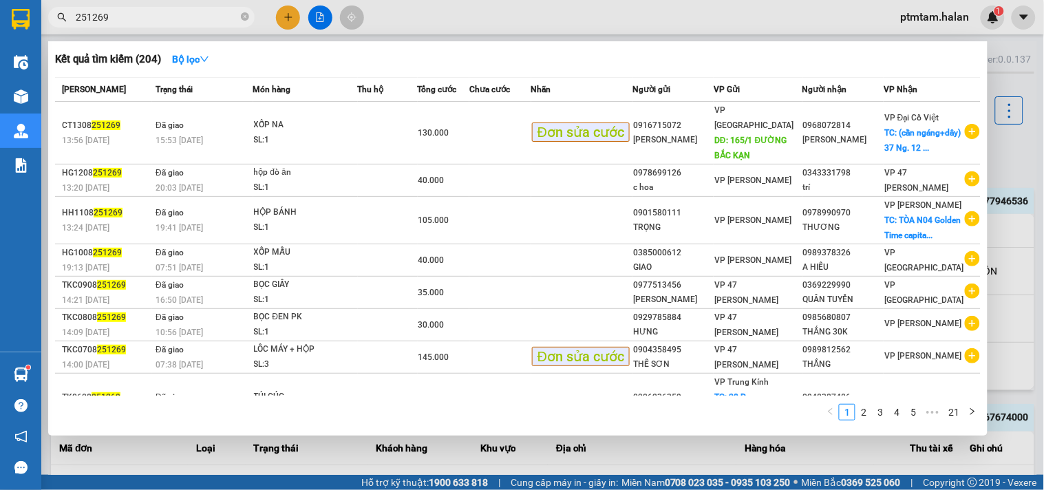
click at [122, 23] on input "251269" at bounding box center [157, 17] width 162 height 15
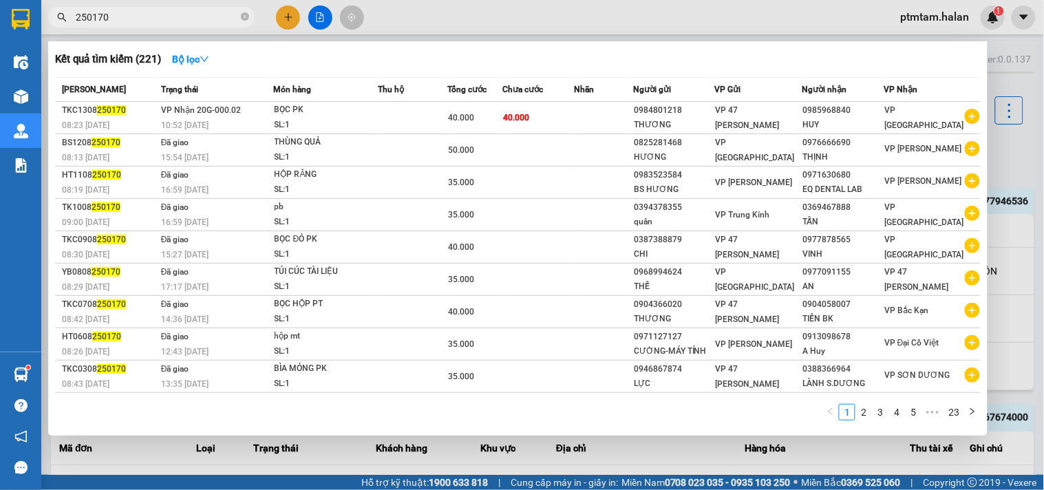
click at [269, 408] on div "1 2 3 4 5 ••• 23" at bounding box center [517, 416] width 925 height 25
click at [147, 19] on input "250170" at bounding box center [157, 17] width 162 height 15
paste input "0366227117"
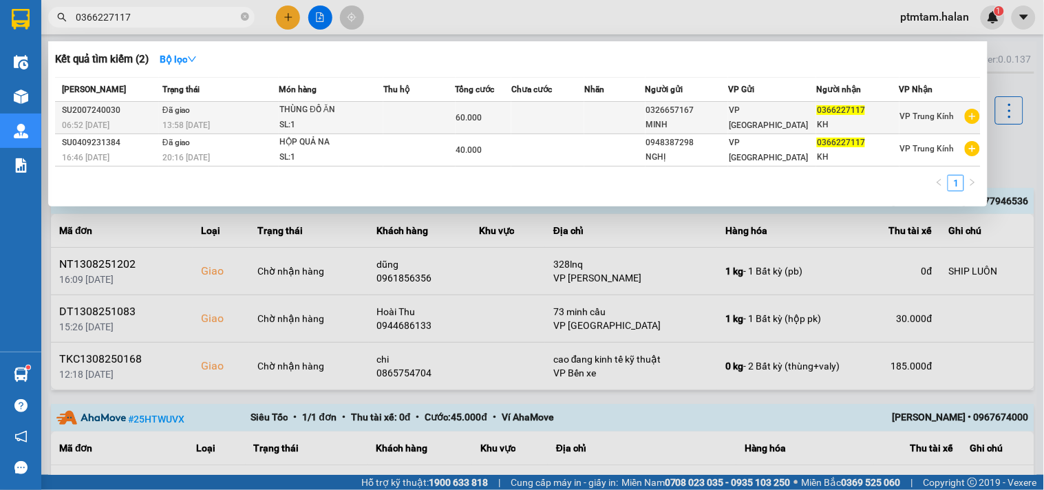
type input "0366227117"
click at [427, 117] on td at bounding box center [419, 118] width 72 height 32
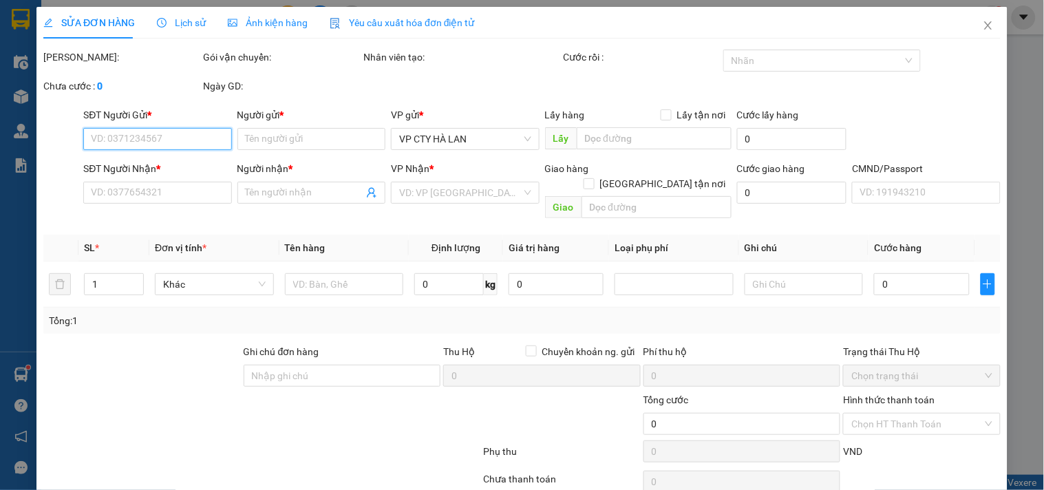
type input "0326657167"
type input "MINH"
type input "0366227117"
type input "KH"
type input "60.000"
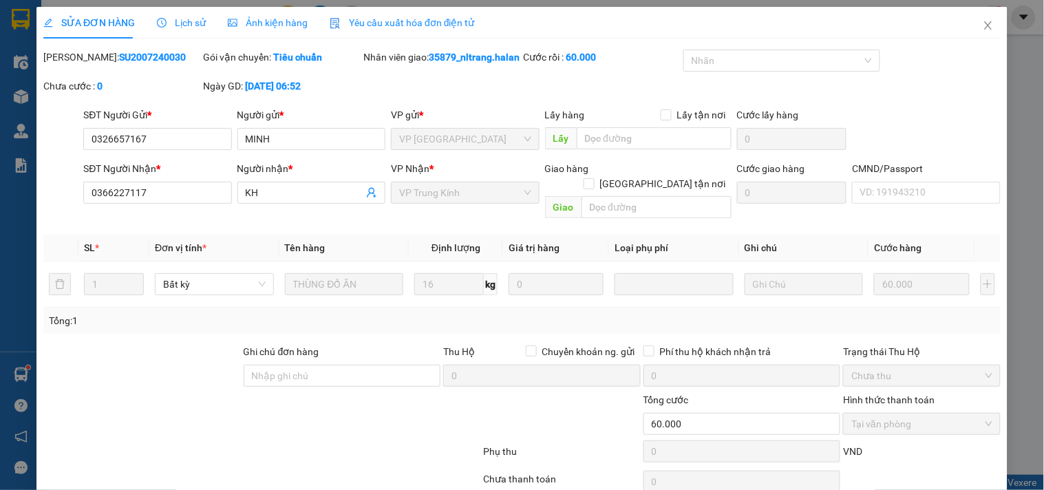
click at [186, 23] on span "Lịch sử" at bounding box center [181, 22] width 49 height 11
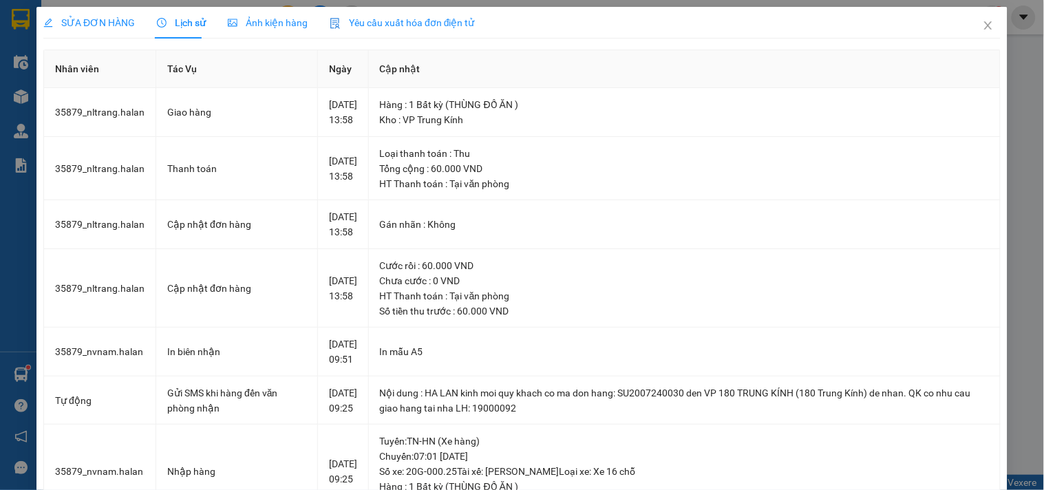
click at [84, 25] on span "SỬA ĐƠN HÀNG" at bounding box center [89, 22] width 92 height 11
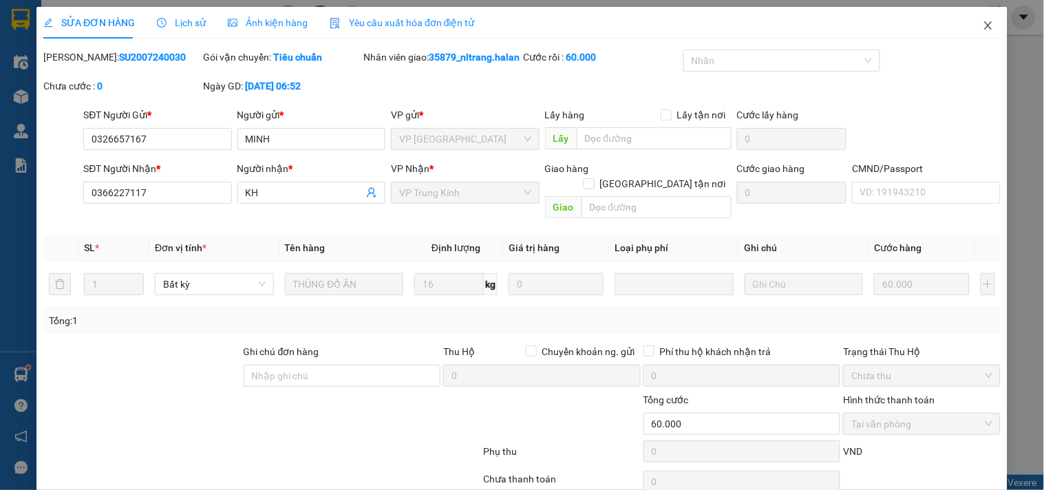
click at [982, 23] on icon "close" at bounding box center [987, 25] width 11 height 11
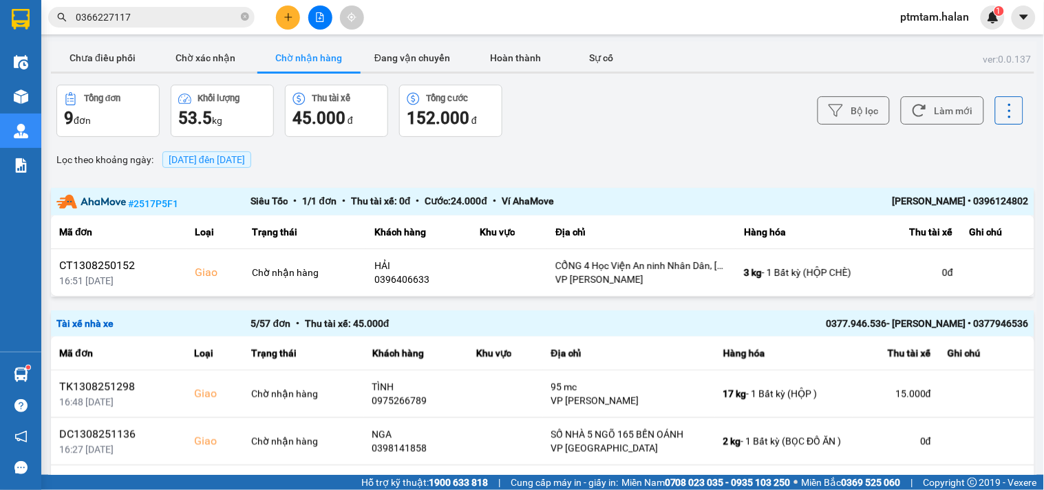
click at [160, 18] on input "0366227117" at bounding box center [157, 17] width 162 height 15
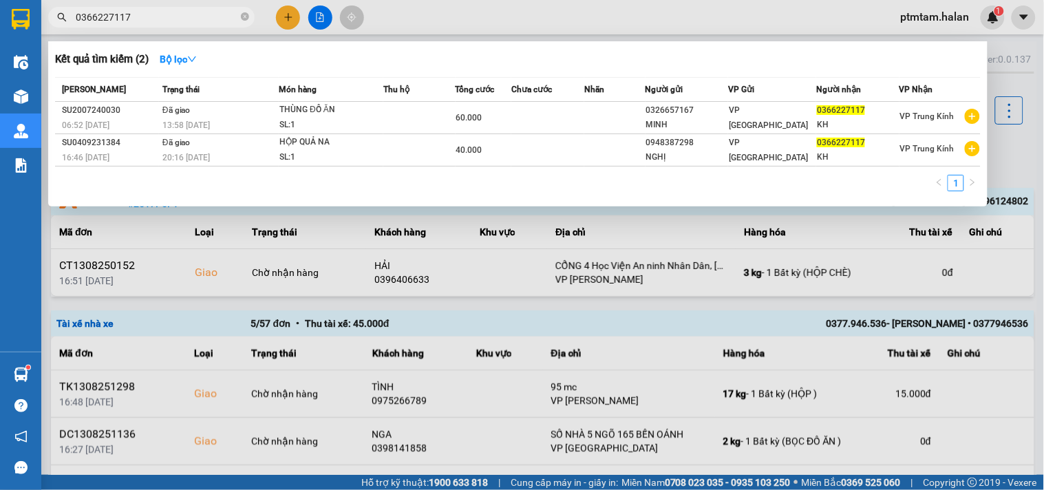
click at [135, 17] on input "0366227117" at bounding box center [157, 17] width 162 height 15
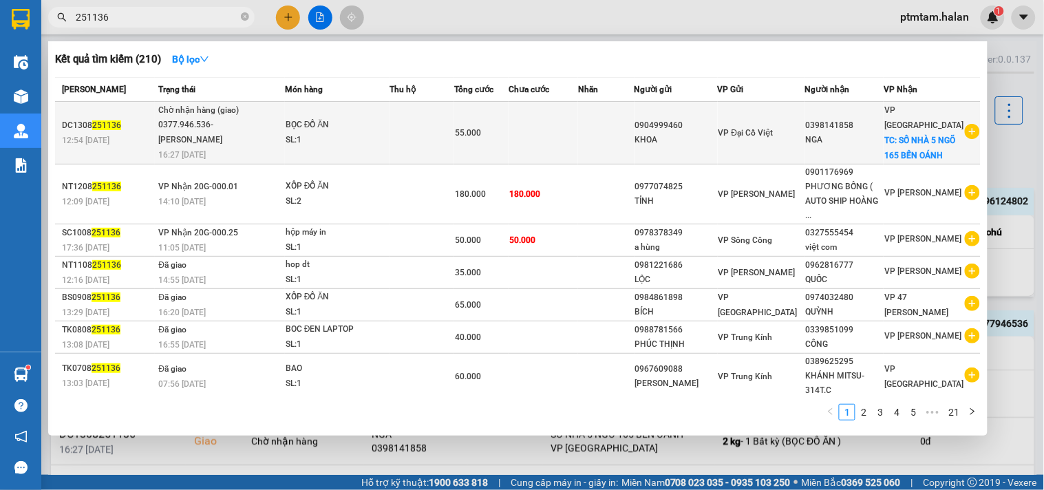
type input "251136"
click at [395, 121] on td at bounding box center [421, 133] width 65 height 63
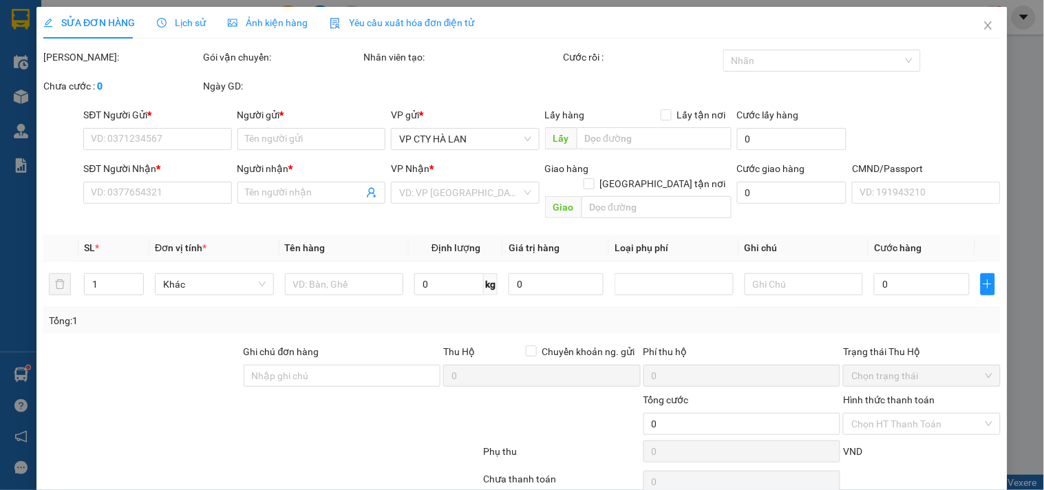
type input "0904999460"
type input "KHOA"
type input "0398141858"
type input "NGA"
checkbox input "true"
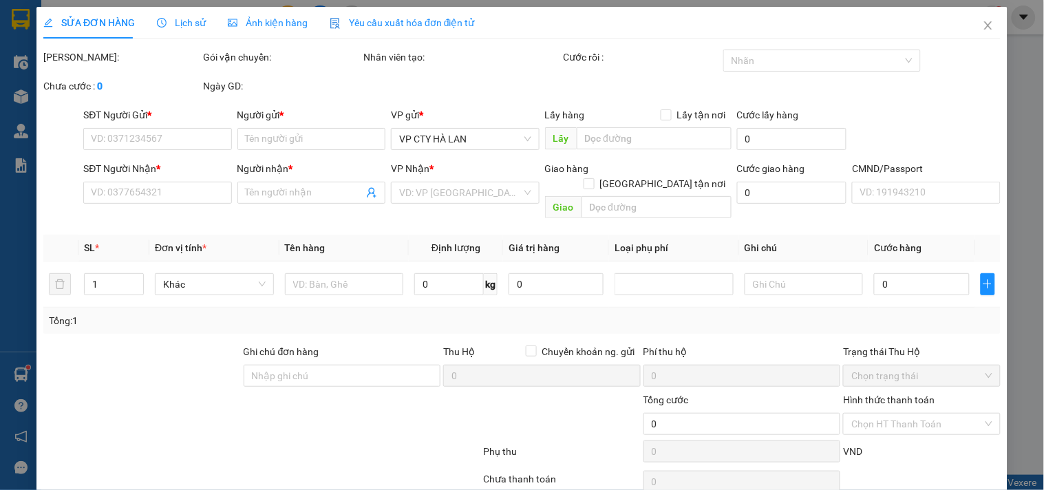
type input "SỐ NHÀ 5 NGÕ 165 BẾN OÁNH"
type input "55.000"
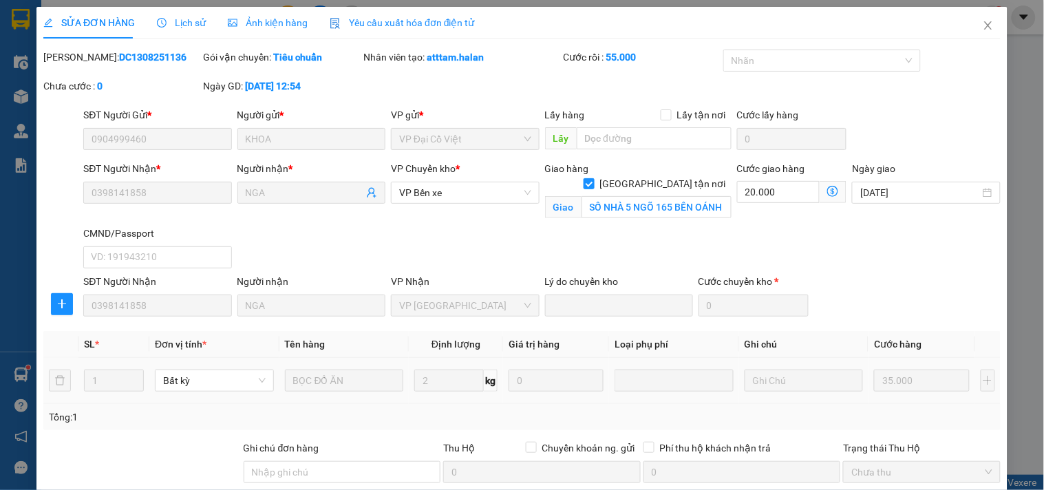
scroll to position [153, 0]
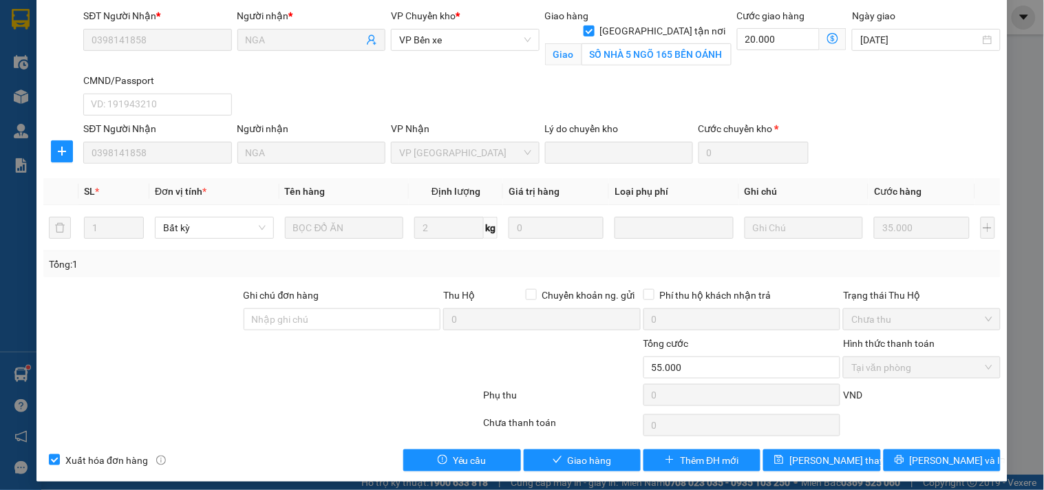
click at [147, 386] on div at bounding box center [262, 398] width 440 height 28
click at [191, 411] on div at bounding box center [262, 425] width 440 height 28
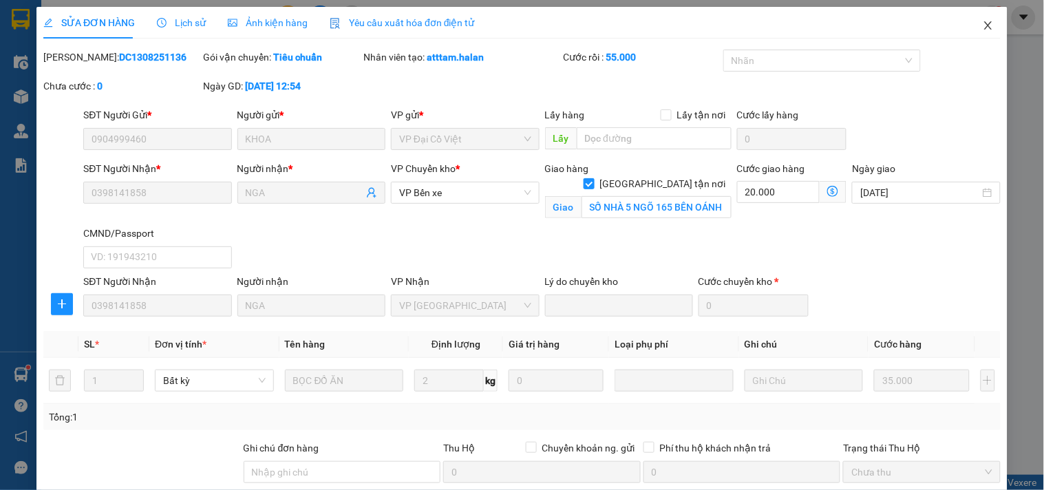
click at [982, 28] on icon "close" at bounding box center [987, 25] width 11 height 11
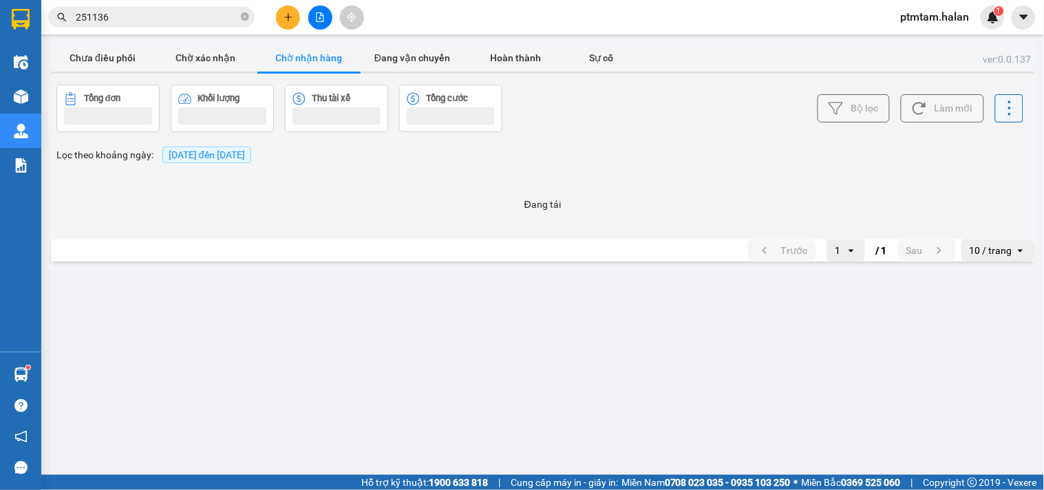
click at [173, 15] on input "251136" at bounding box center [157, 17] width 162 height 15
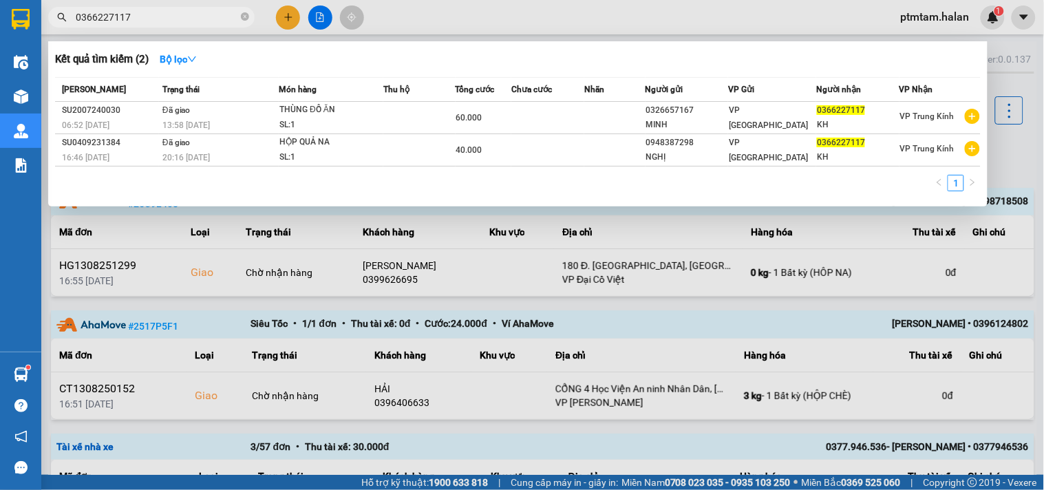
click at [128, 21] on input "0366227117" at bounding box center [157, 17] width 162 height 15
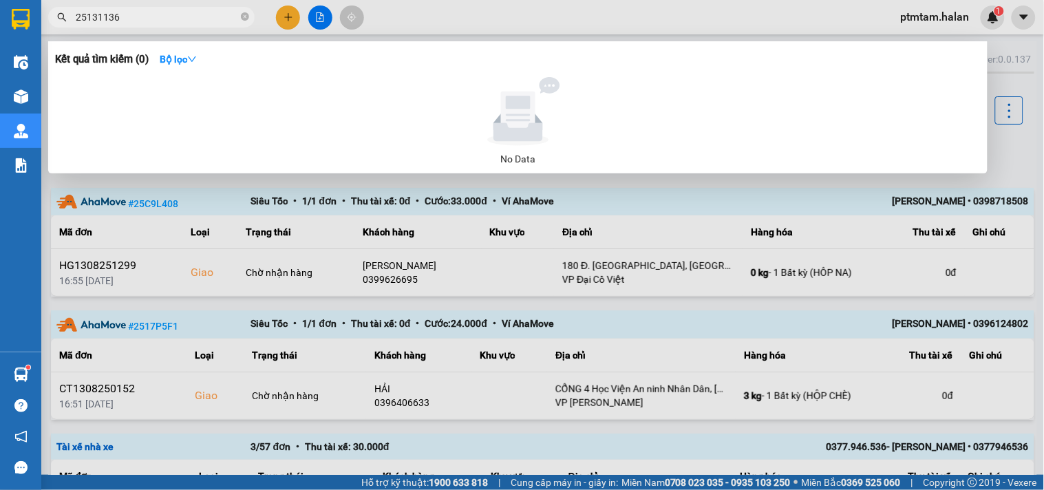
click at [95, 14] on input "25131136" at bounding box center [157, 17] width 162 height 15
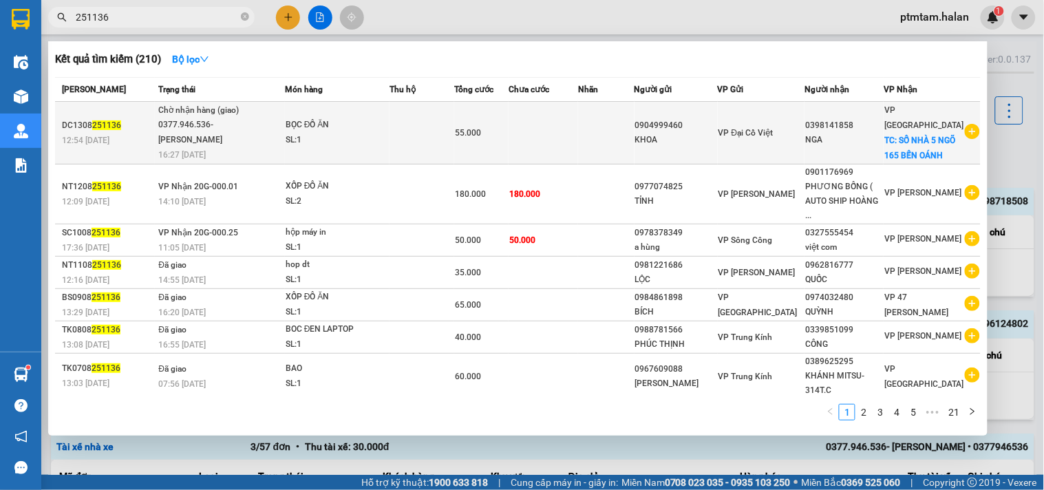
type input "251136"
click at [386, 135] on div "SL: 1" at bounding box center [337, 140] width 103 height 15
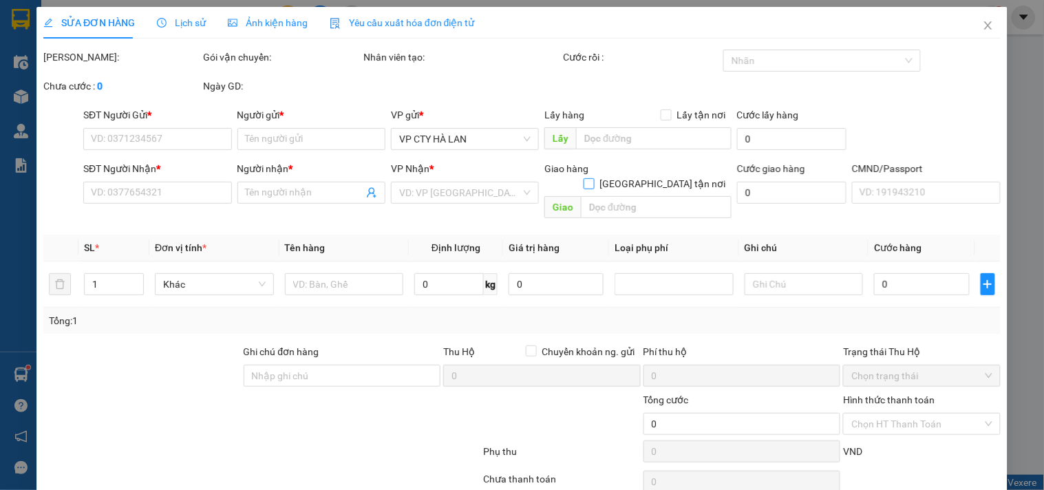
type input "0904999460"
type input "KHOA"
type input "0398141858"
type input "NGA"
checkbox input "true"
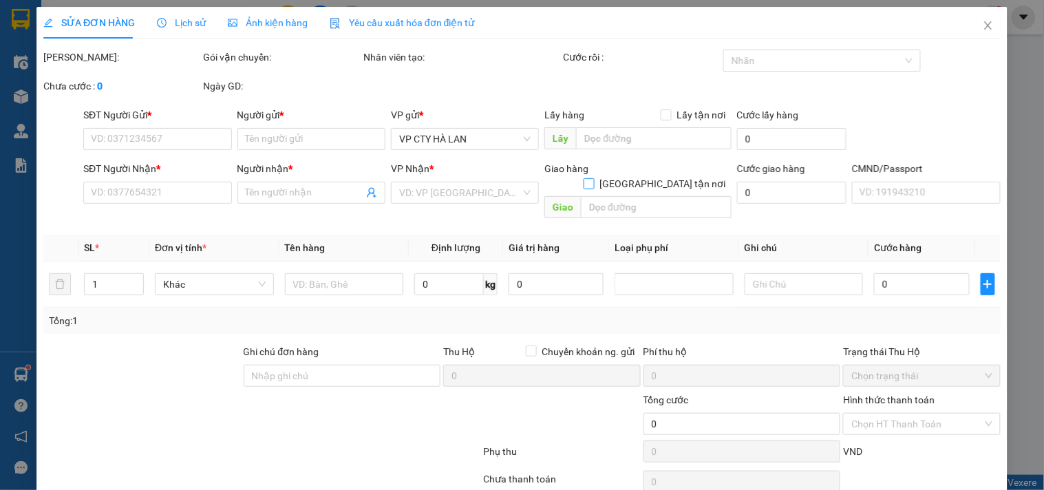
type input "SỐ NHÀ 5 NGÕ 165 BẾN OÁNH"
type input "55.000"
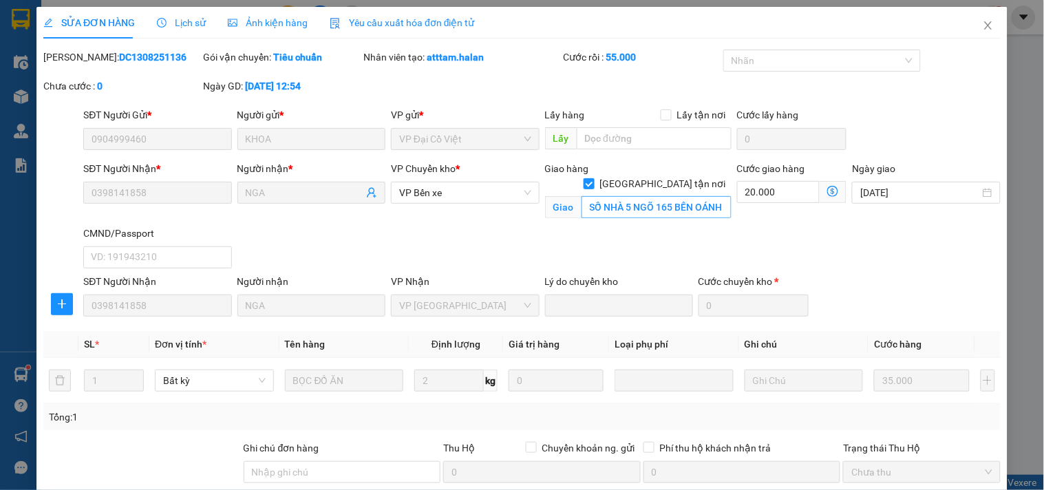
drag, startPoint x: 652, startPoint y: 167, endPoint x: 719, endPoint y: 195, distance: 72.2
click at [593, 178] on input "[GEOGRAPHIC_DATA] tận nơi" at bounding box center [588, 183] width 10 height 10
checkbox input "false"
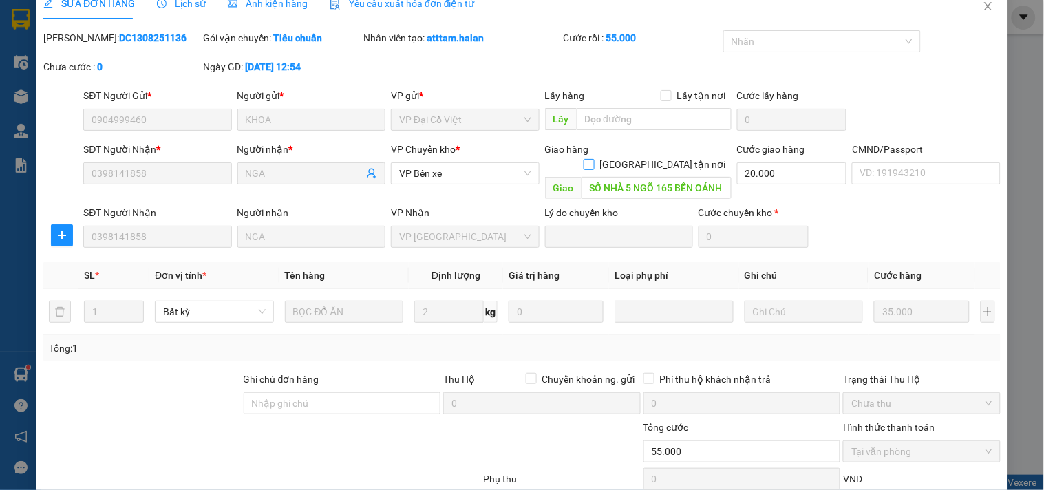
scroll to position [96, 0]
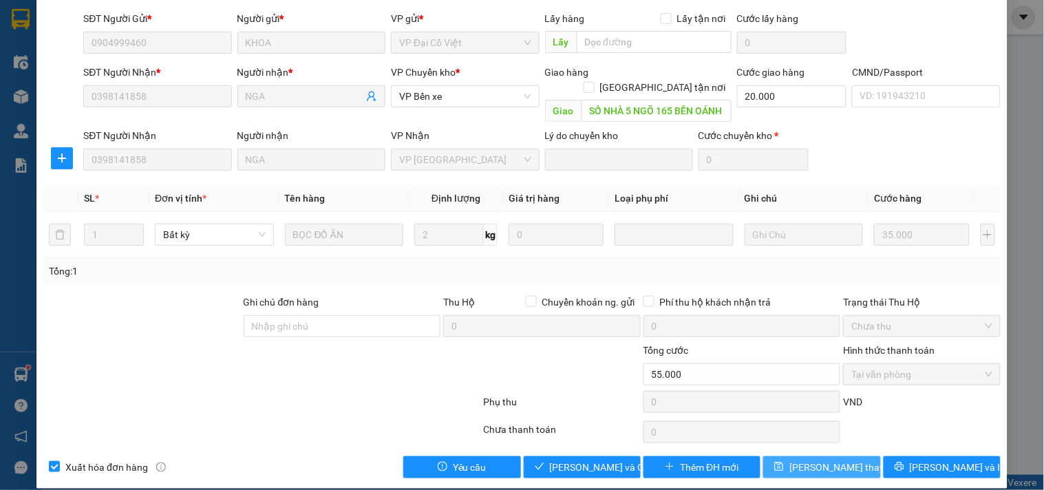
click at [808, 460] on span "[PERSON_NAME] thay đổi" at bounding box center [844, 467] width 110 height 15
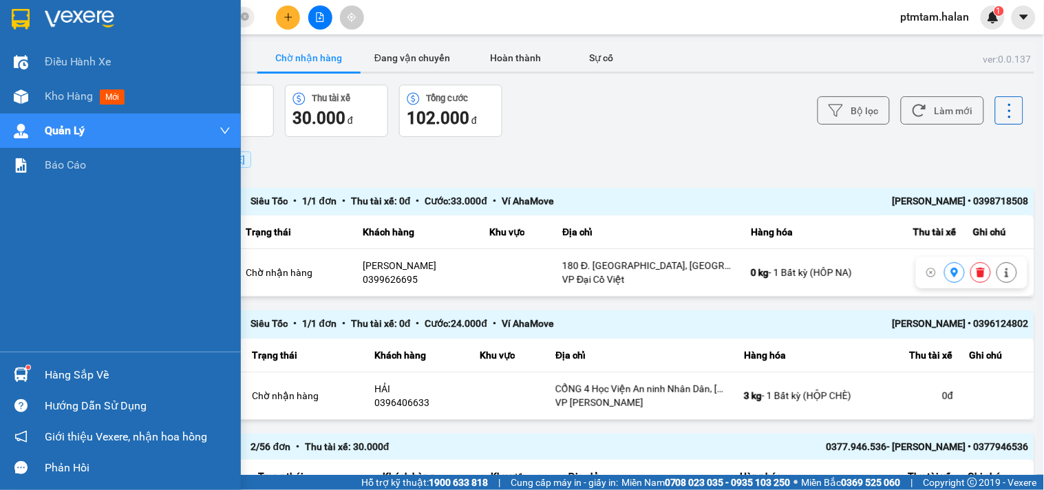
click at [0, 262] on div "Điều hành xe Kho hàng mới Quản [PERSON_NAME] lý chuyến Quản lý giao nhận mới Qu…" at bounding box center [120, 198] width 241 height 307
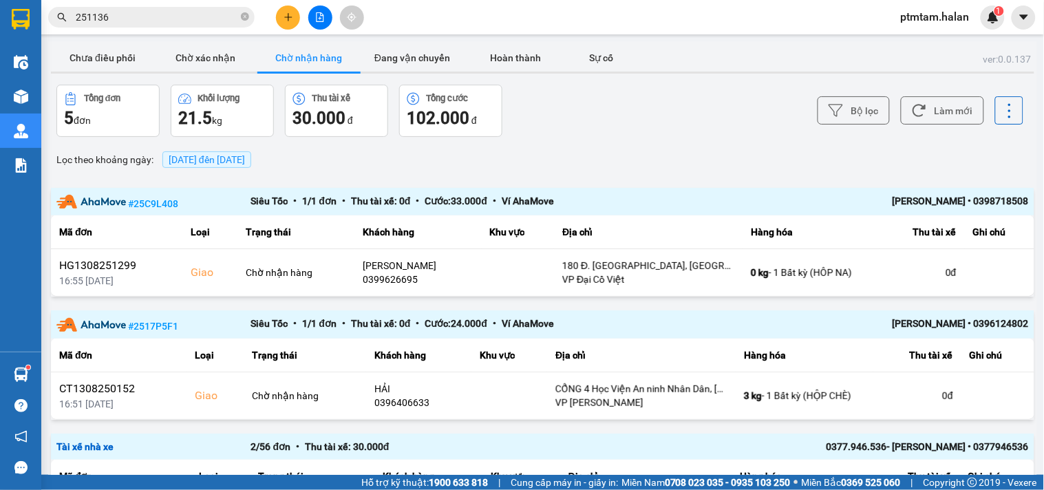
click at [131, 14] on input "251136" at bounding box center [157, 17] width 162 height 15
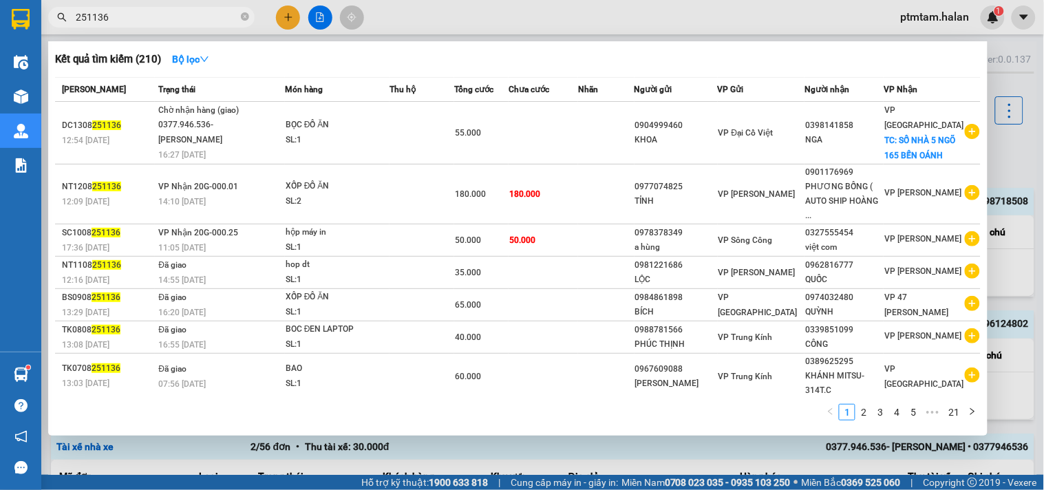
click at [131, 14] on input "251136" at bounding box center [157, 17] width 162 height 15
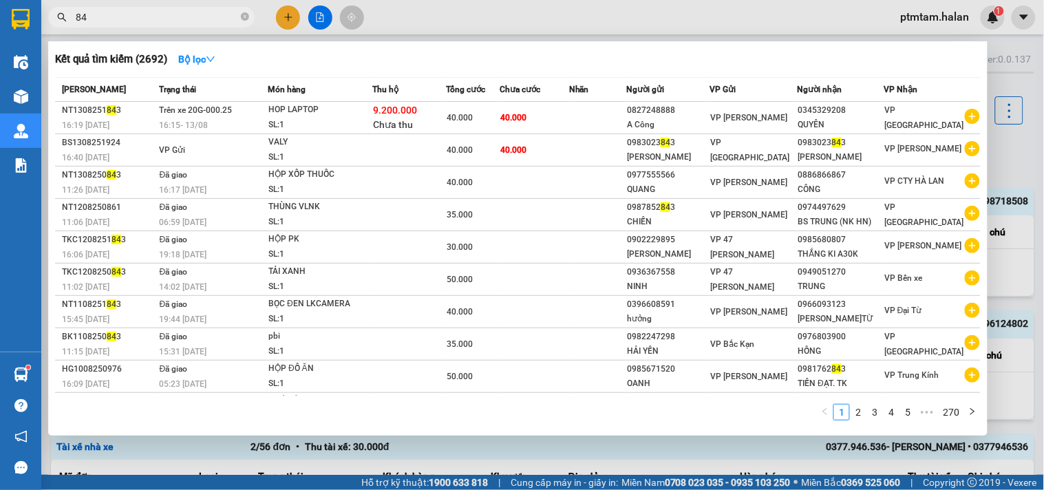
type input "8"
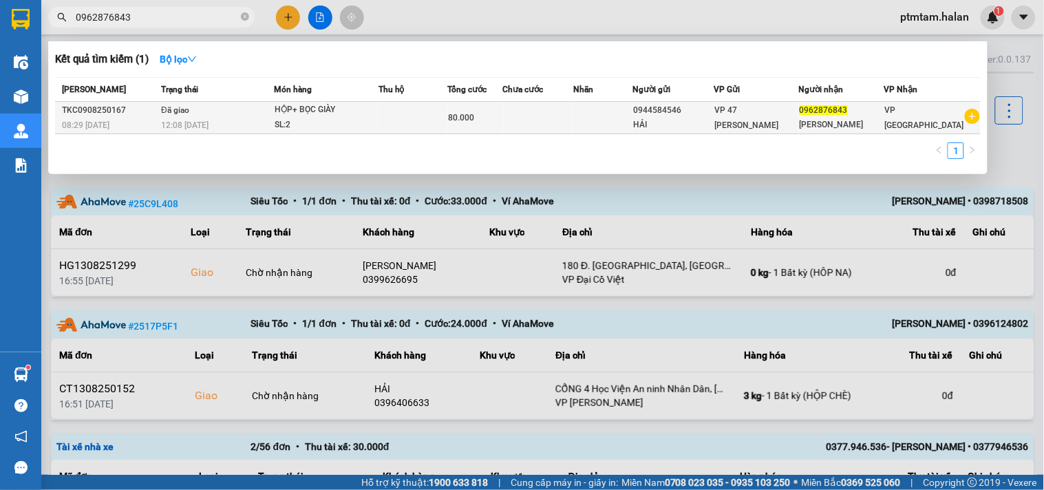
type input "0962876843"
click at [372, 120] on div "SL: 2" at bounding box center [326, 125] width 103 height 15
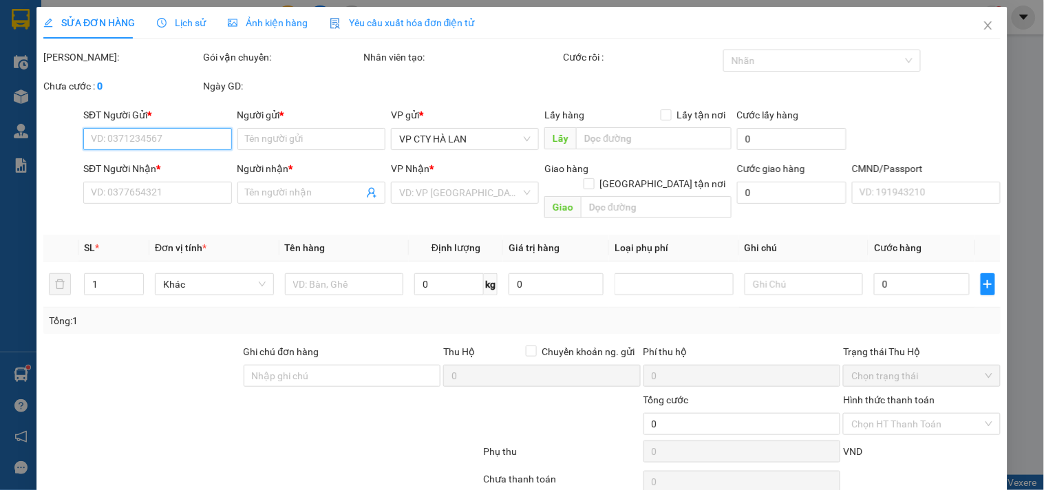
type input "0944584546"
type input "HẢI"
type input "0962876843"
type input "[PERSON_NAME]"
type input "80.000"
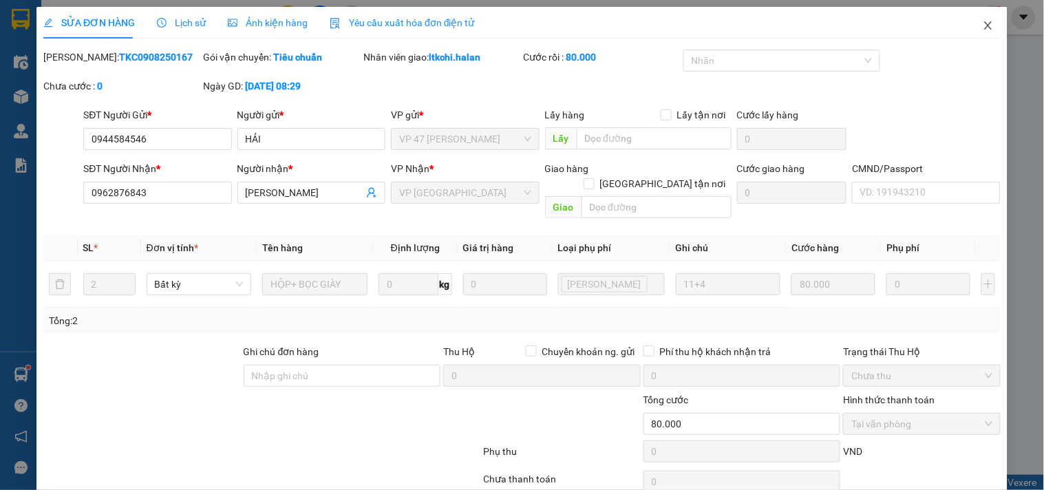
click at [982, 26] on icon "close" at bounding box center [987, 25] width 11 height 11
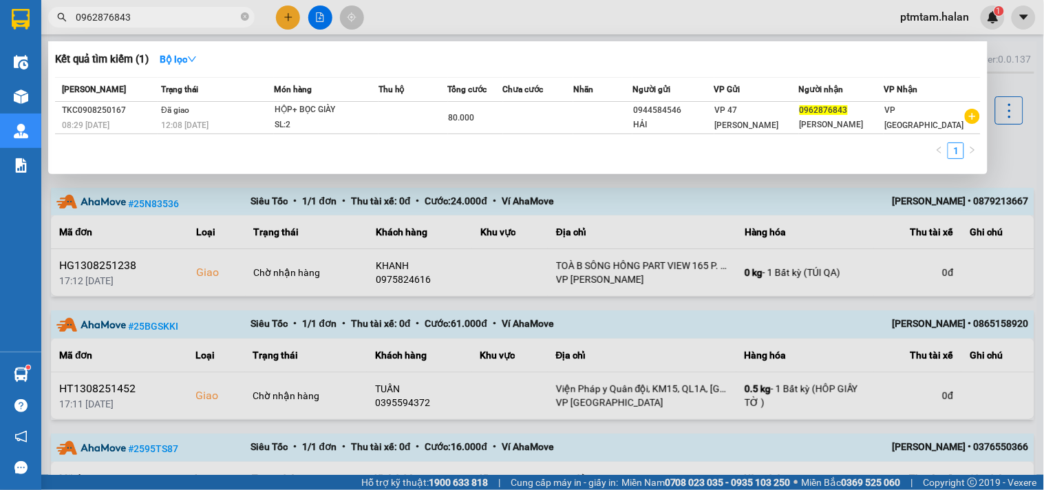
click at [184, 19] on input "0962876843" at bounding box center [157, 17] width 162 height 15
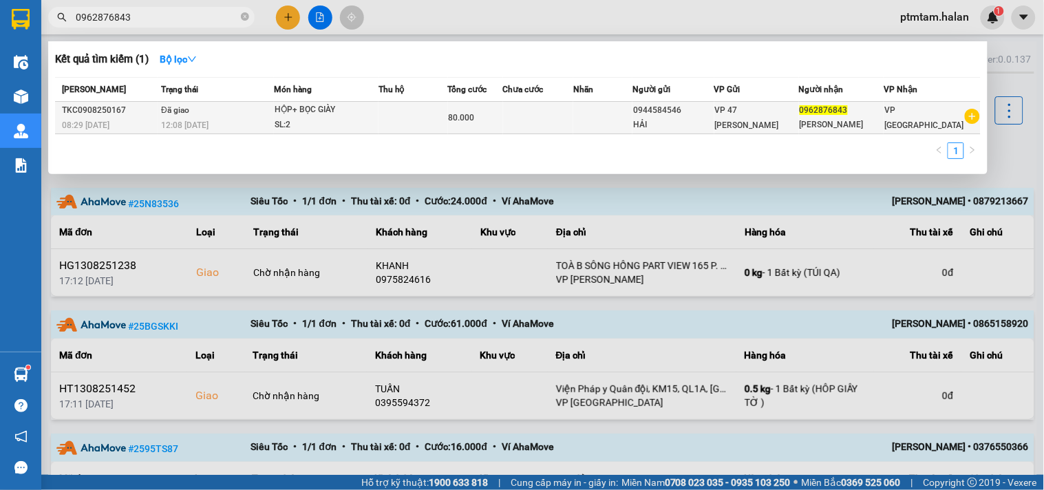
click at [348, 120] on div "SL: 2" at bounding box center [326, 125] width 103 height 15
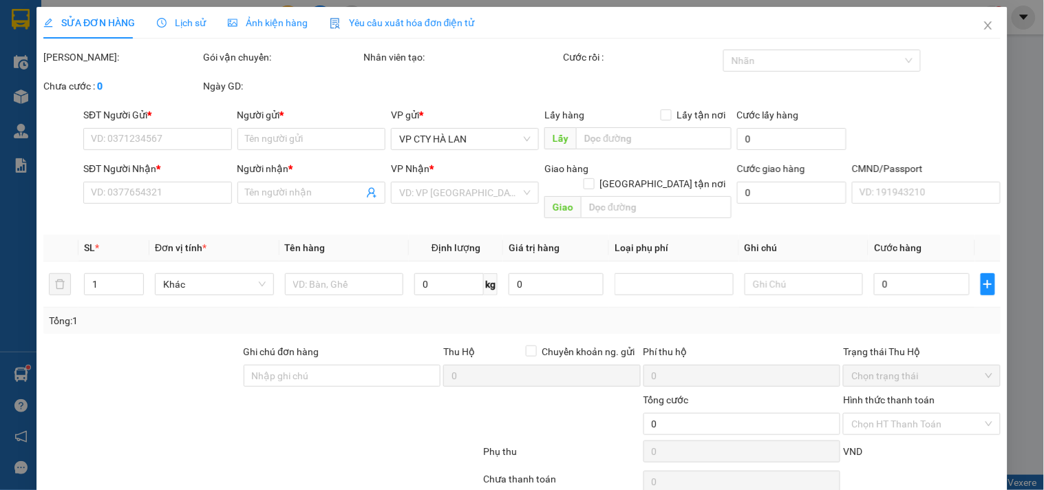
type input "0944584546"
type input "HẢI"
type input "0962876843"
type input "[PERSON_NAME]"
type input "80.000"
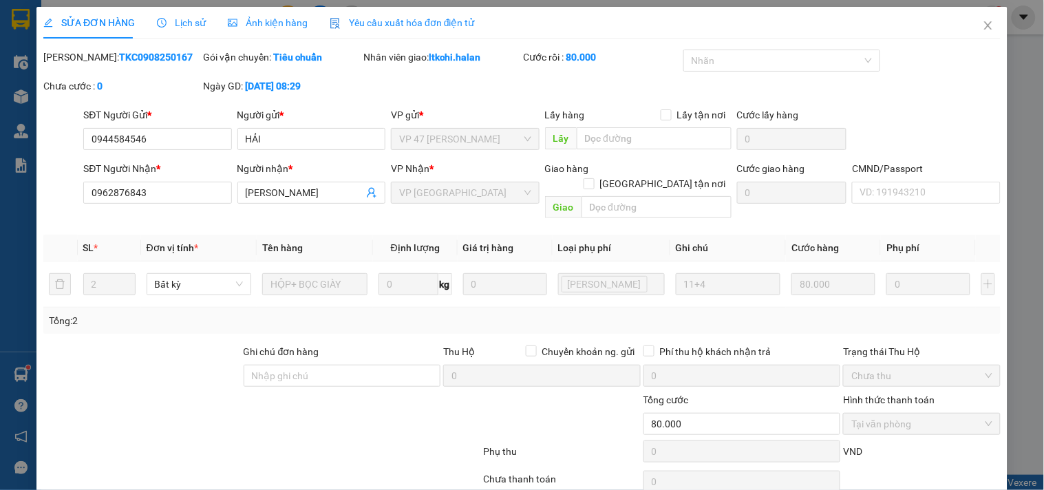
click at [189, 24] on span "Lịch sử" at bounding box center [181, 22] width 49 height 11
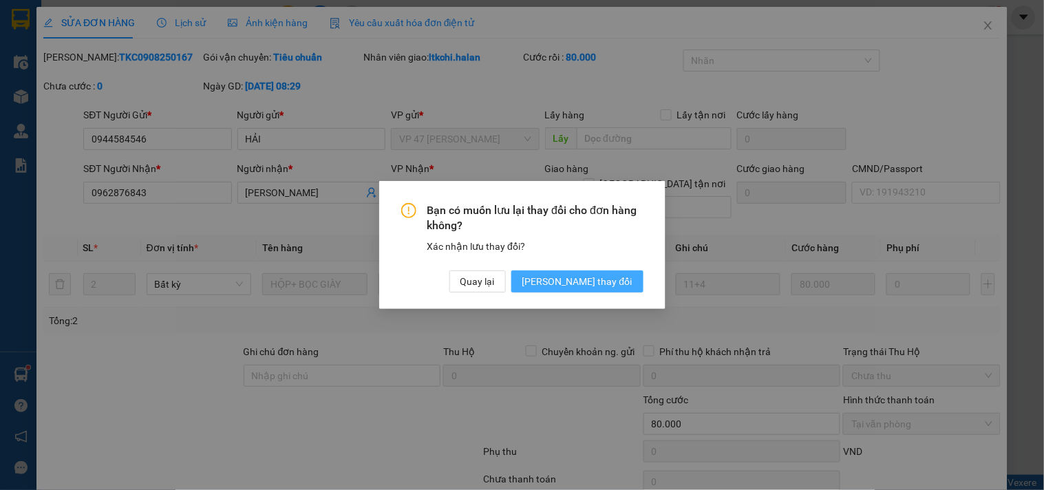
click at [626, 278] on span "[PERSON_NAME] thay đổi" at bounding box center [577, 281] width 110 height 15
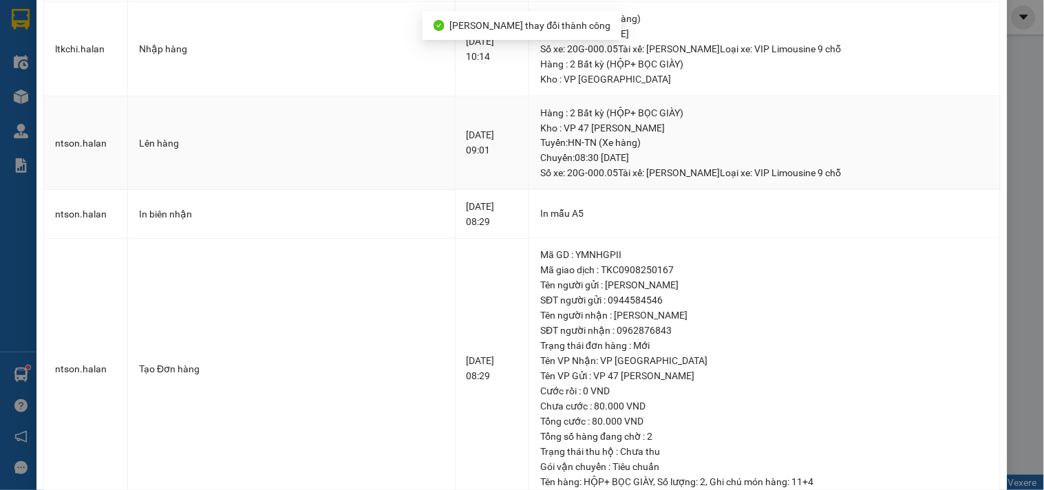
scroll to position [570, 0]
